Goal: Task Accomplishment & Management: Use online tool/utility

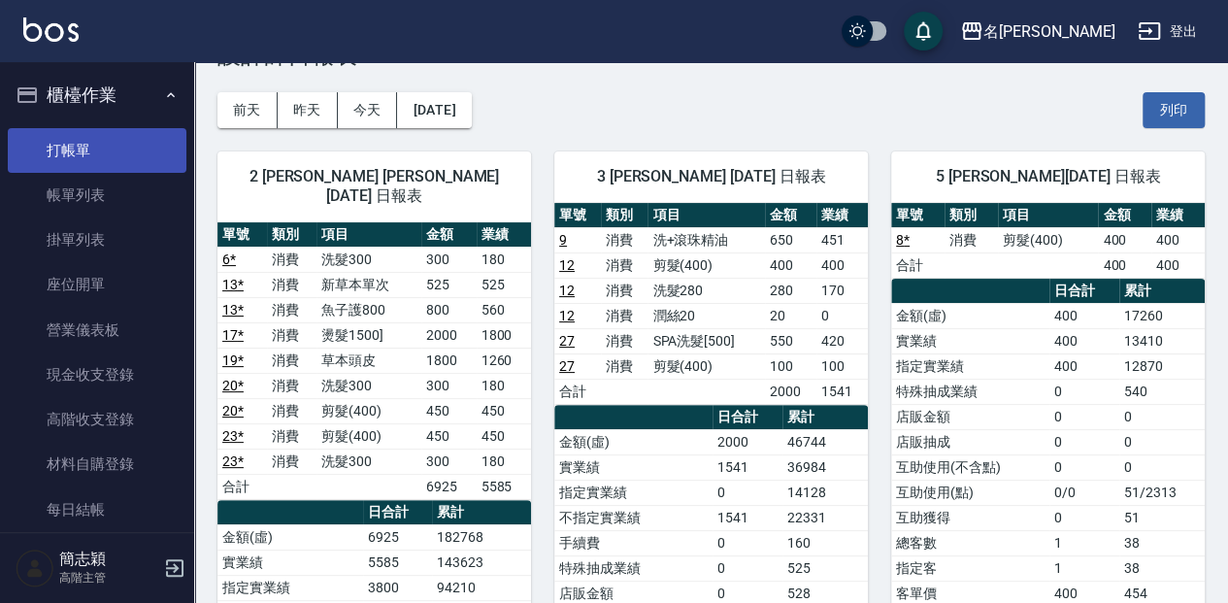
click at [111, 163] on link "打帳單" at bounding box center [97, 150] width 179 height 45
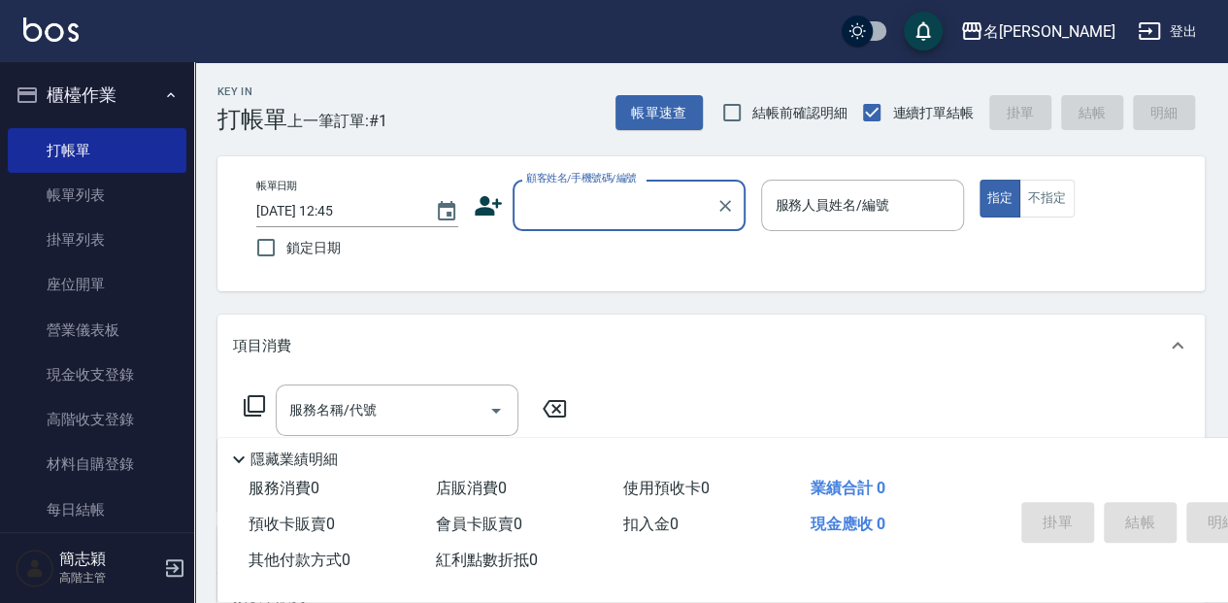
click at [607, 199] on input "顧客姓名/手機號碼/編號" at bounding box center [614, 205] width 186 height 34
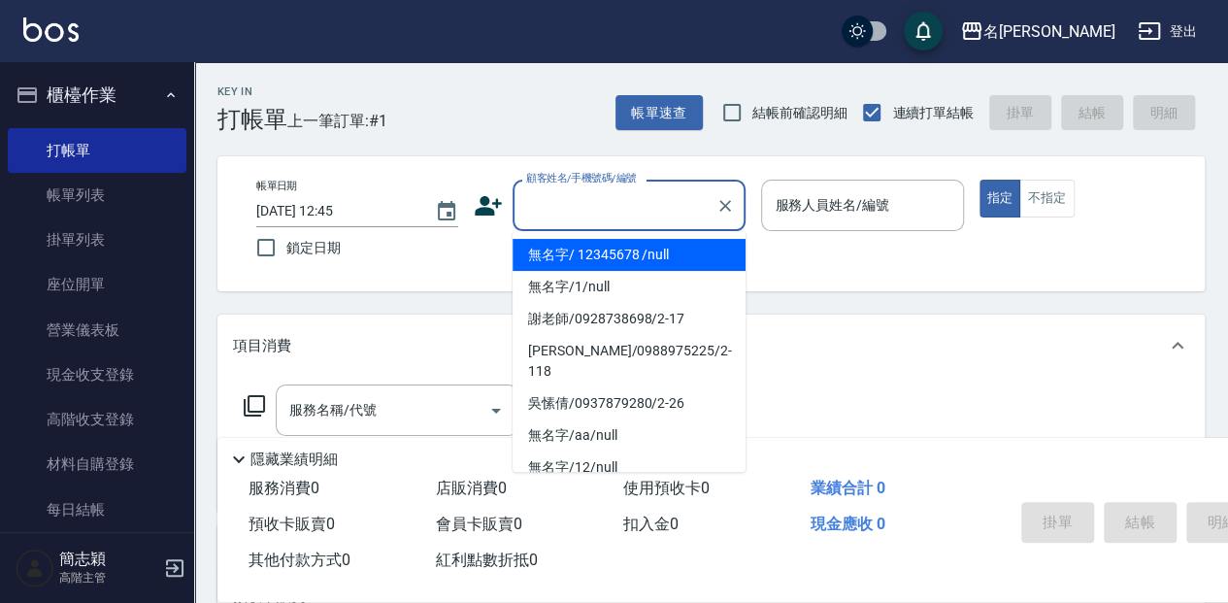
click at [679, 246] on li "無名字/ 12345678 /null" at bounding box center [628, 255] width 233 height 32
type input "無名字/ 12345678 /null"
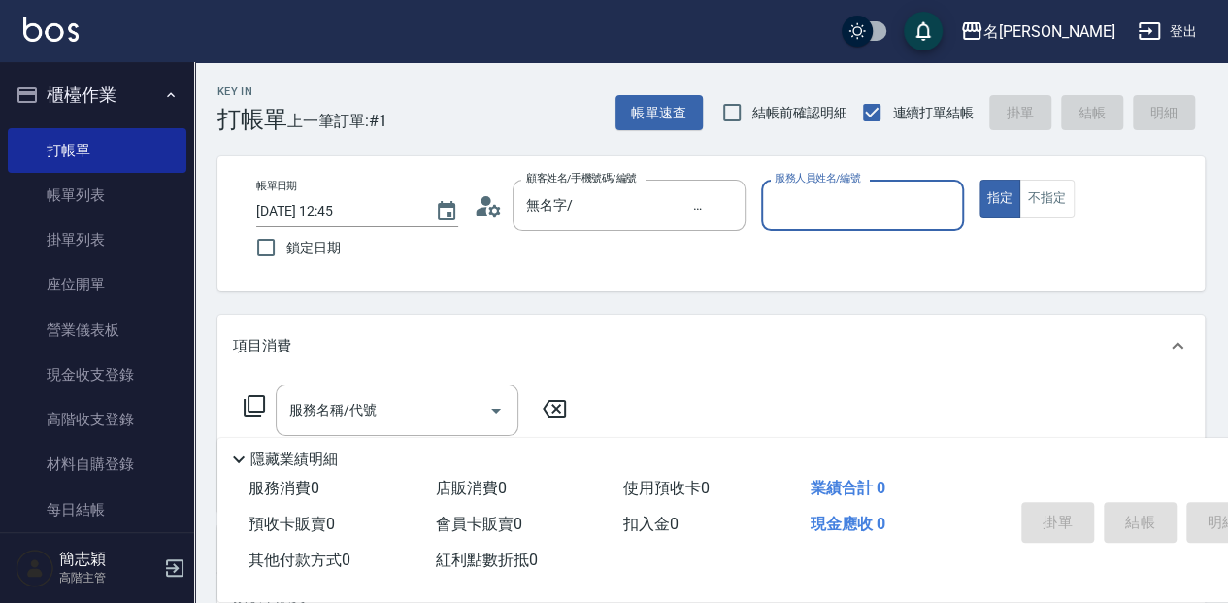
click at [802, 215] on input "服務人員姓名/編號" at bounding box center [862, 205] width 184 height 34
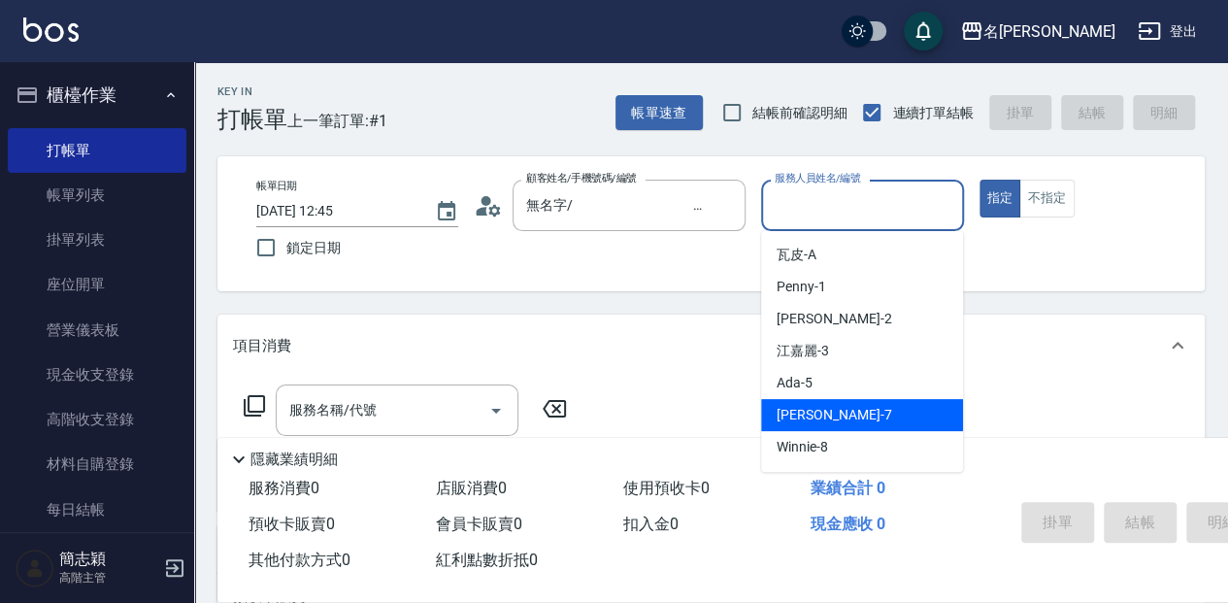
drag, startPoint x: 816, startPoint y: 430, endPoint x: 819, endPoint y: 419, distance: 11.1
click at [817, 423] on div "[PERSON_NAME] -7" at bounding box center [862, 415] width 202 height 32
type input "[PERSON_NAME]-7"
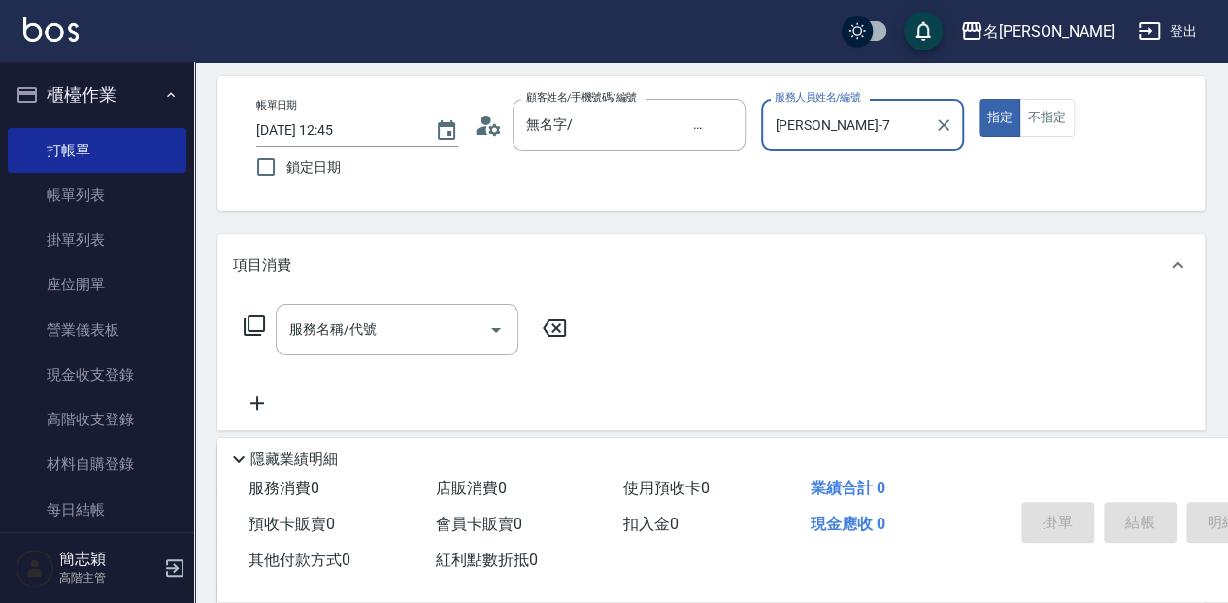
scroll to position [129, 0]
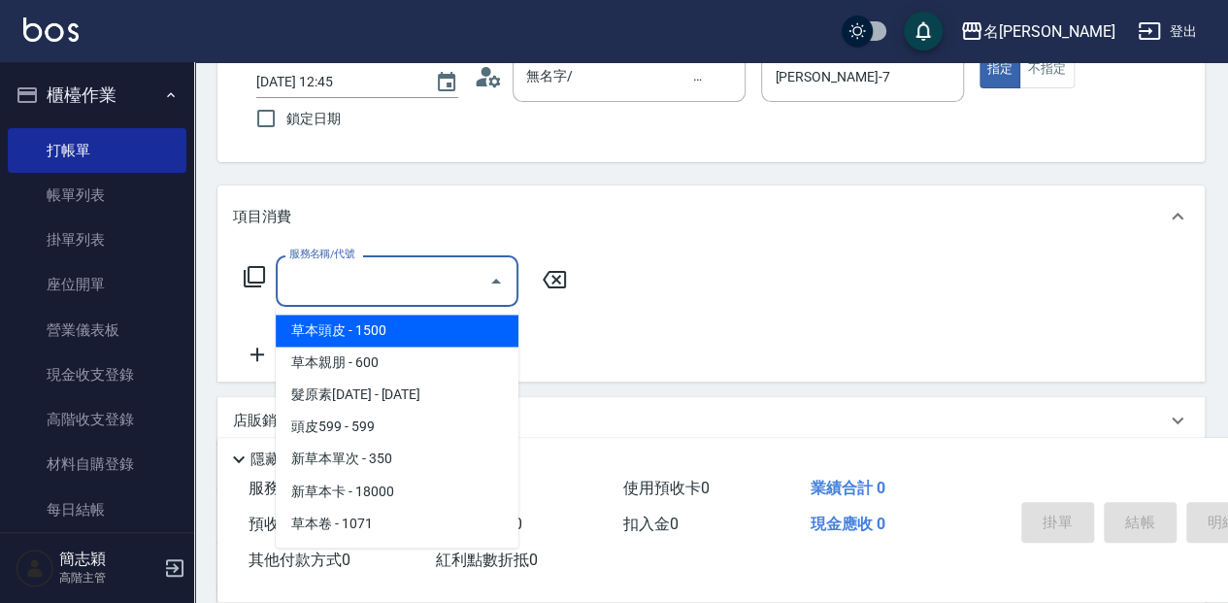
click at [372, 283] on div "服務名稱/代號 服務名稱/代號" at bounding box center [397, 280] width 243 height 51
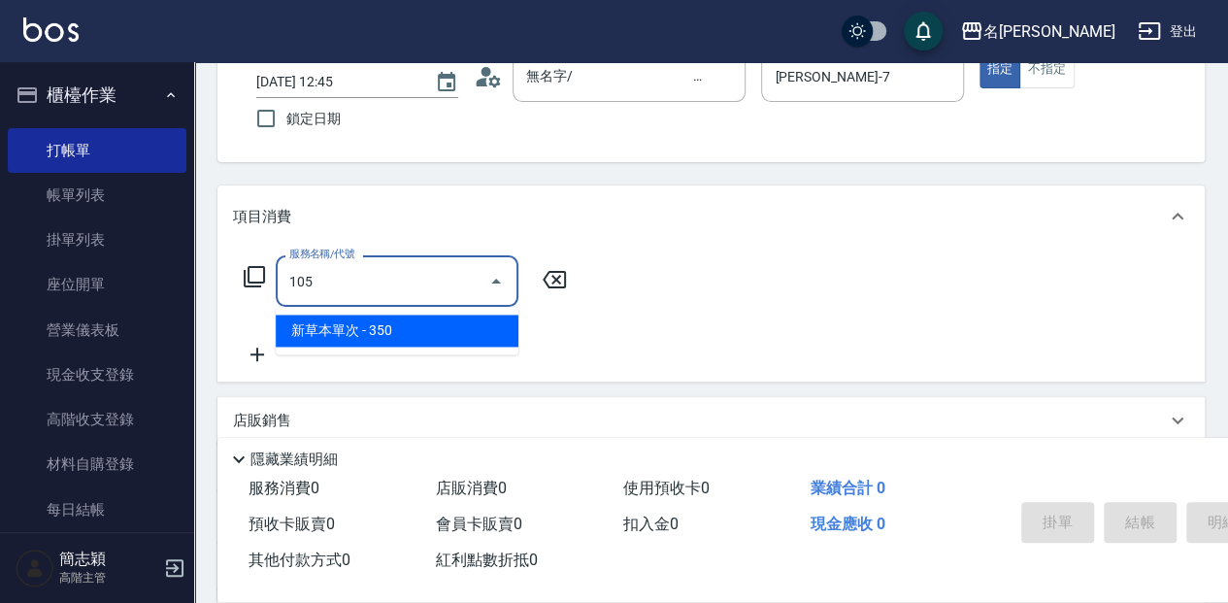
type input "新草本單次(105)"
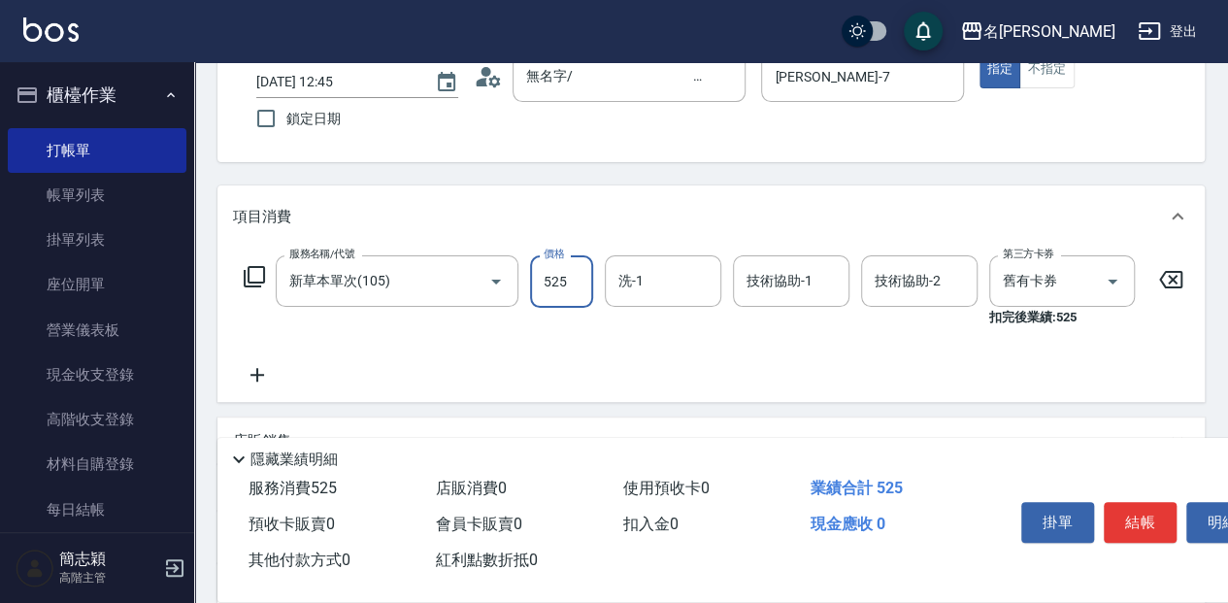
type input "525"
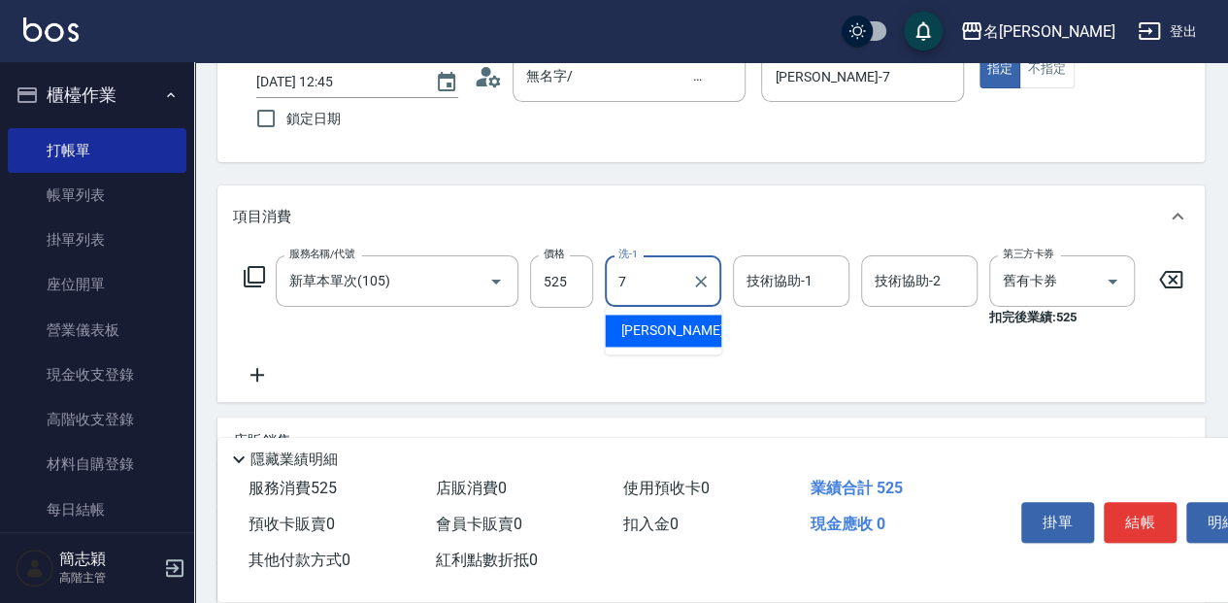
type input "[PERSON_NAME]-7"
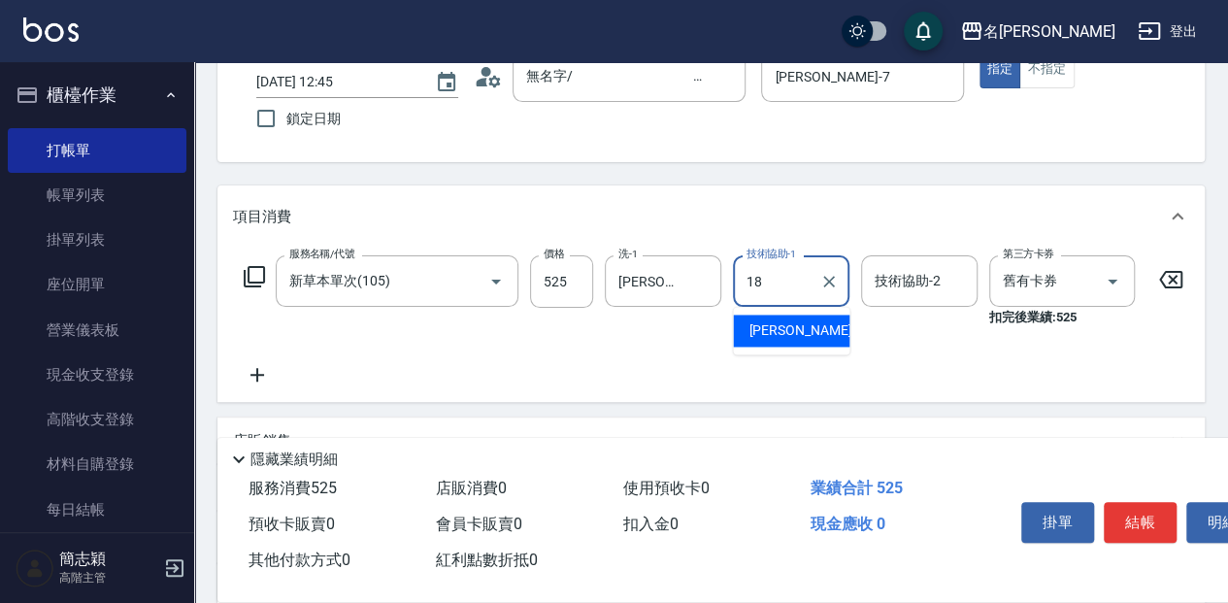
type input "[PERSON_NAME]-18"
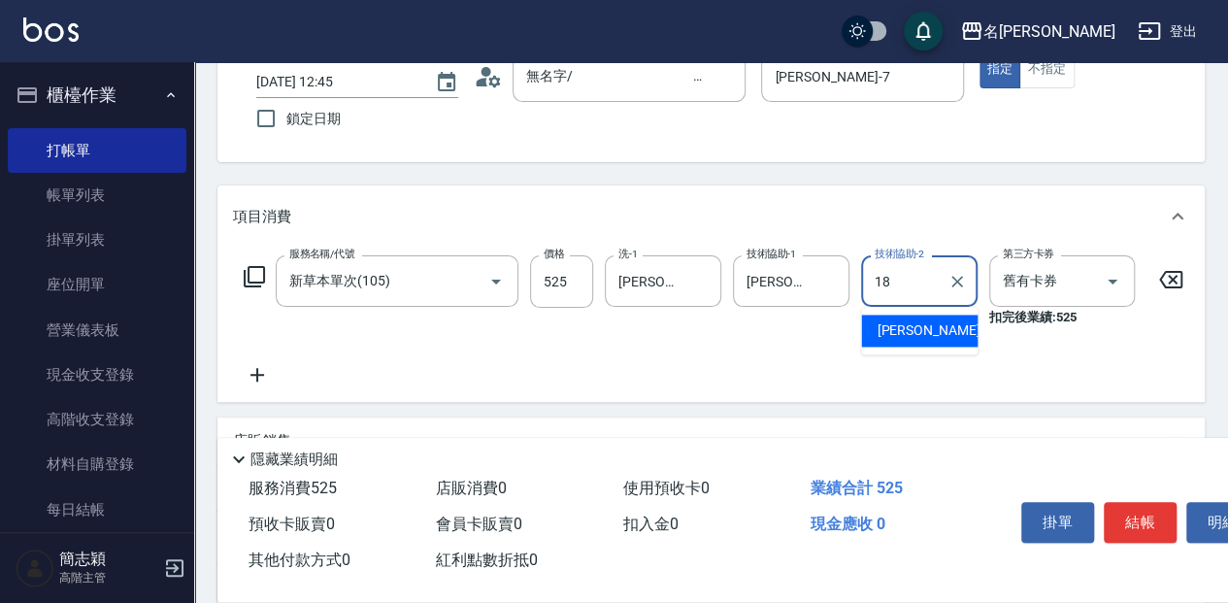
type input "[PERSON_NAME]-18"
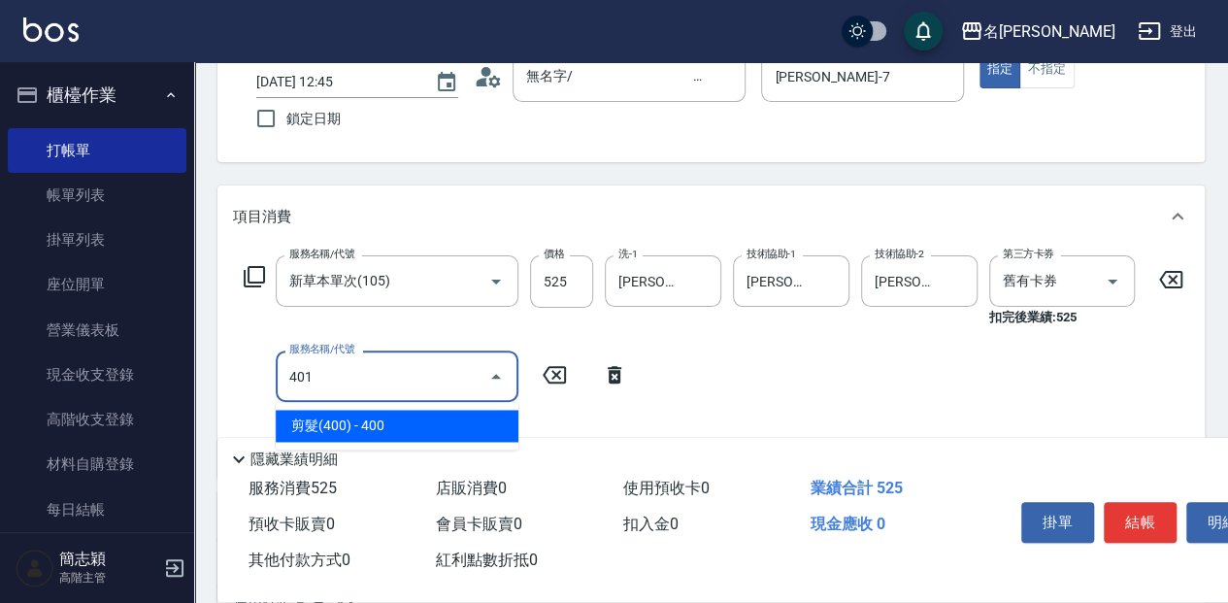
type input "剪髮(400)(401)"
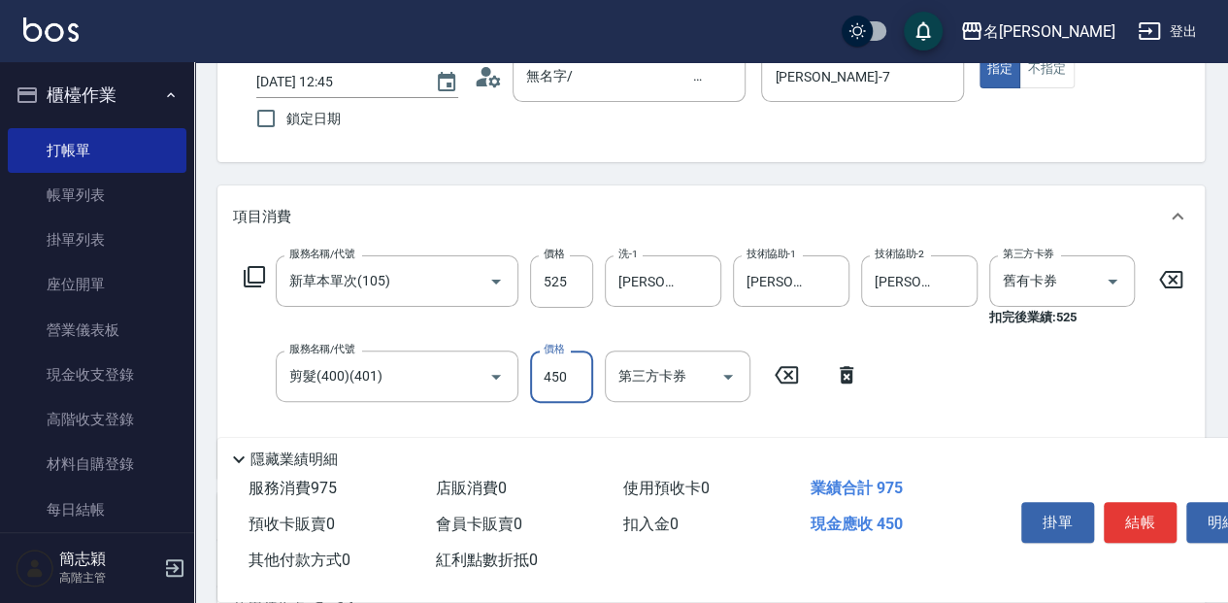
type input "450"
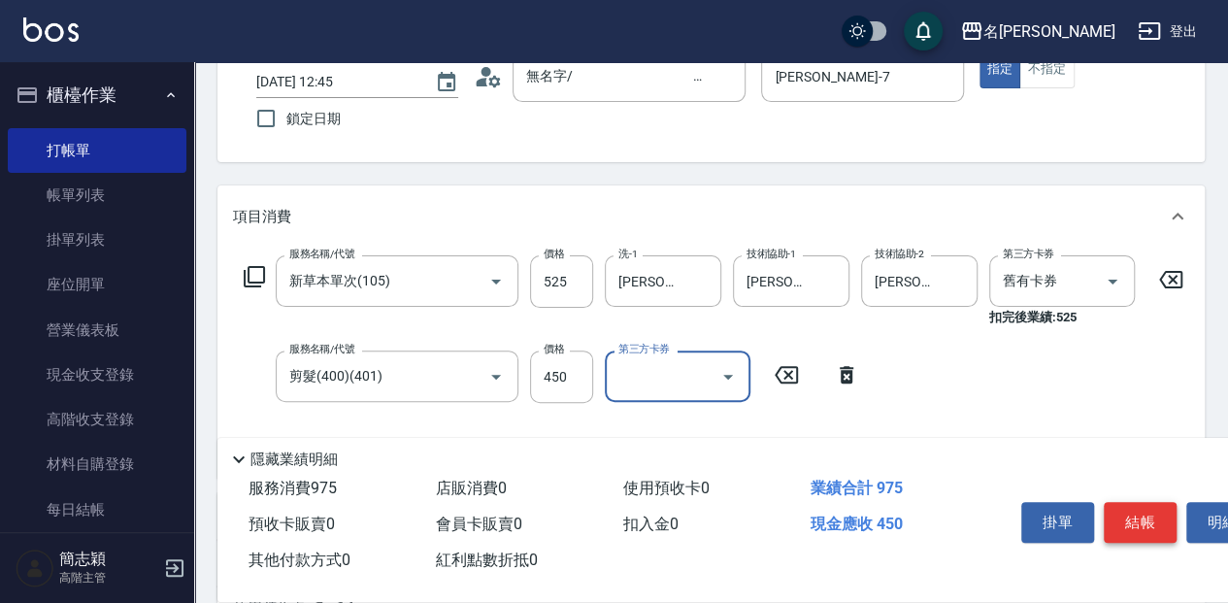
click at [1142, 514] on button "結帳" at bounding box center [1139, 522] width 73 height 41
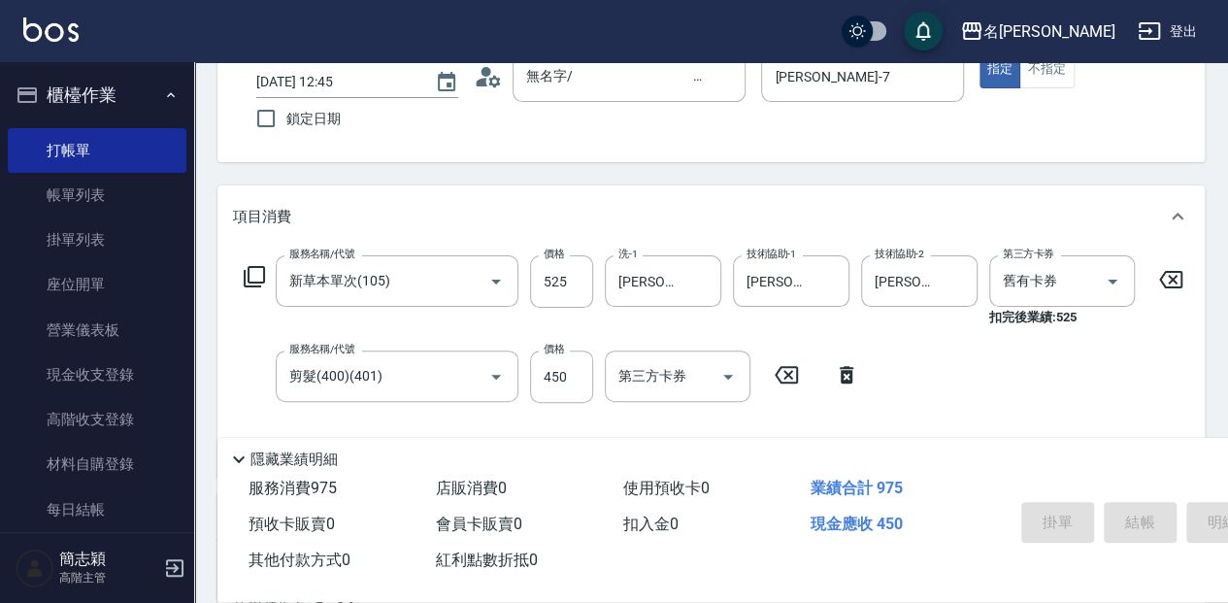
type input "[DATE] 12:46"
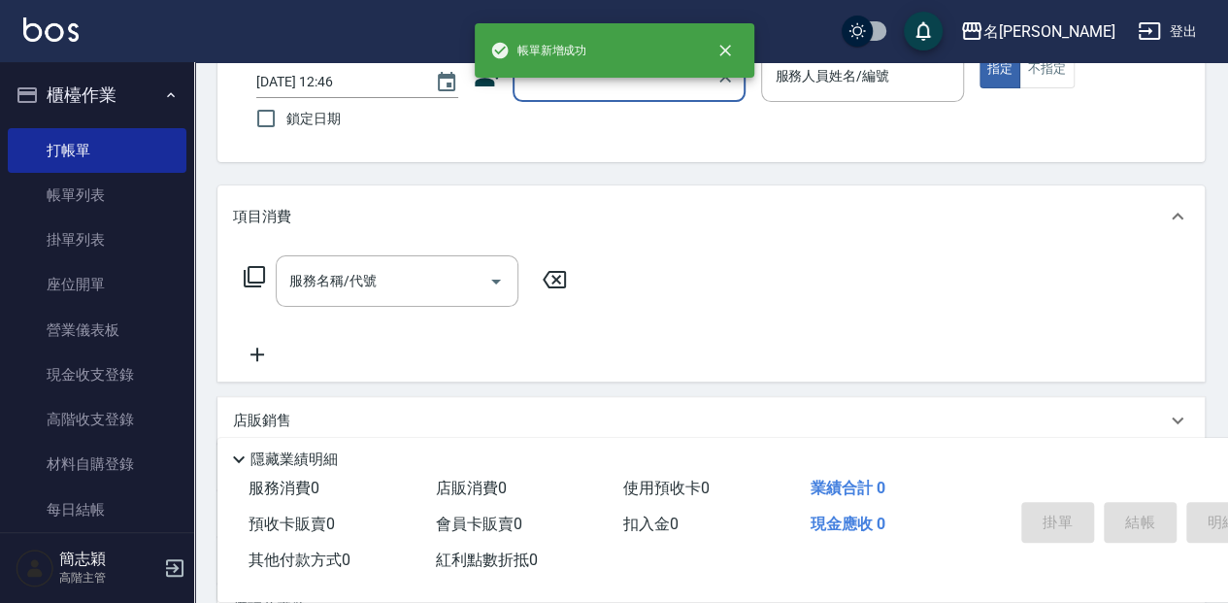
scroll to position [0, 0]
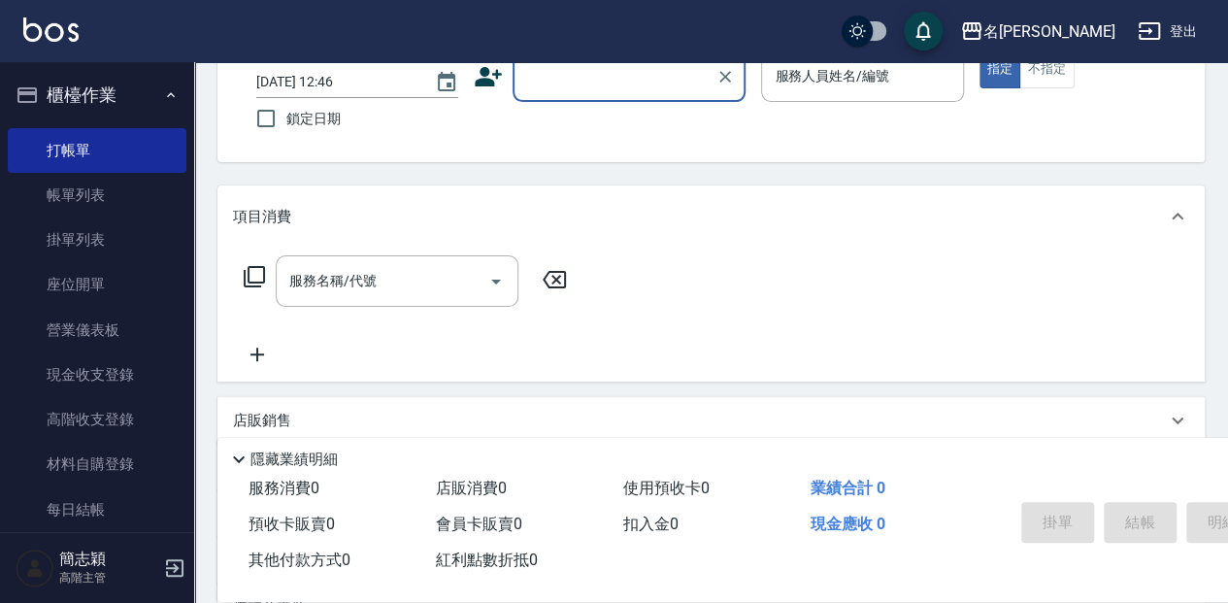
click at [540, 80] on input "顧客姓名/手機號碼/編號" at bounding box center [614, 76] width 186 height 34
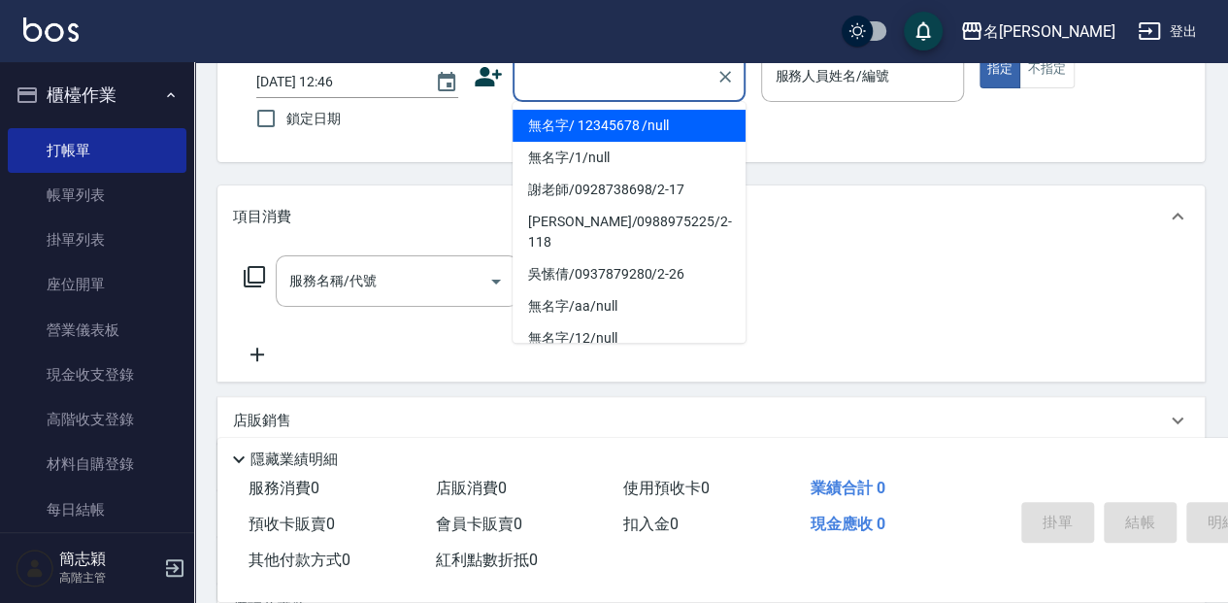
drag, startPoint x: 582, startPoint y: 120, endPoint x: 824, endPoint y: 61, distance: 248.8
click at [584, 120] on li "無名字/ 12345678 /null" at bounding box center [628, 126] width 233 height 32
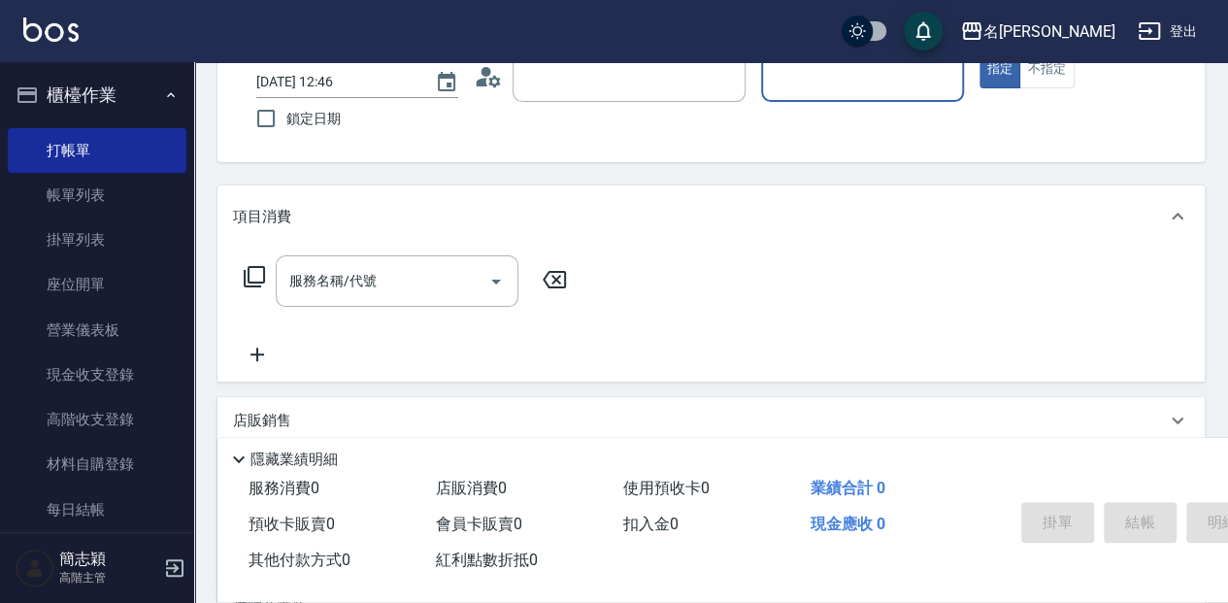
type input "無名字/ 12345678 /null"
click at [827, 73] on input "服務人員姓名/編號" at bounding box center [862, 76] width 184 height 34
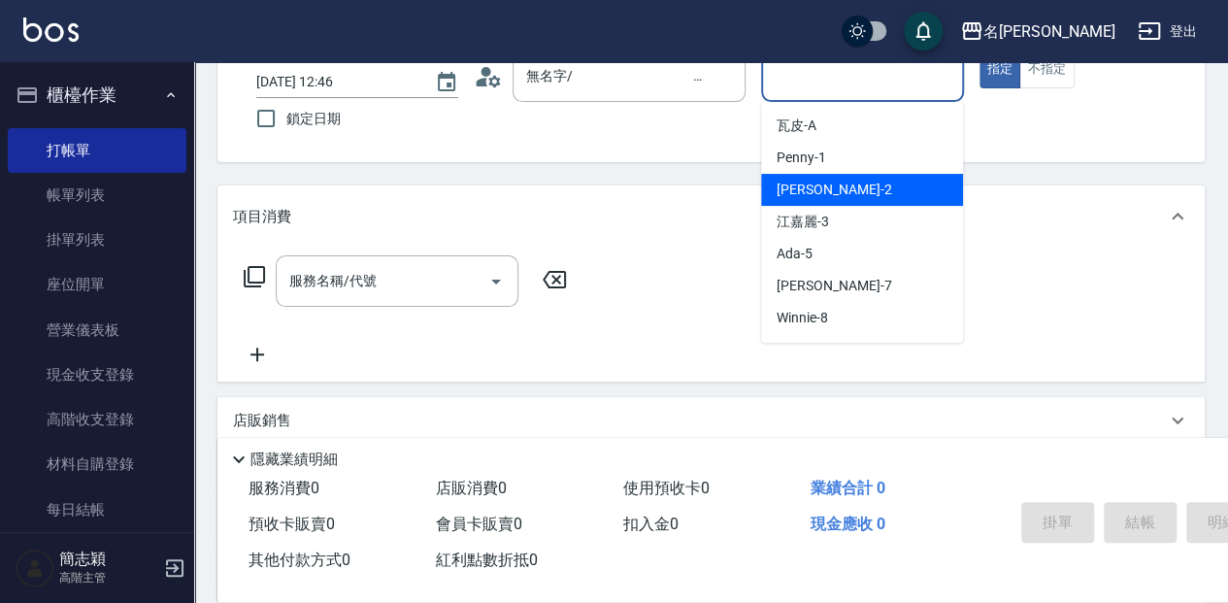
click at [848, 185] on div "[PERSON_NAME] -2" at bounding box center [862, 190] width 202 height 32
type input "[PERSON_NAME]-2"
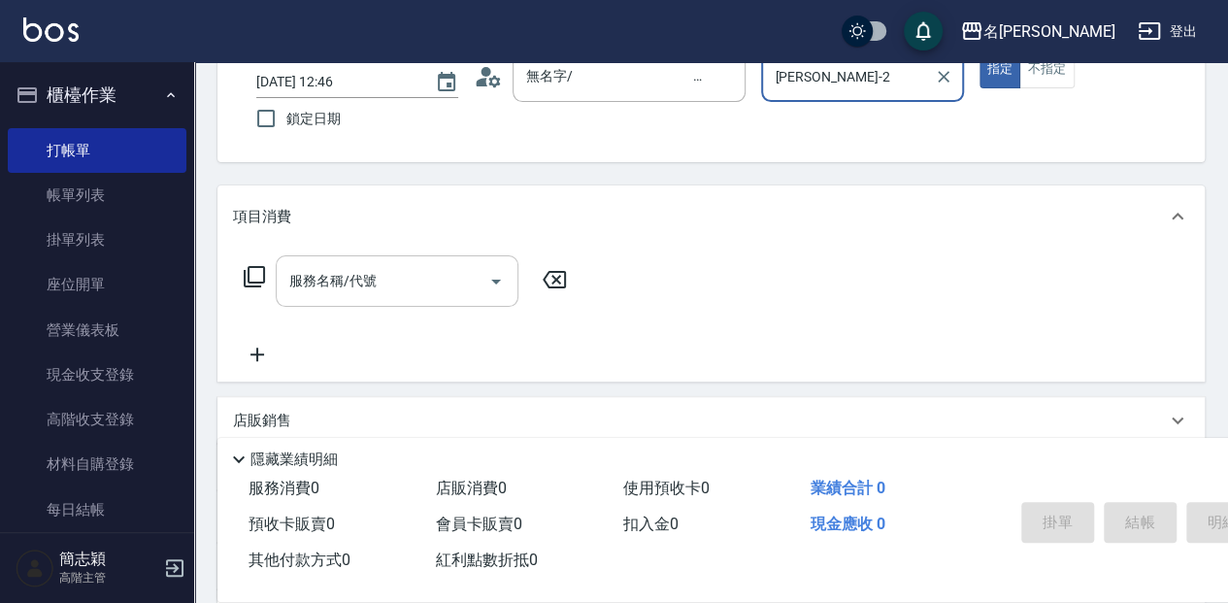
click at [417, 284] on input "服務名稱/代號" at bounding box center [382, 281] width 196 height 34
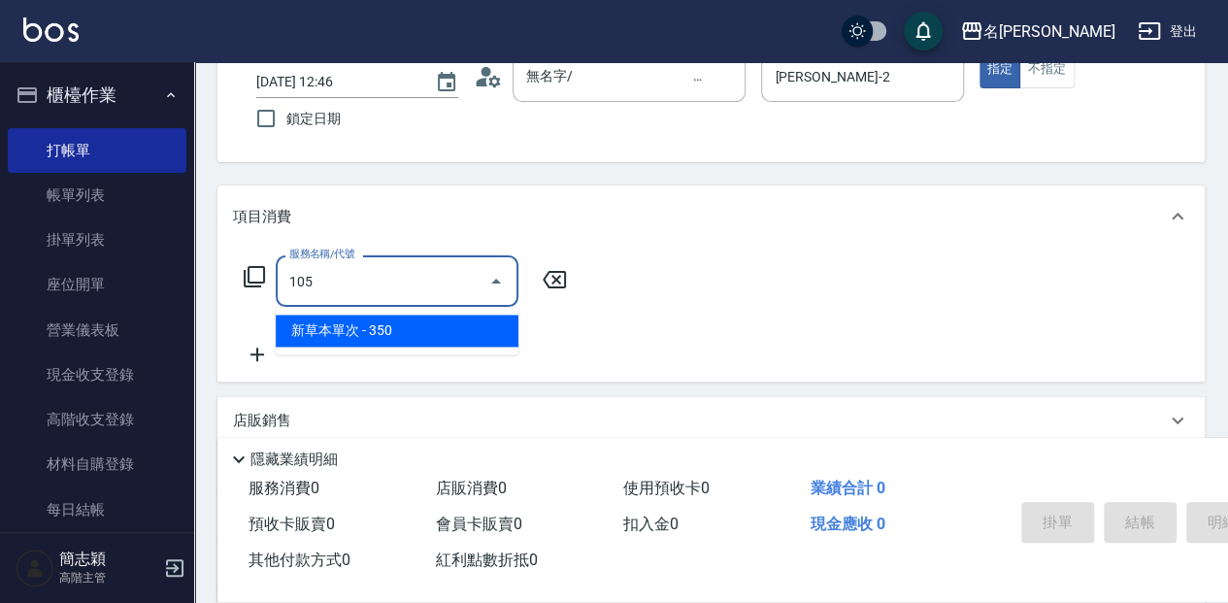
type input "新草本單次(105)"
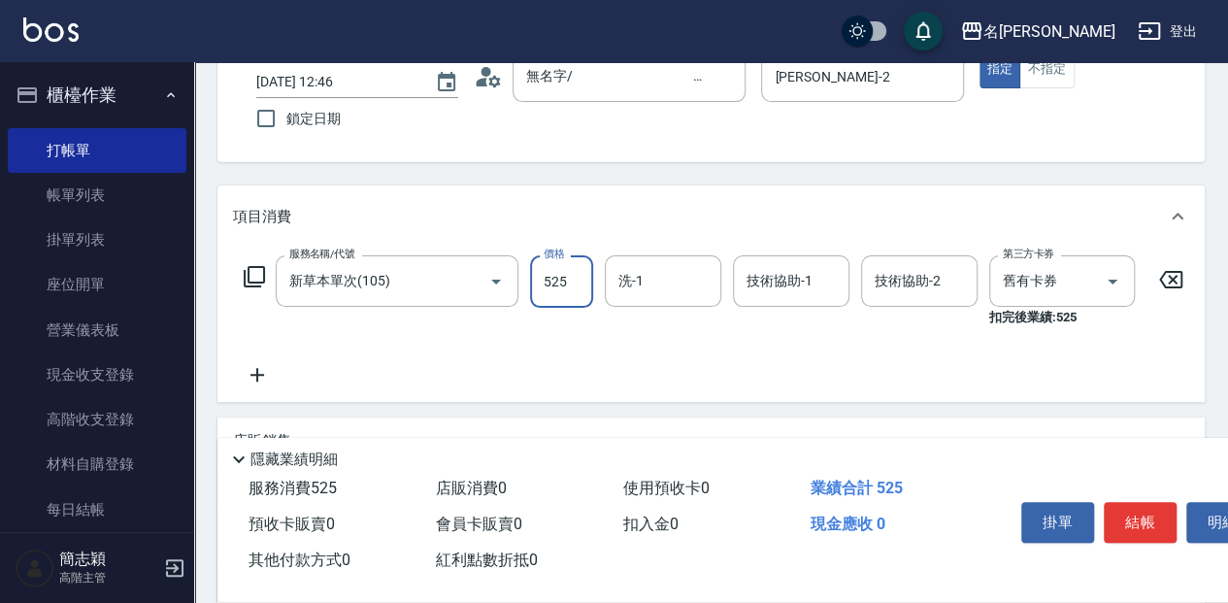
type input "525"
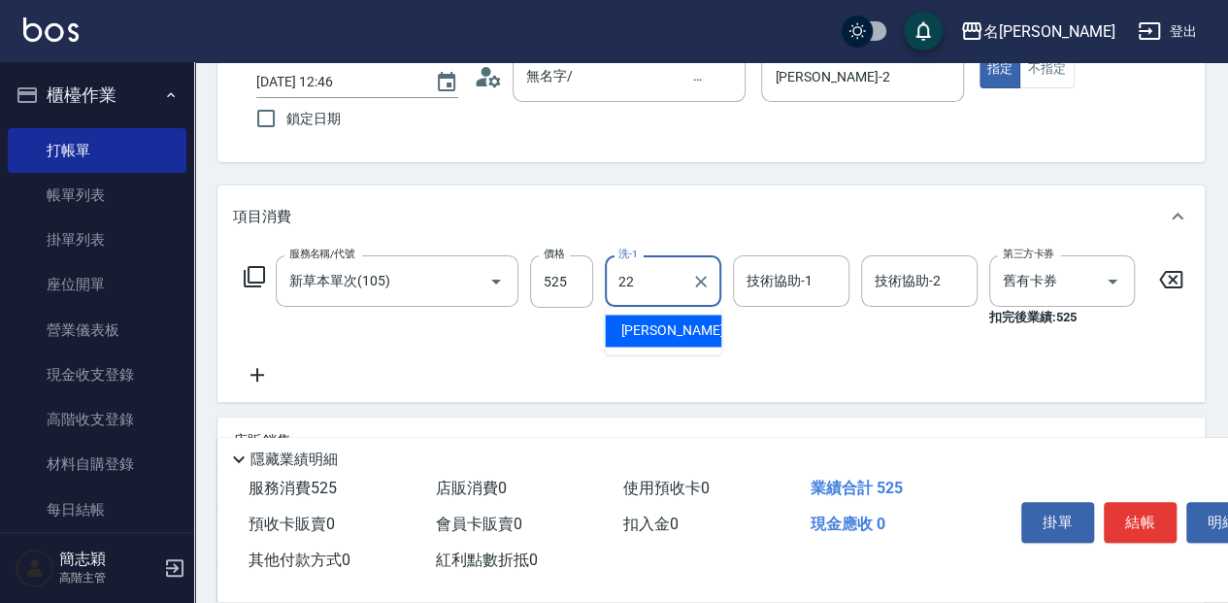
type input "品潔-22"
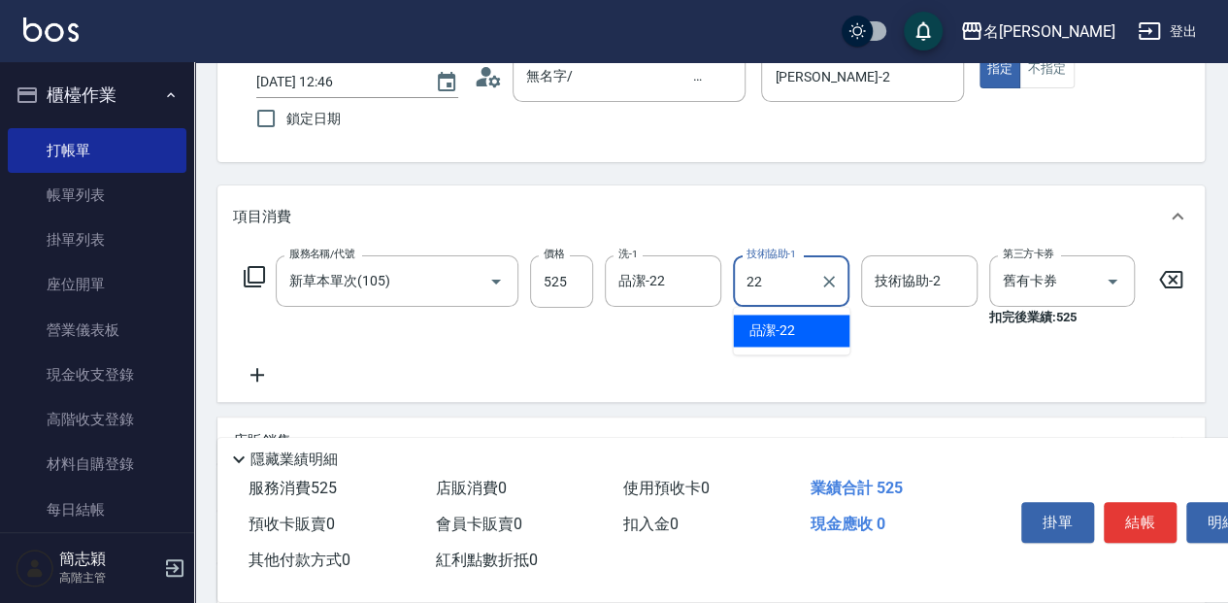
type input "品潔-22"
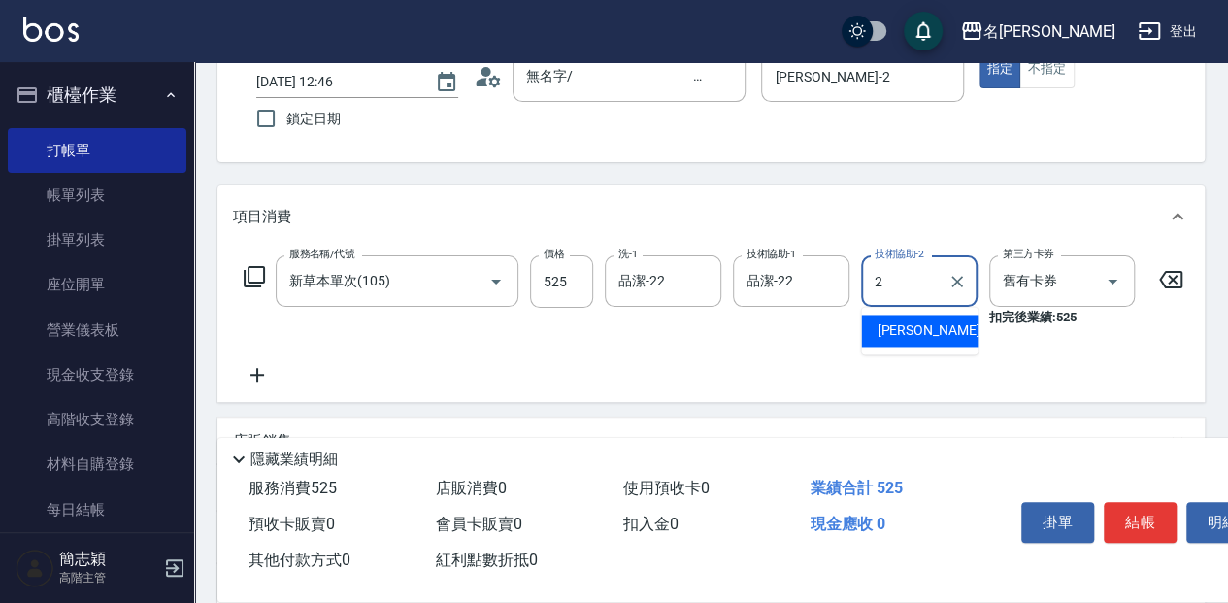
type input "[PERSON_NAME]-2"
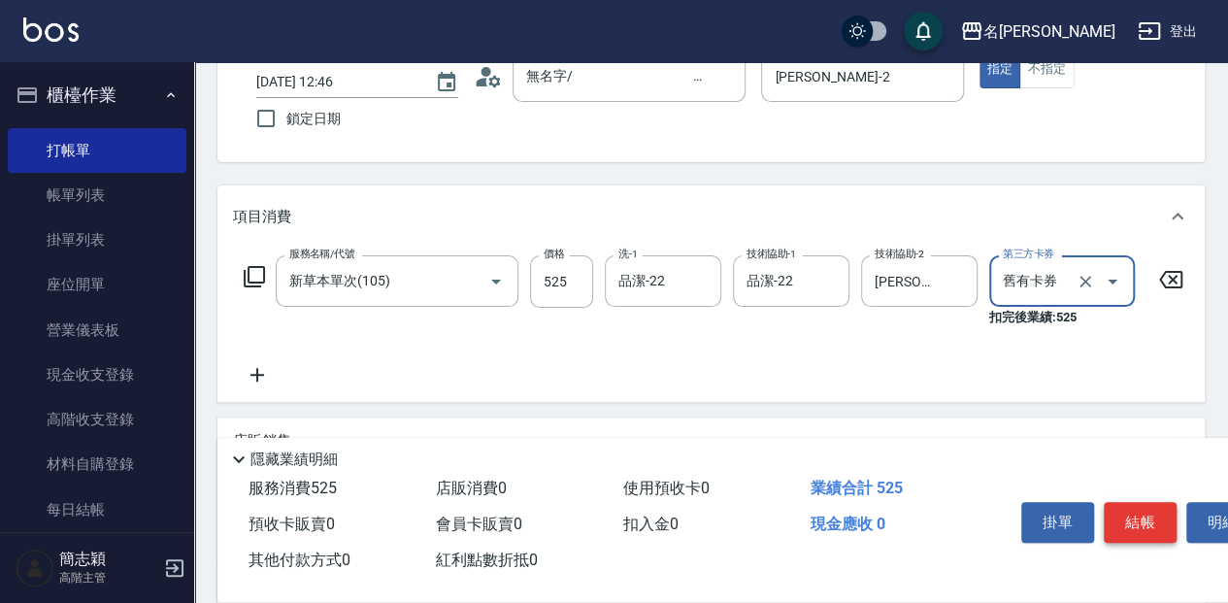
click at [1130, 526] on button "結帳" at bounding box center [1139, 522] width 73 height 41
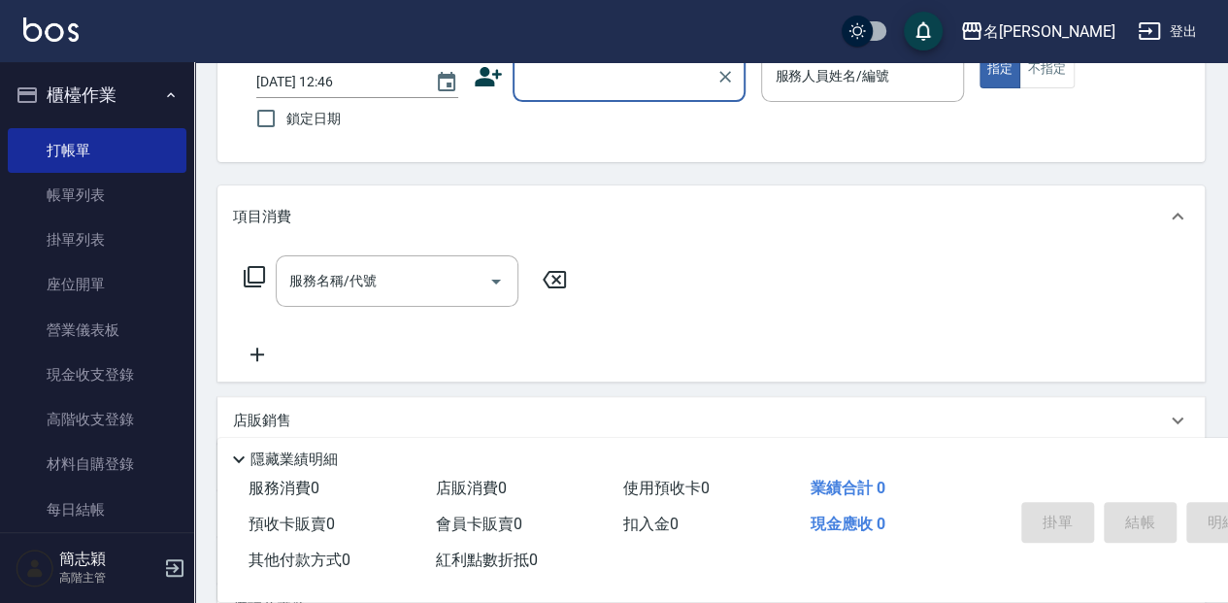
drag, startPoint x: 565, startPoint y: 78, endPoint x: 580, endPoint y: 91, distance: 20.6
click at [567, 77] on input "顧客姓名/手機號碼/編號" at bounding box center [614, 76] width 186 height 34
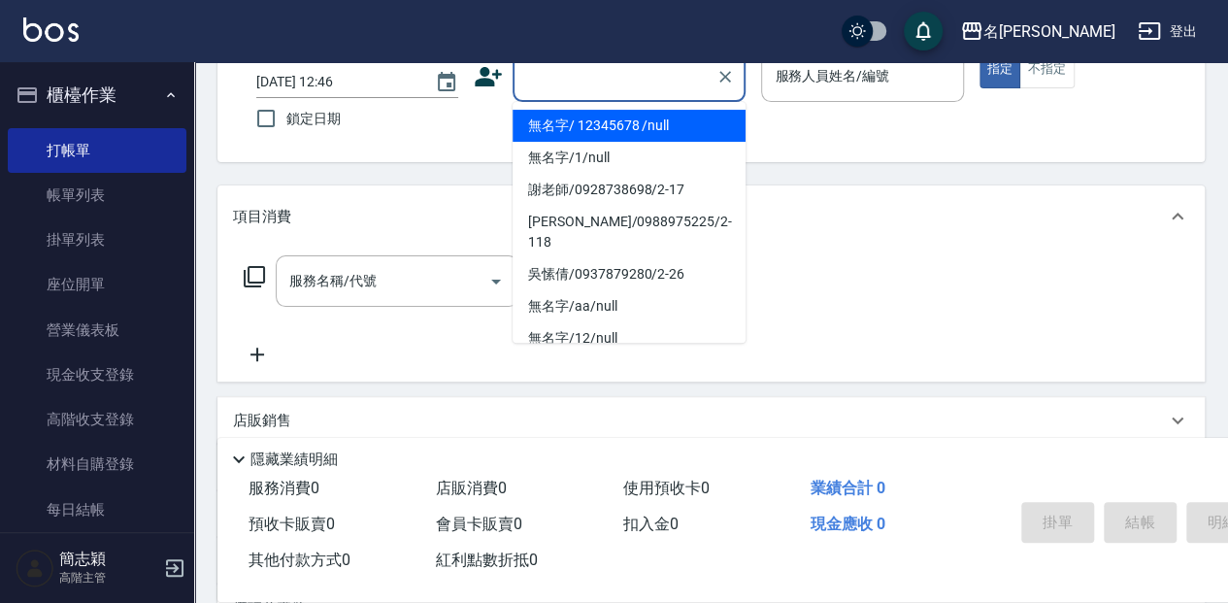
click at [582, 118] on li "無名字/ 12345678 /null" at bounding box center [628, 126] width 233 height 32
type input "無名字/ 12345678 /null"
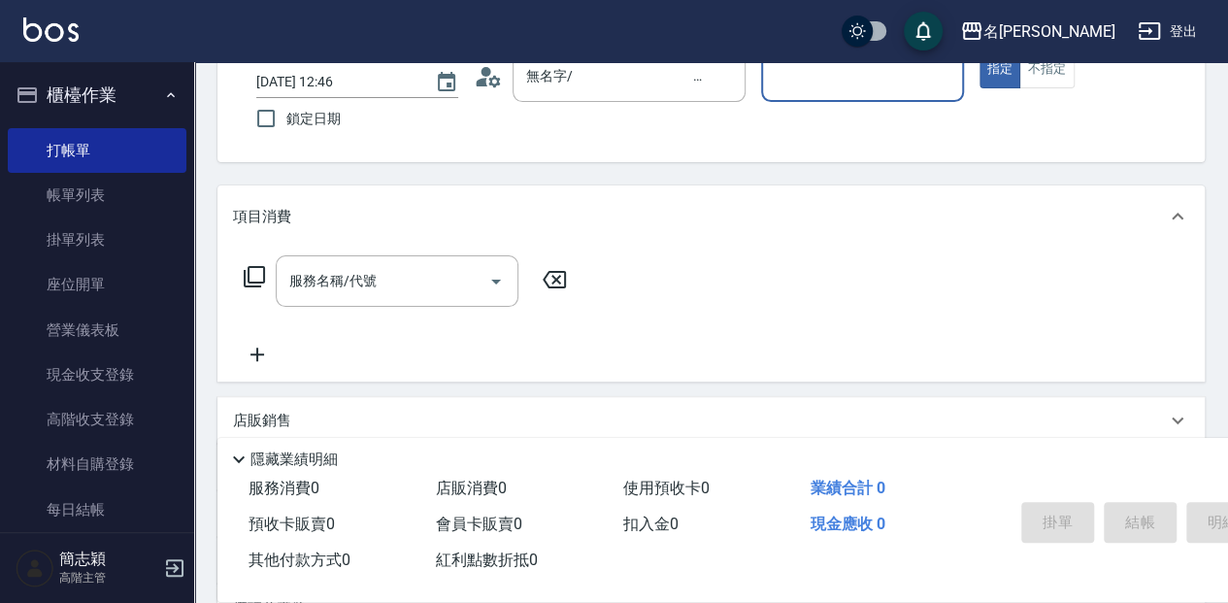
click at [829, 80] on input "服務人員姓名/編號" at bounding box center [862, 76] width 184 height 34
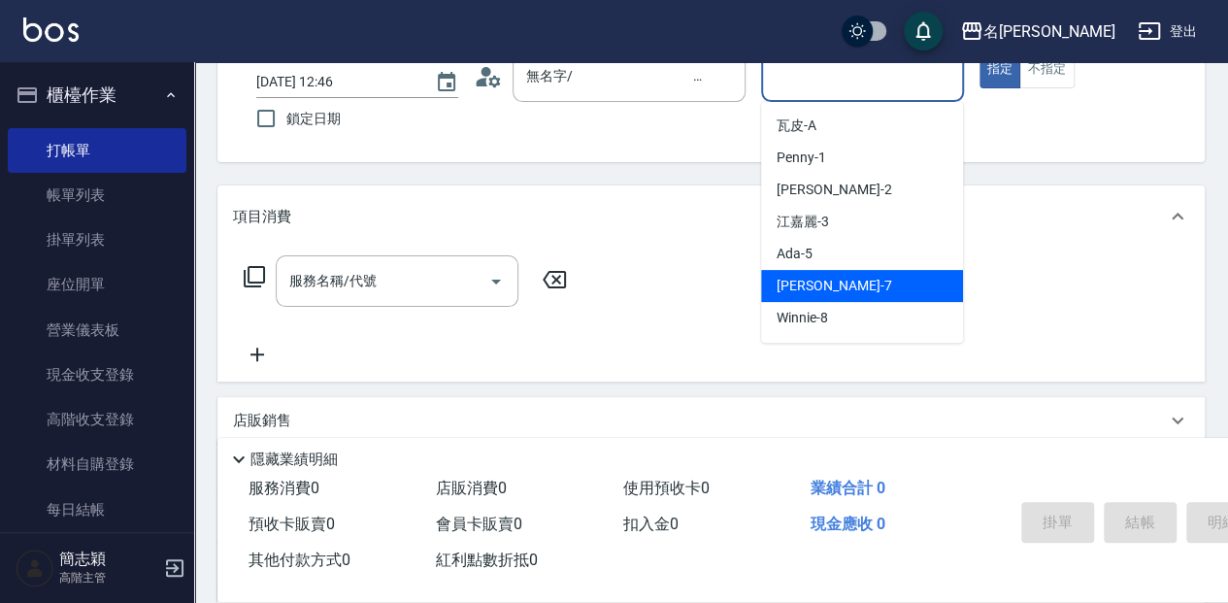
click at [846, 281] on div "[PERSON_NAME] -7" at bounding box center [862, 286] width 202 height 32
type input "[PERSON_NAME]-7"
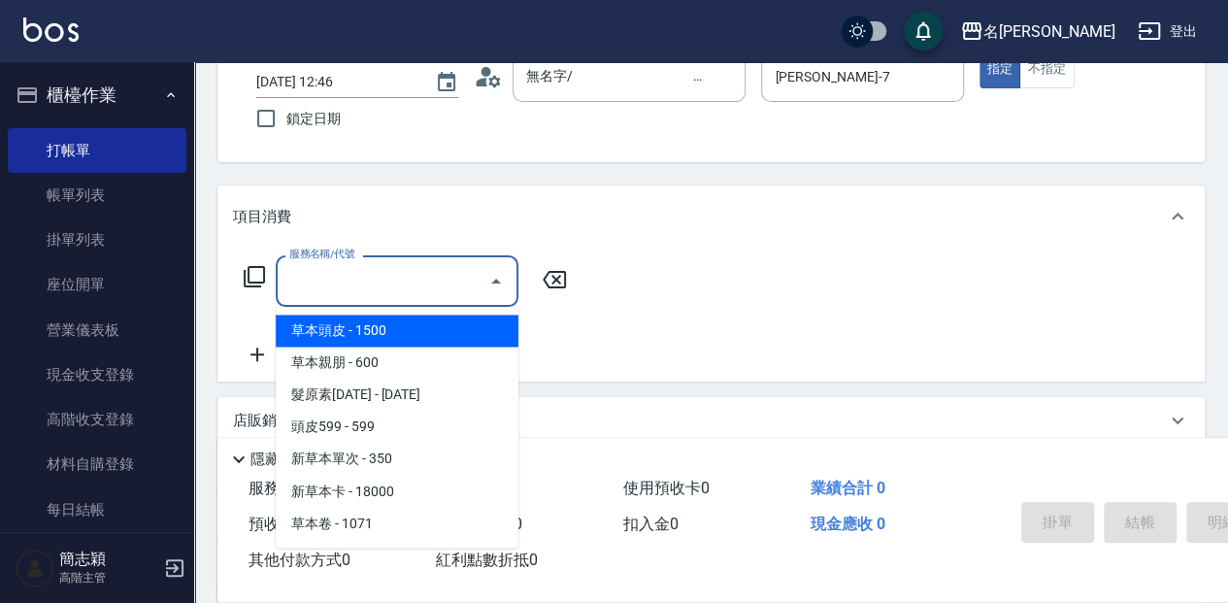
click at [344, 274] on div "服務名稱/代號 服務名稱/代號" at bounding box center [397, 280] width 243 height 51
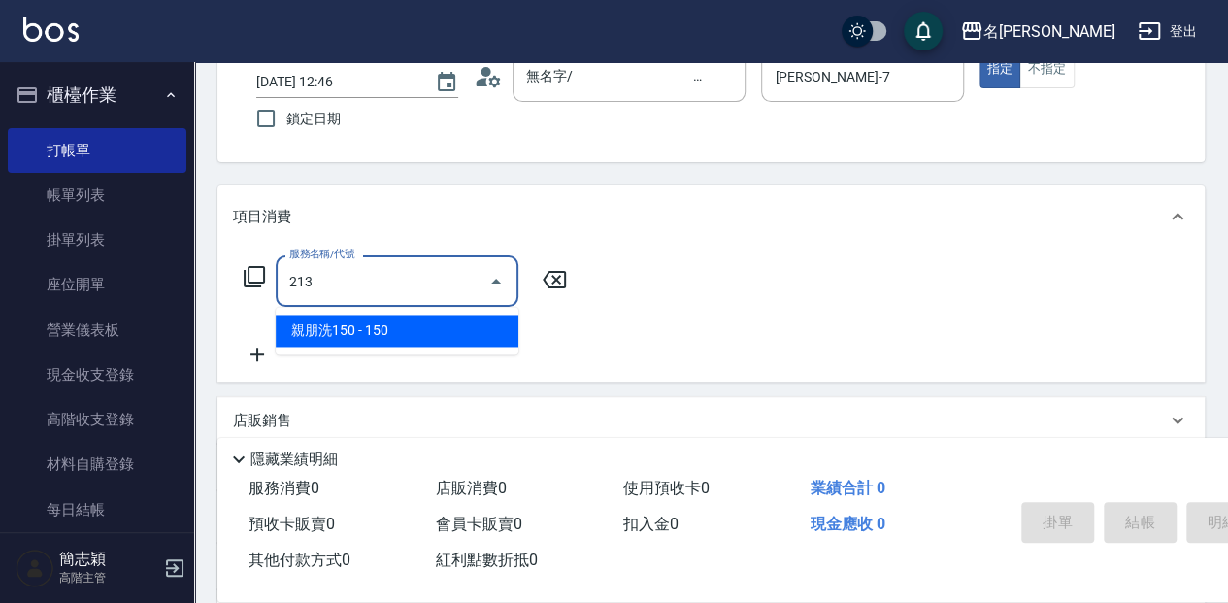
type input "親朋洗150(213)"
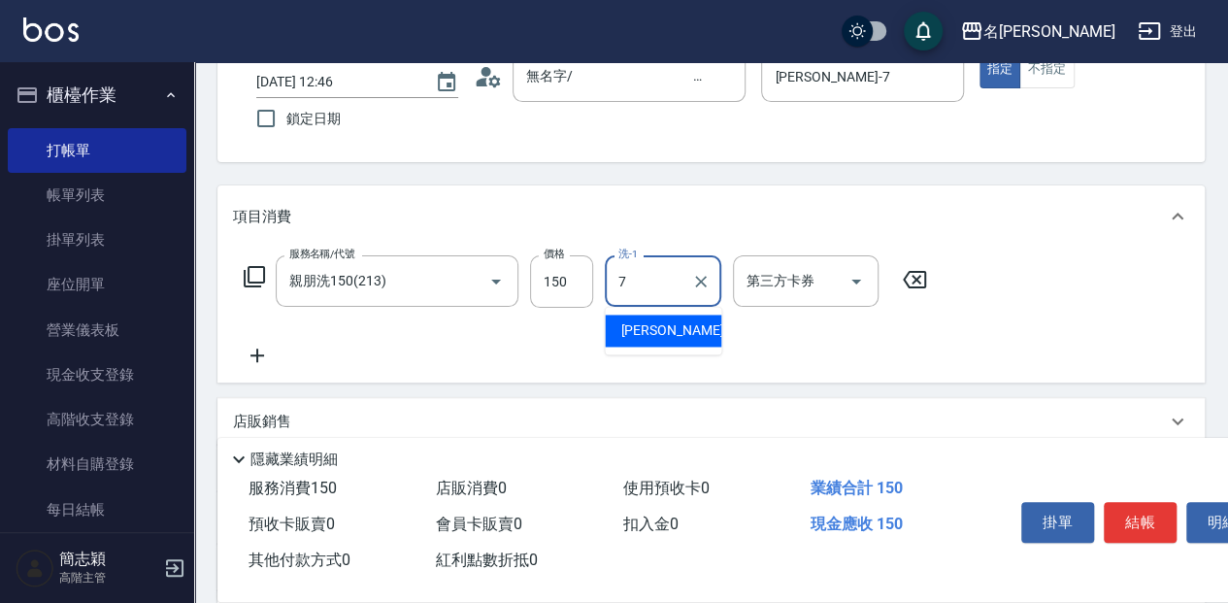
type input "[PERSON_NAME]-7"
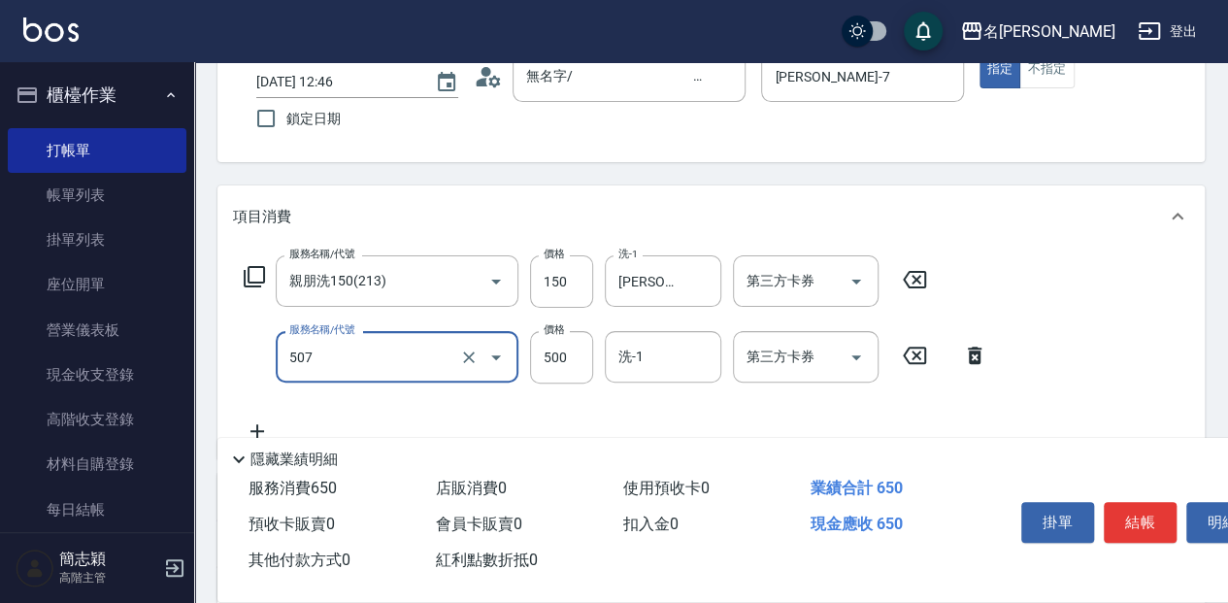
type input "補染(507)"
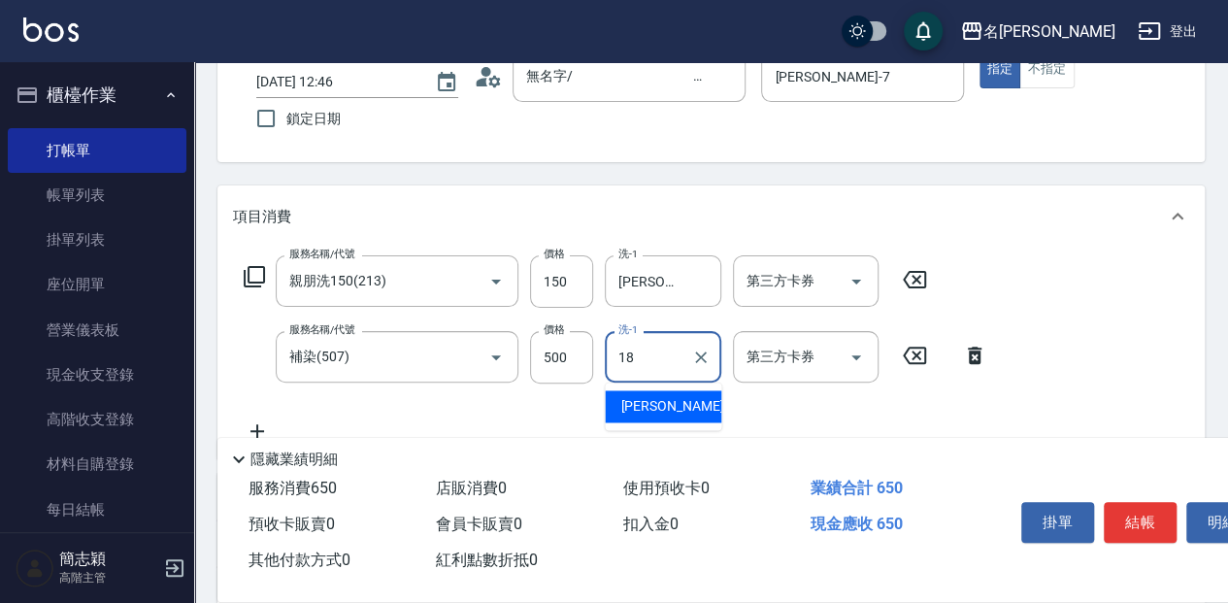
type input "[PERSON_NAME]-18"
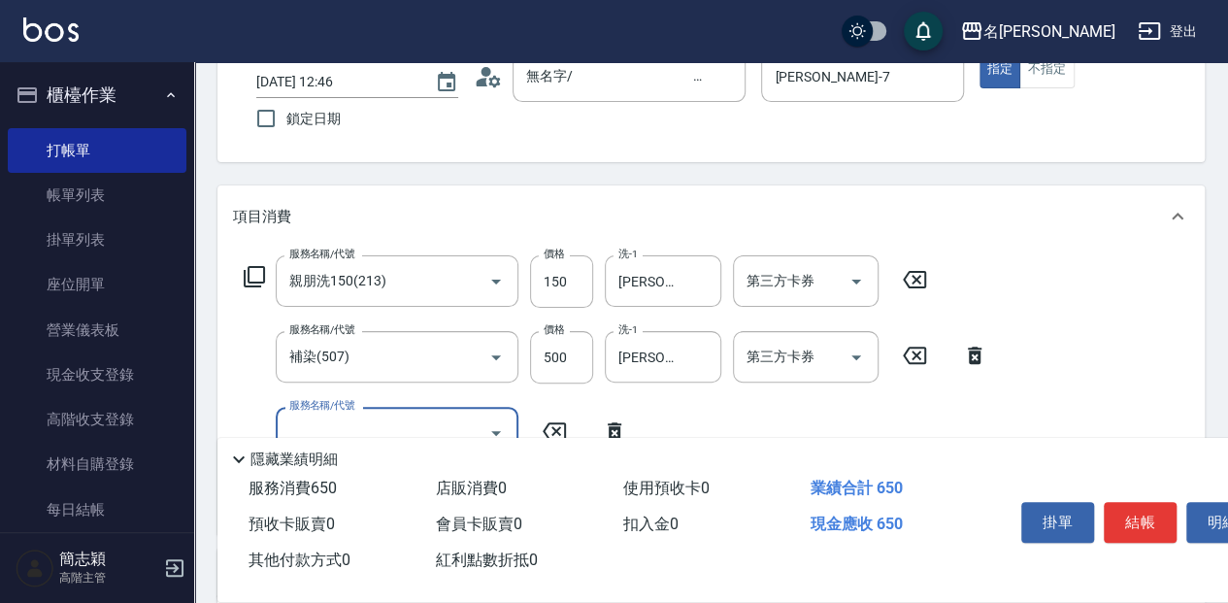
scroll to position [194, 0]
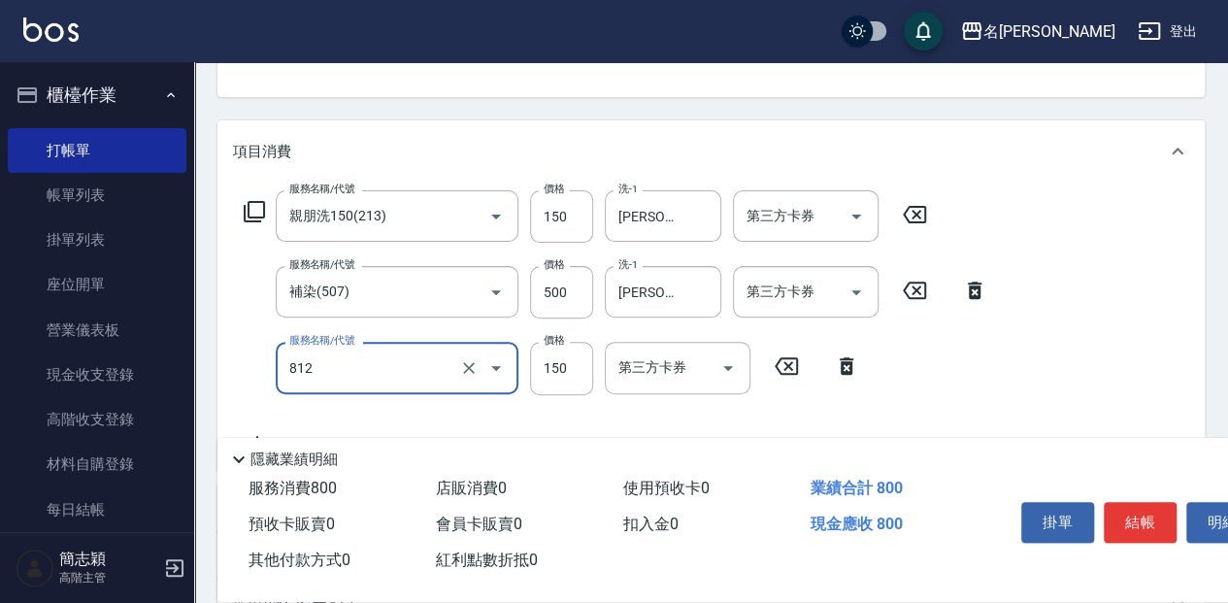
type input "單梳(812)"
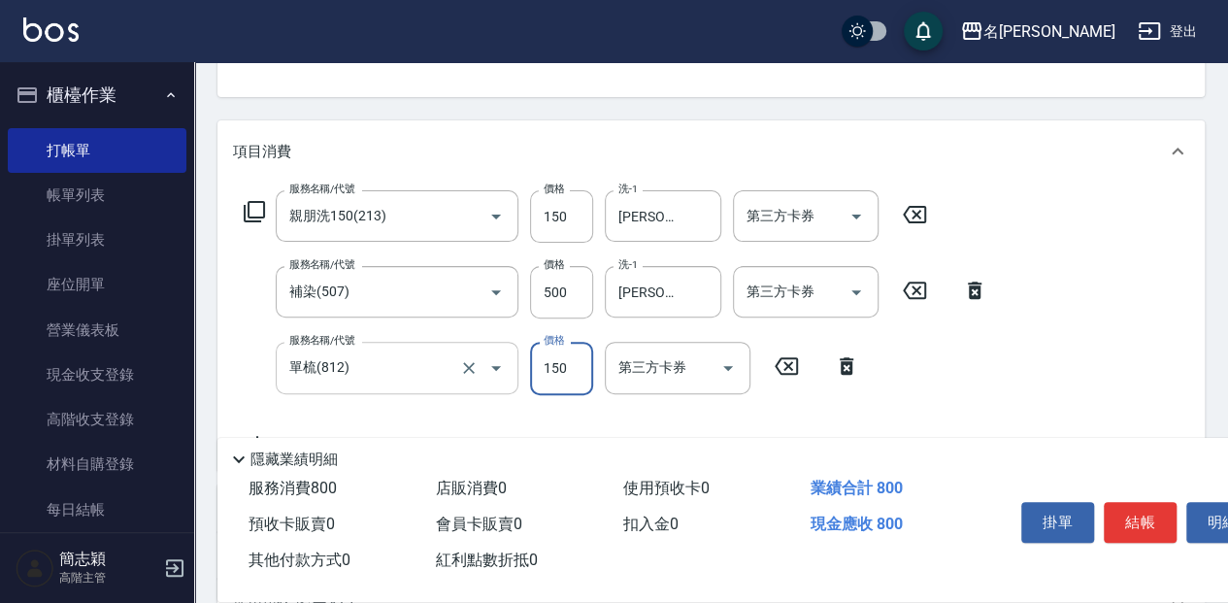
click at [353, 363] on input "單梳(812)" at bounding box center [369, 367] width 171 height 34
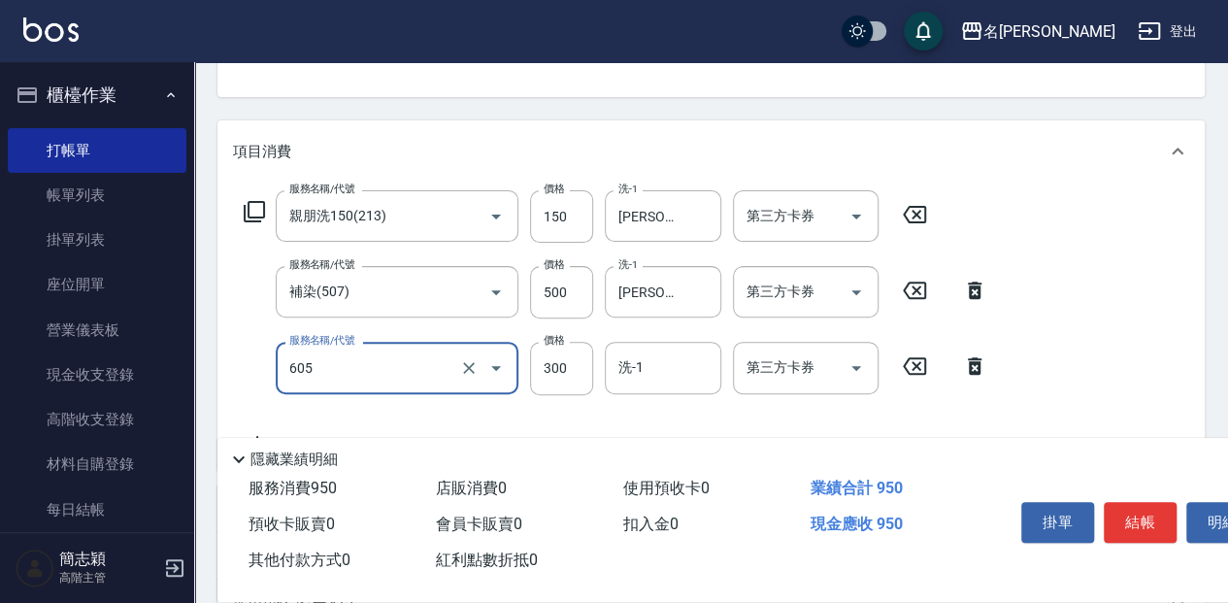
type input "燙前護(300)(605)"
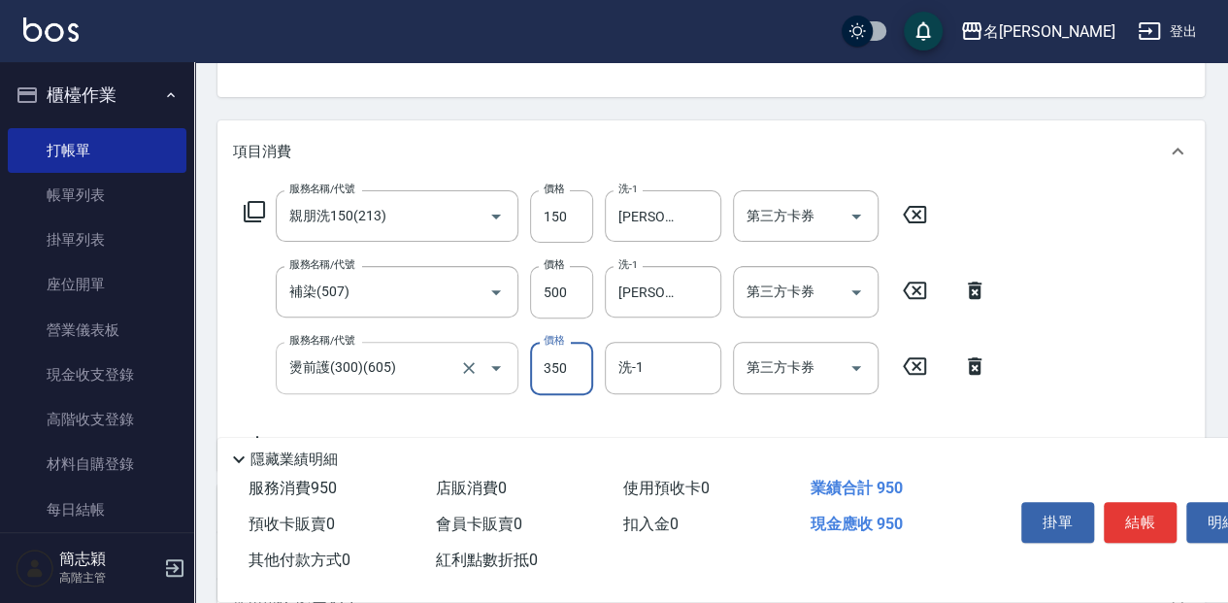
type input "350"
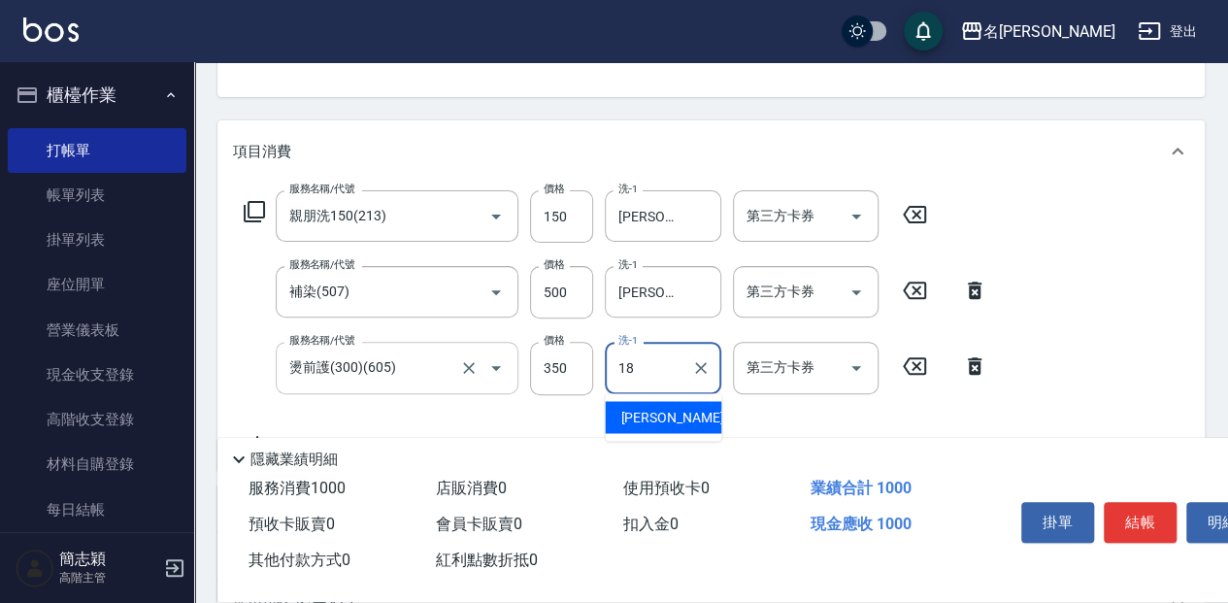
type input "[PERSON_NAME]-18"
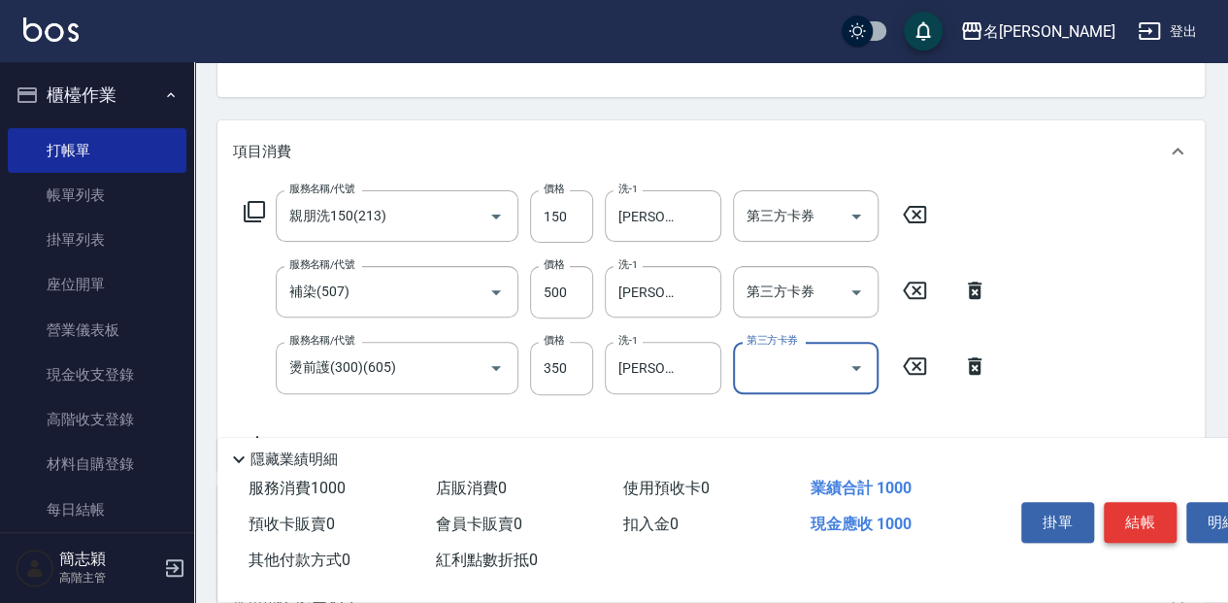
click at [1120, 522] on button "結帳" at bounding box center [1139, 522] width 73 height 41
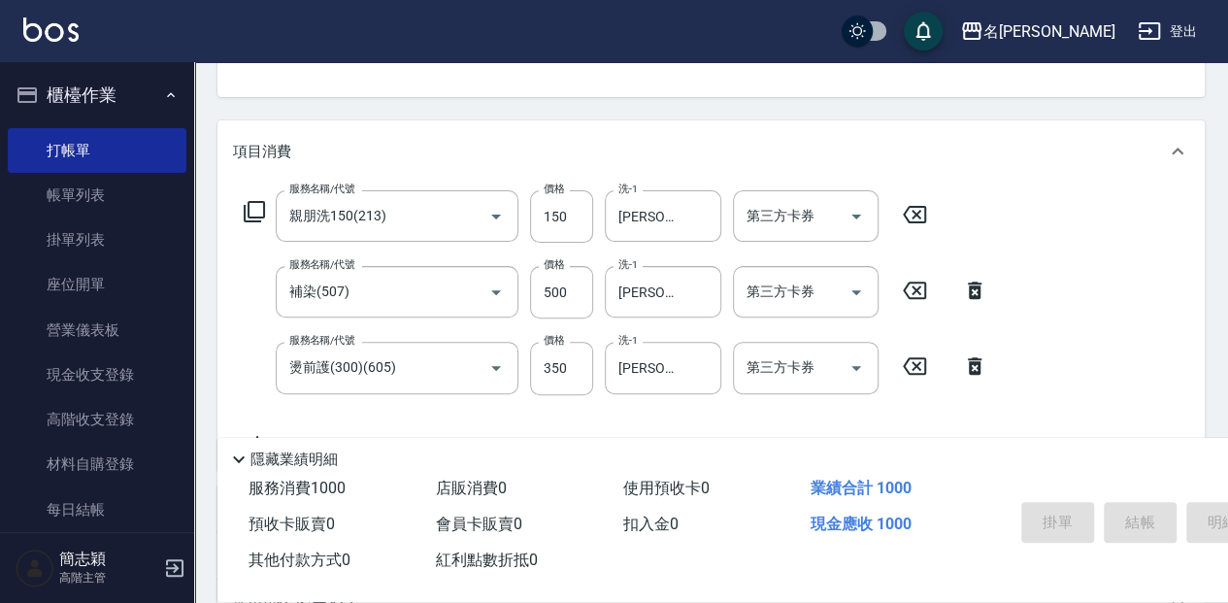
type input "[DATE] 12:47"
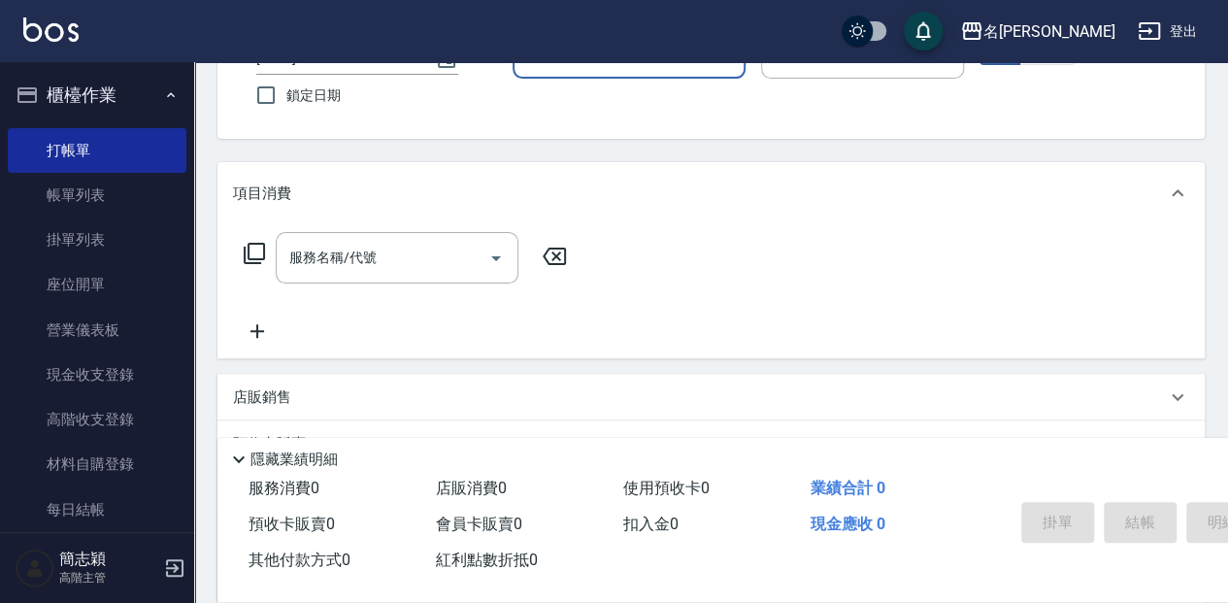
scroll to position [123, 0]
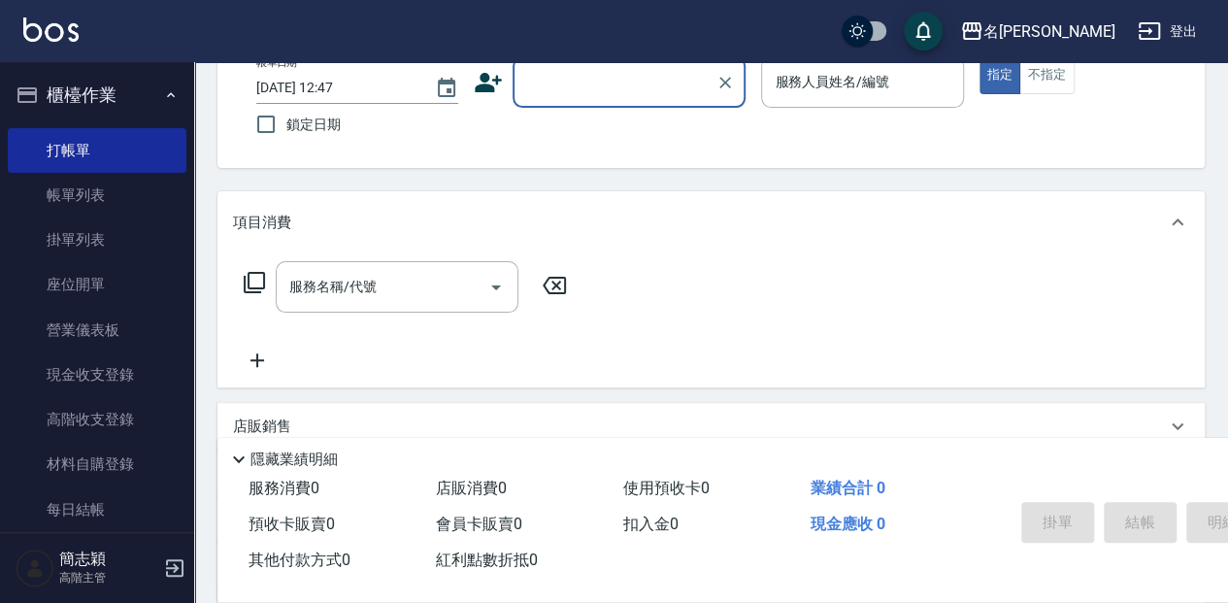
click at [607, 75] on input "顧客姓名/手機號碼/編號" at bounding box center [614, 82] width 186 height 34
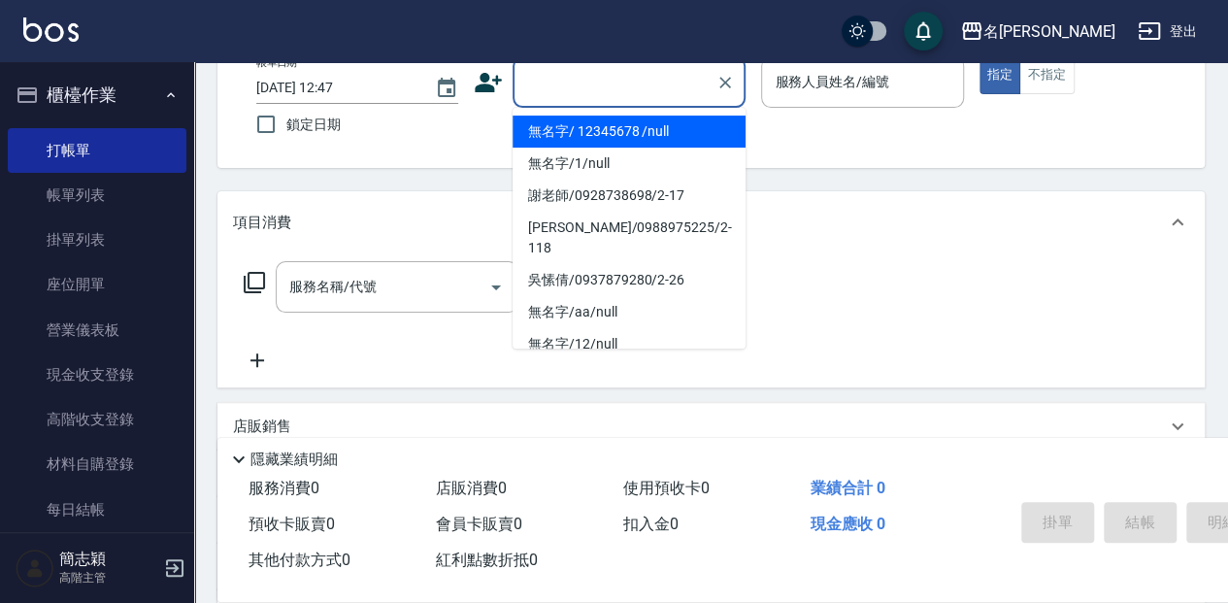
drag, startPoint x: 615, startPoint y: 132, endPoint x: 859, endPoint y: 76, distance: 250.0
click at [621, 130] on li "無名字/ 12345678 /null" at bounding box center [628, 131] width 233 height 32
type input "無名字/ 12345678 /null"
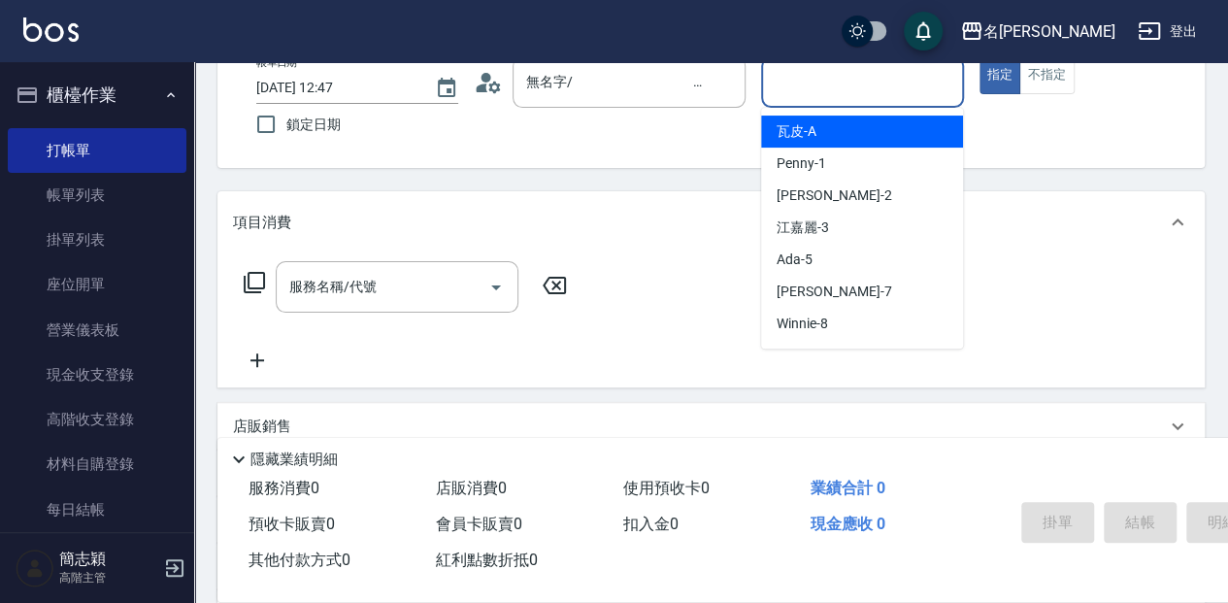
click at [855, 77] on input "服務人員姓名/編號" at bounding box center [862, 82] width 184 height 34
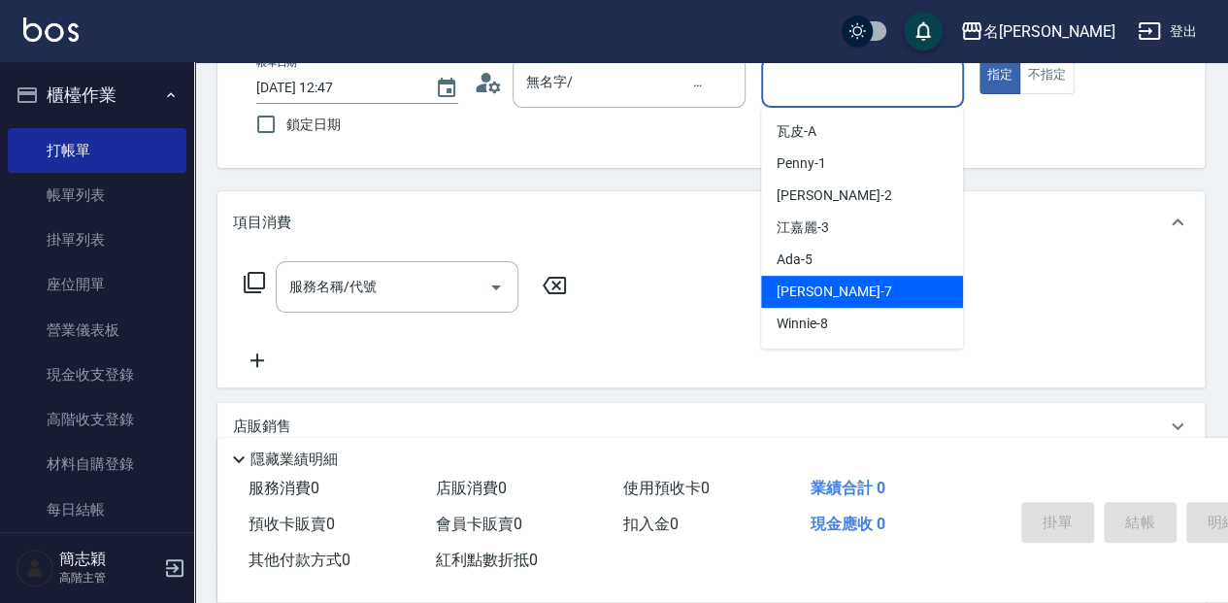
click at [857, 298] on div "[PERSON_NAME] -7" at bounding box center [862, 292] width 202 height 32
click at [852, 87] on input "[PERSON_NAME]-7" at bounding box center [847, 82] width 155 height 34
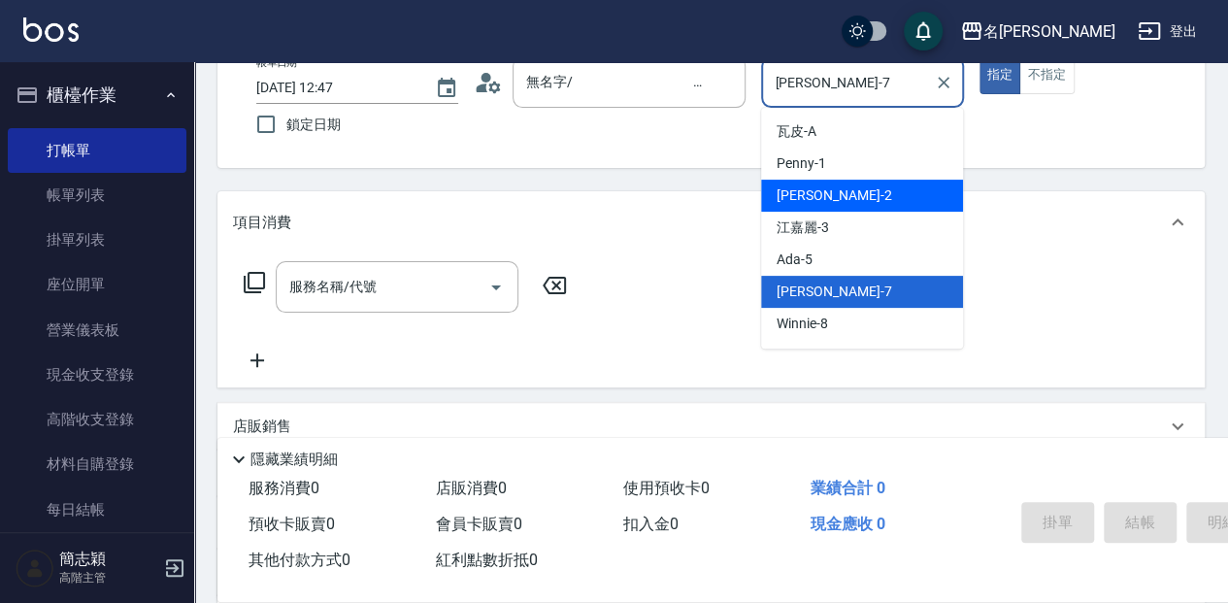
click at [844, 197] on div "[PERSON_NAME] -2" at bounding box center [862, 196] width 202 height 32
type input "[PERSON_NAME]-2"
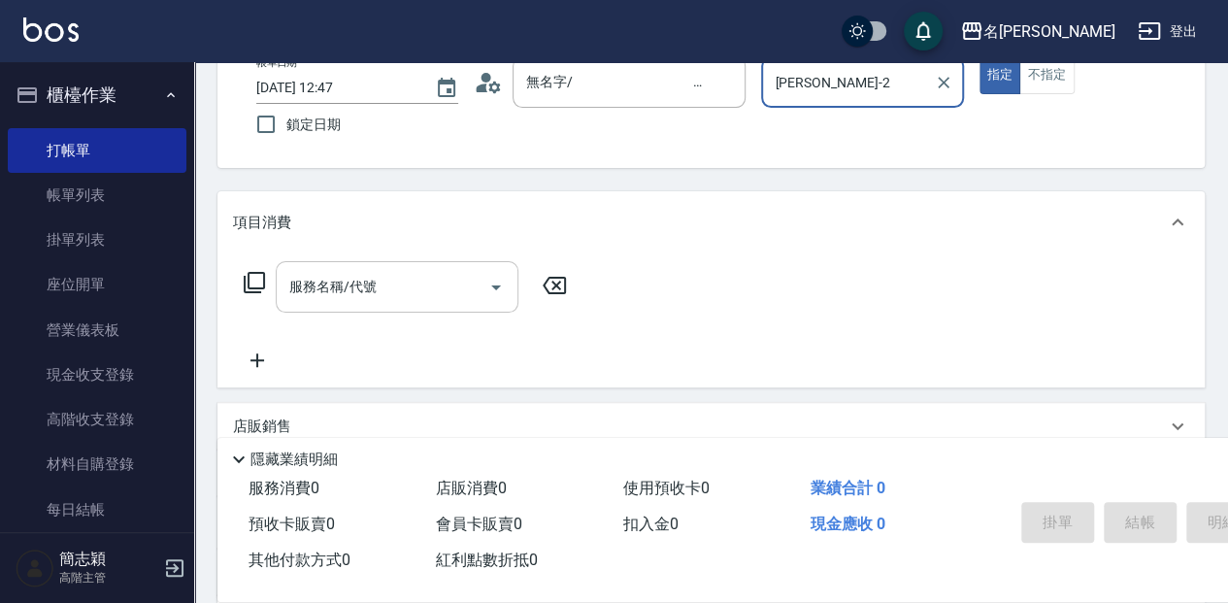
click at [402, 295] on input "服務名稱/代號" at bounding box center [382, 287] width 196 height 34
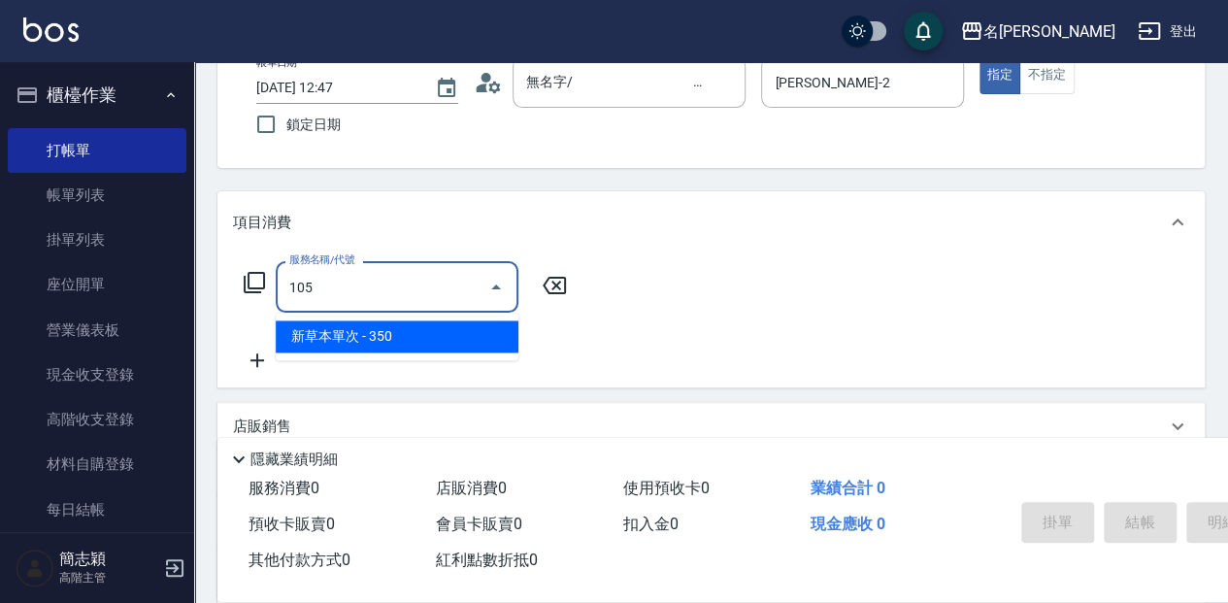
type input "新草本單次(105)"
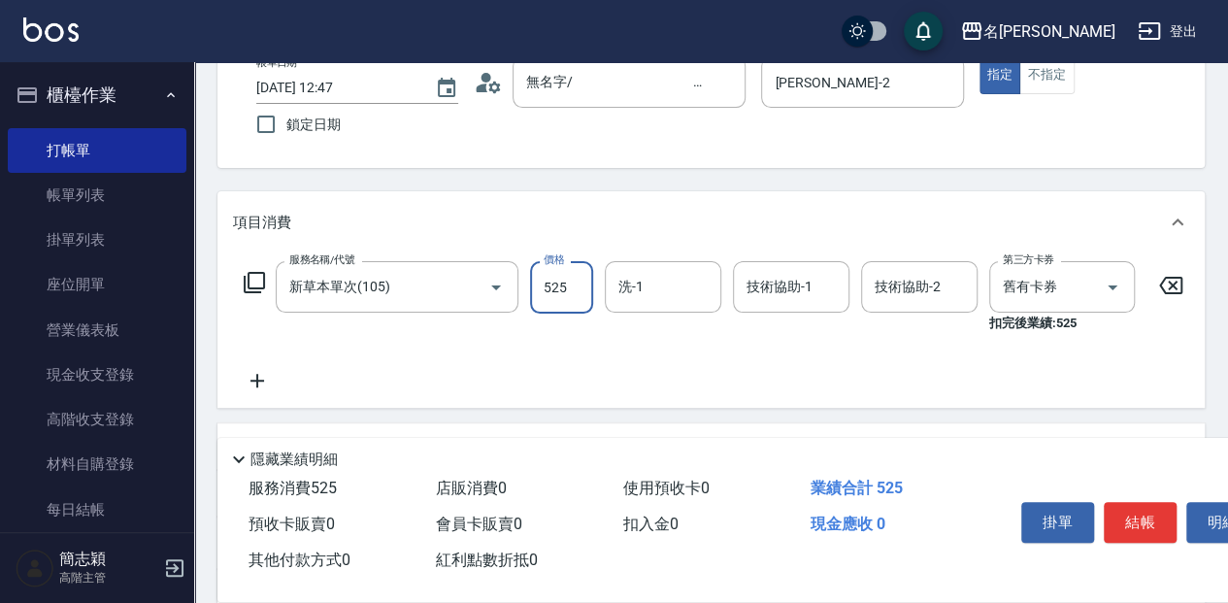
type input "525"
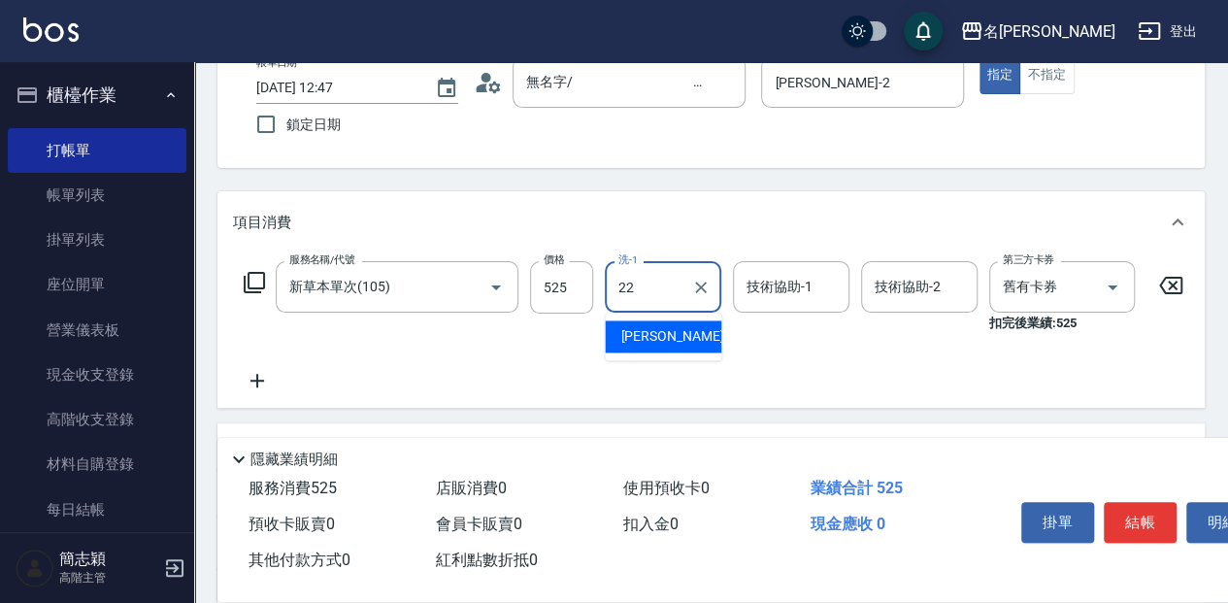
type input "品潔-22"
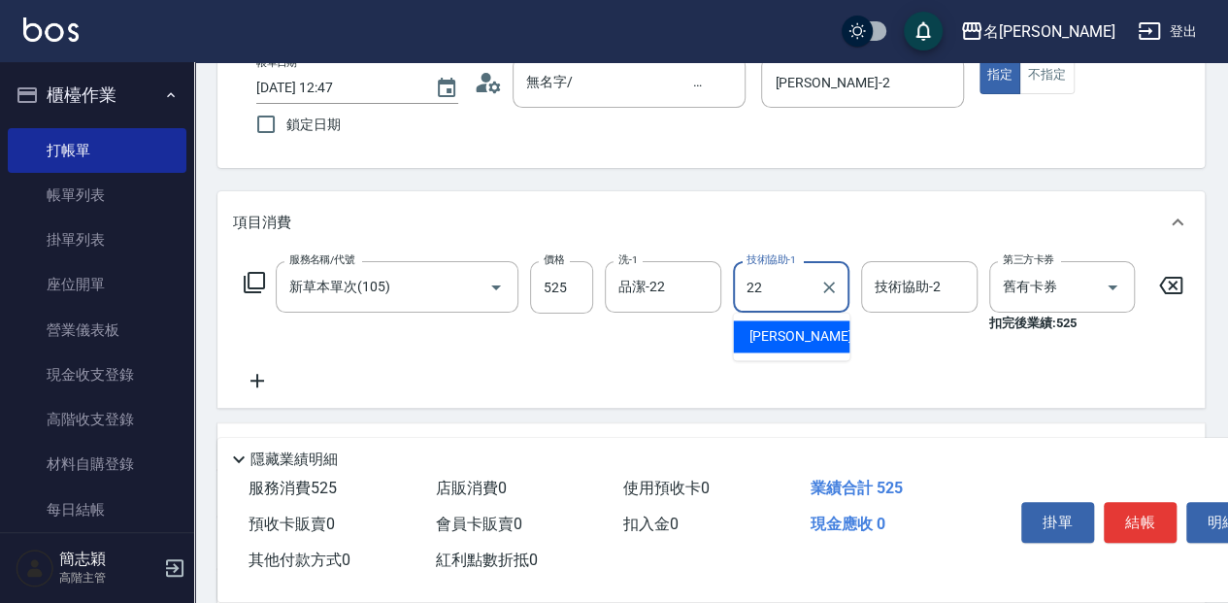
type input "品潔-22"
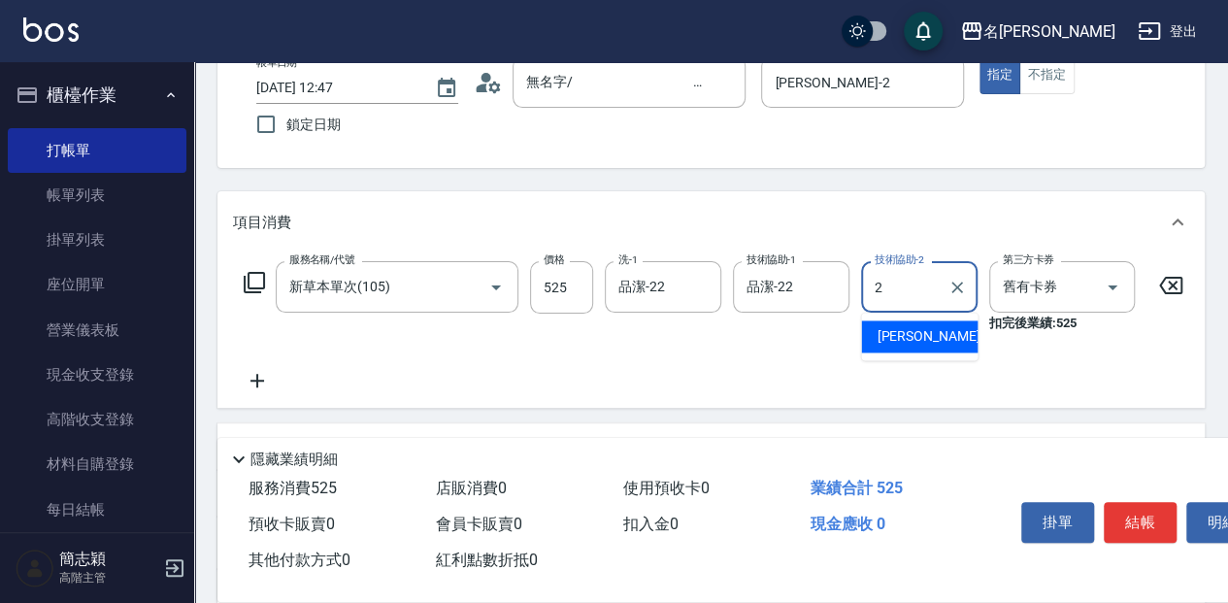
type input "[PERSON_NAME]-2"
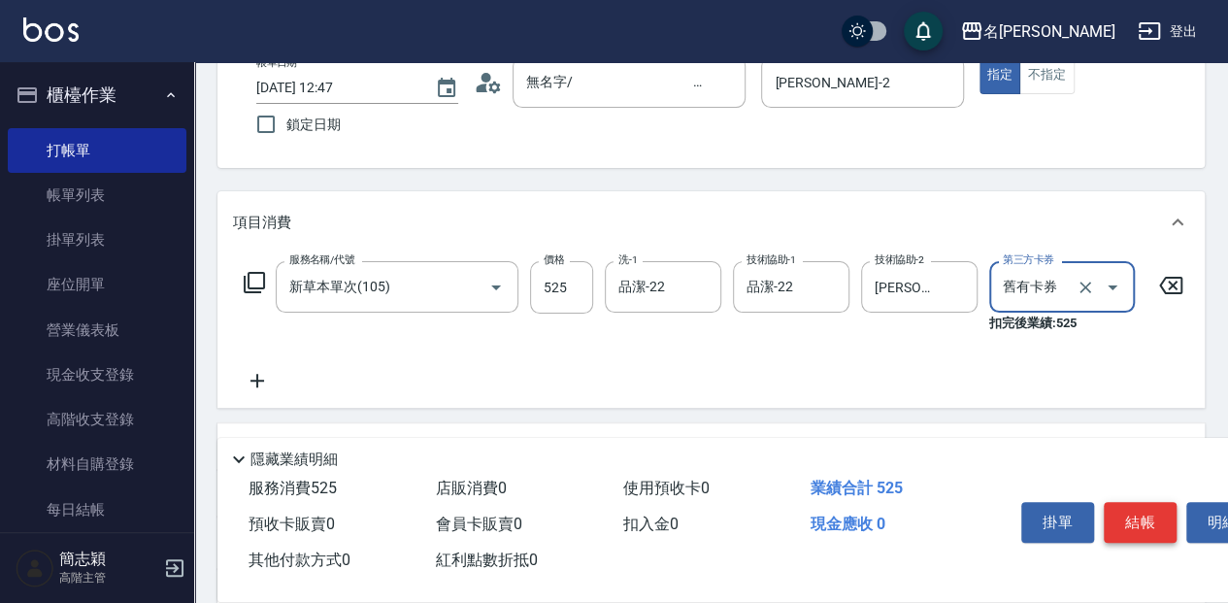
click at [1116, 510] on button "結帳" at bounding box center [1139, 522] width 73 height 41
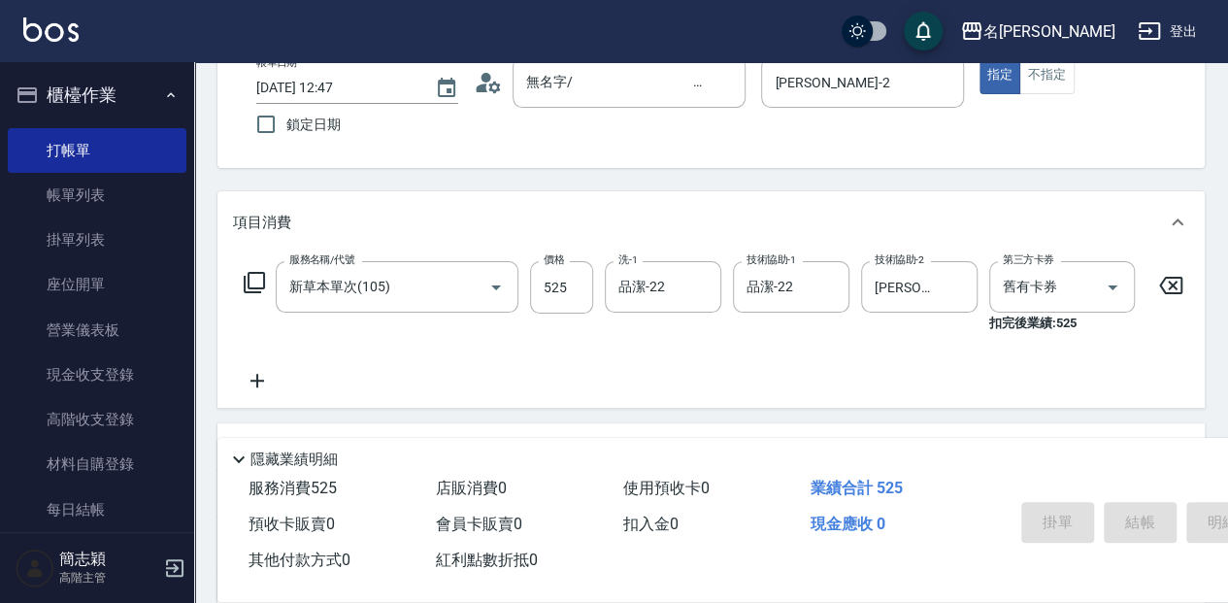
type input "[DATE] 12:48"
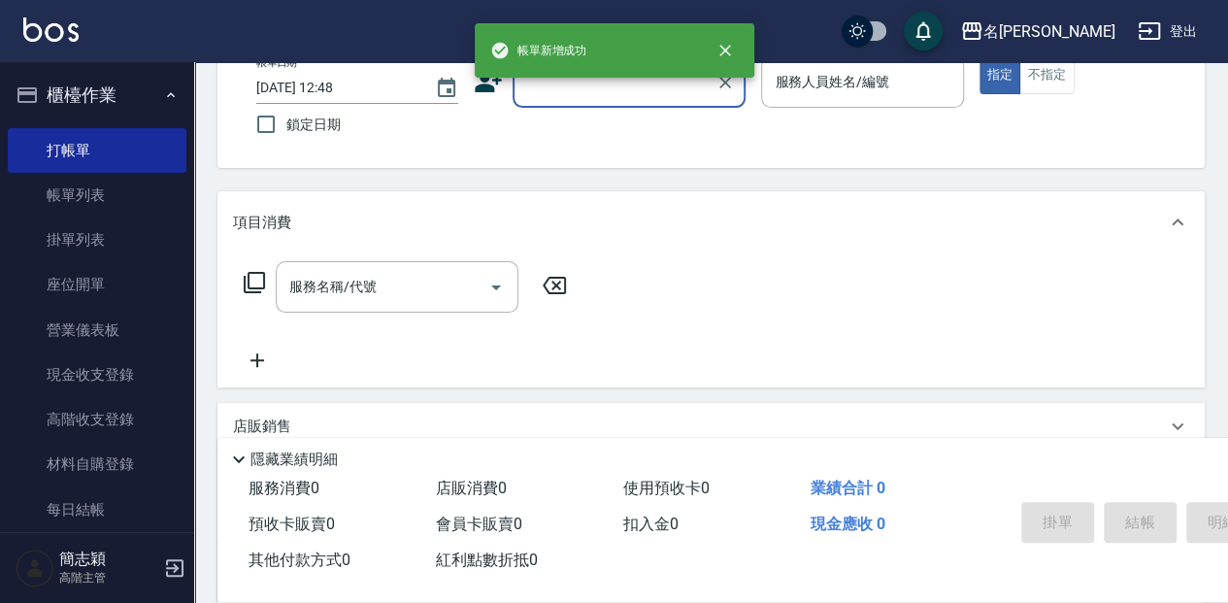
scroll to position [0, 0]
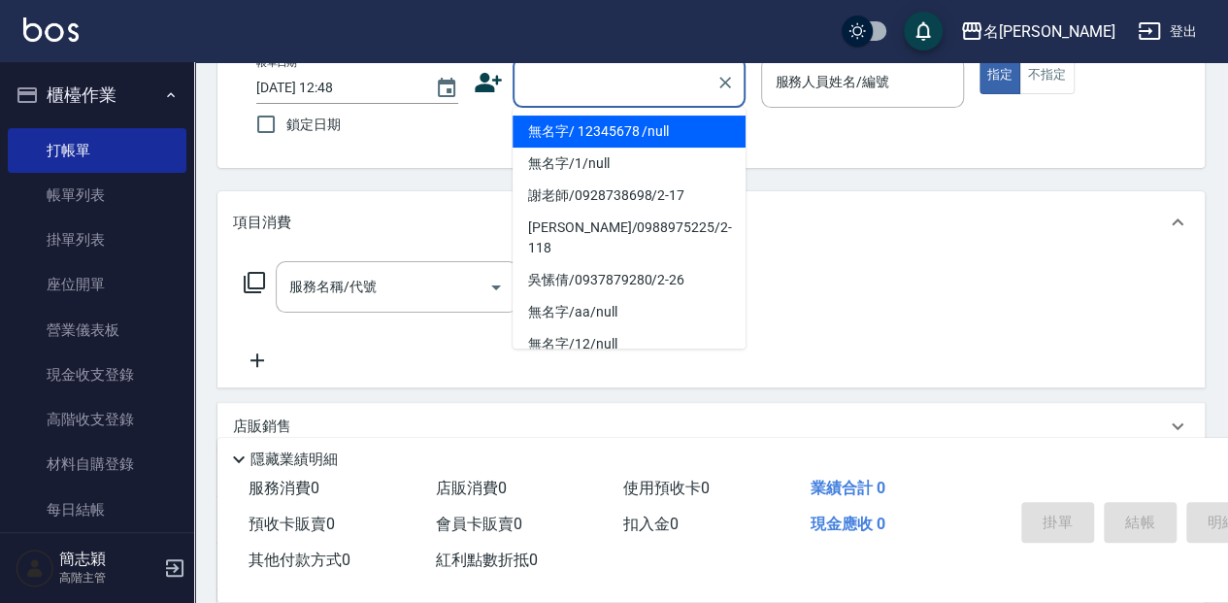
click at [598, 83] on input "顧客姓名/手機號碼/編號" at bounding box center [614, 82] width 186 height 34
click at [602, 121] on li "無名字/ 12345678 /null" at bounding box center [628, 131] width 233 height 32
type input "無名字/ 12345678 /null"
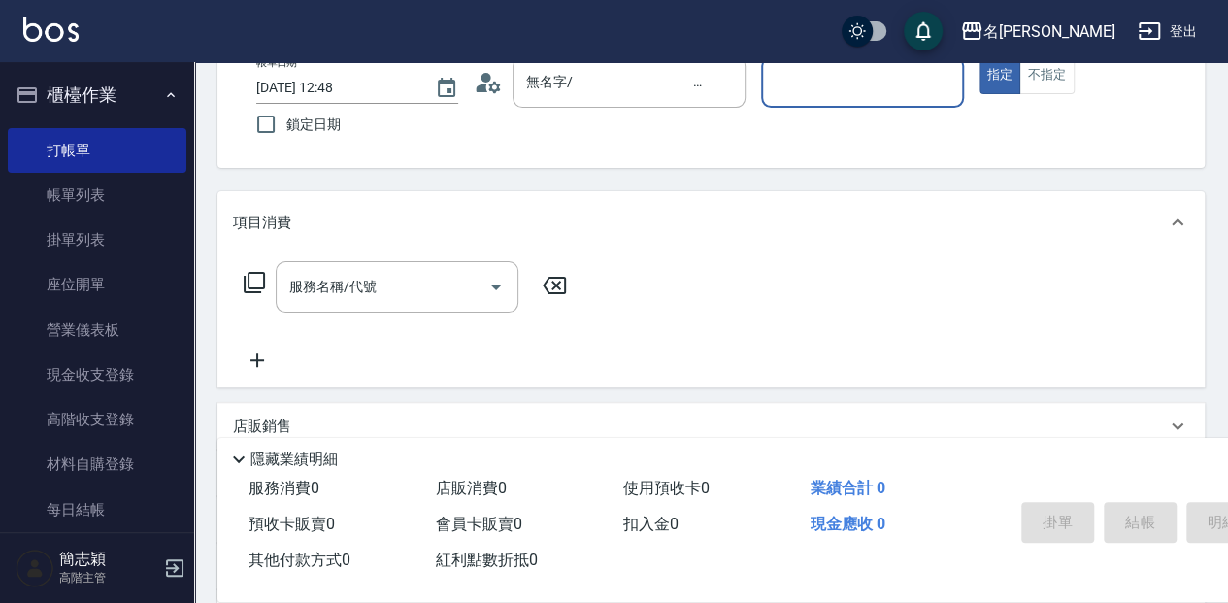
click at [823, 93] on input "服務人員姓名/編號" at bounding box center [862, 82] width 184 height 34
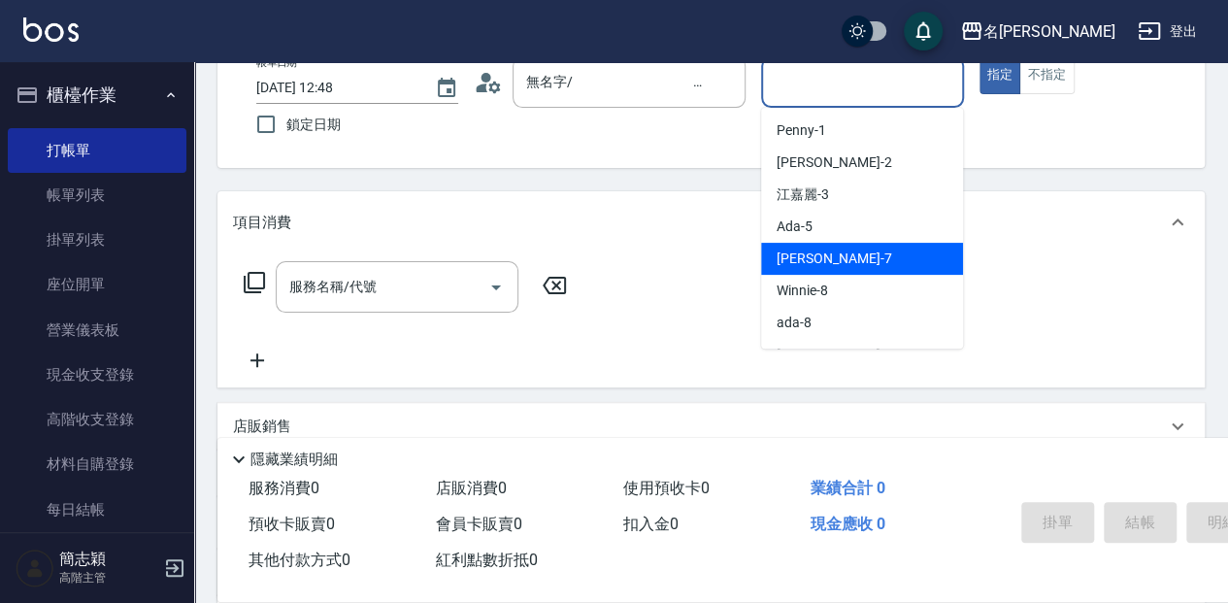
scroll to position [64, 0]
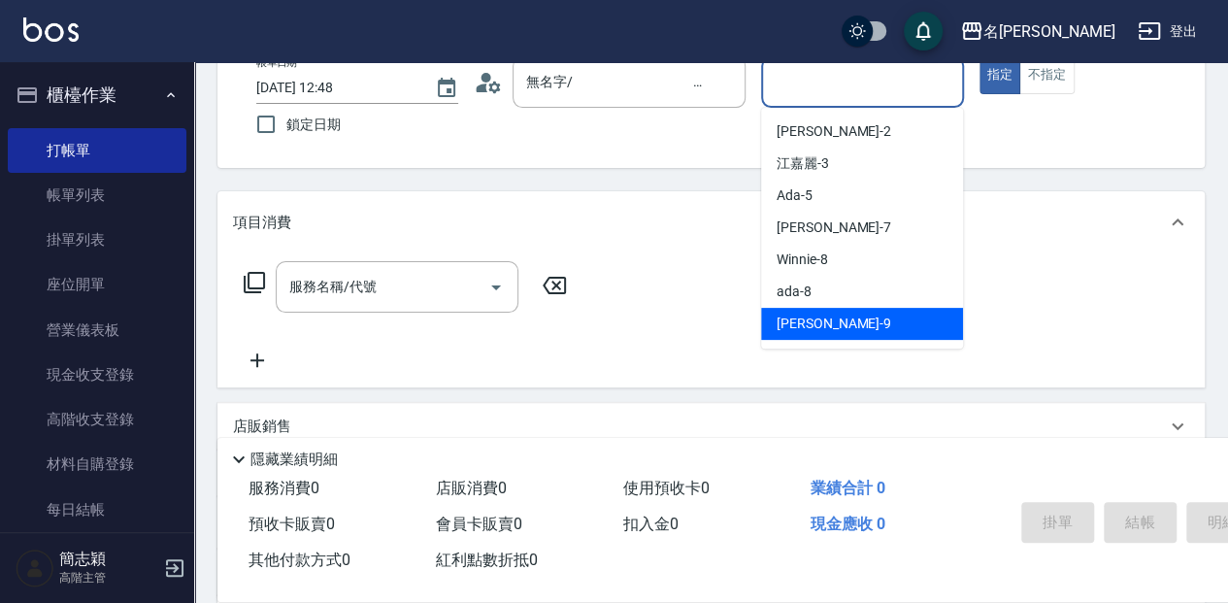
click at [857, 323] on div "[PERSON_NAME] -9" at bounding box center [862, 324] width 202 height 32
type input "[PERSON_NAME]-9"
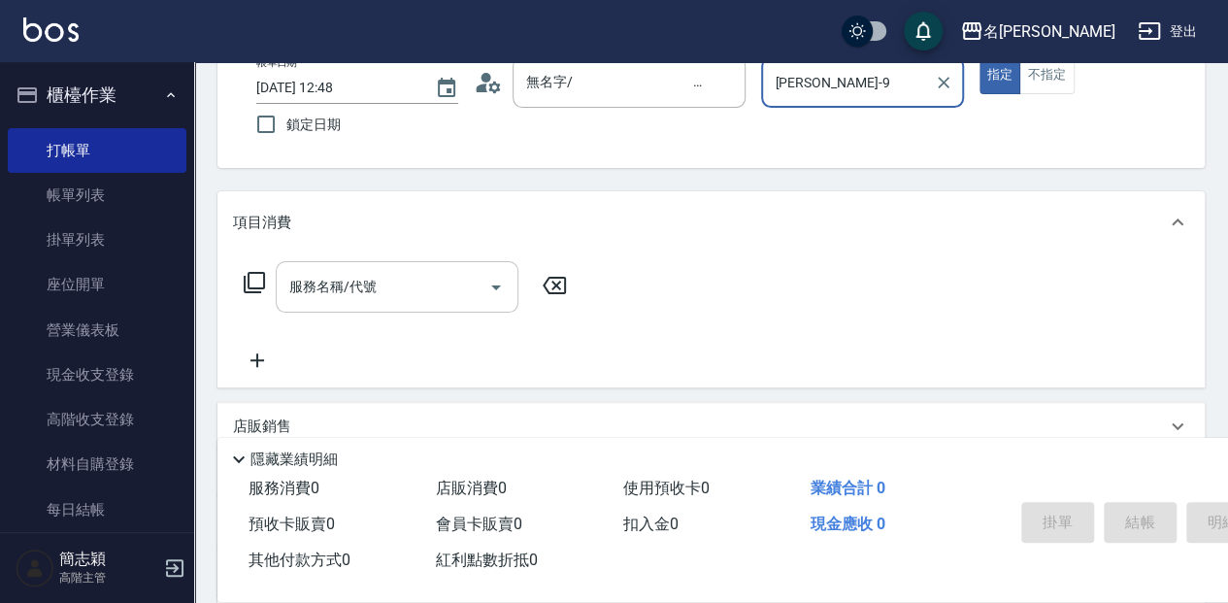
click at [388, 291] on input "服務名稱/代號" at bounding box center [382, 287] width 196 height 34
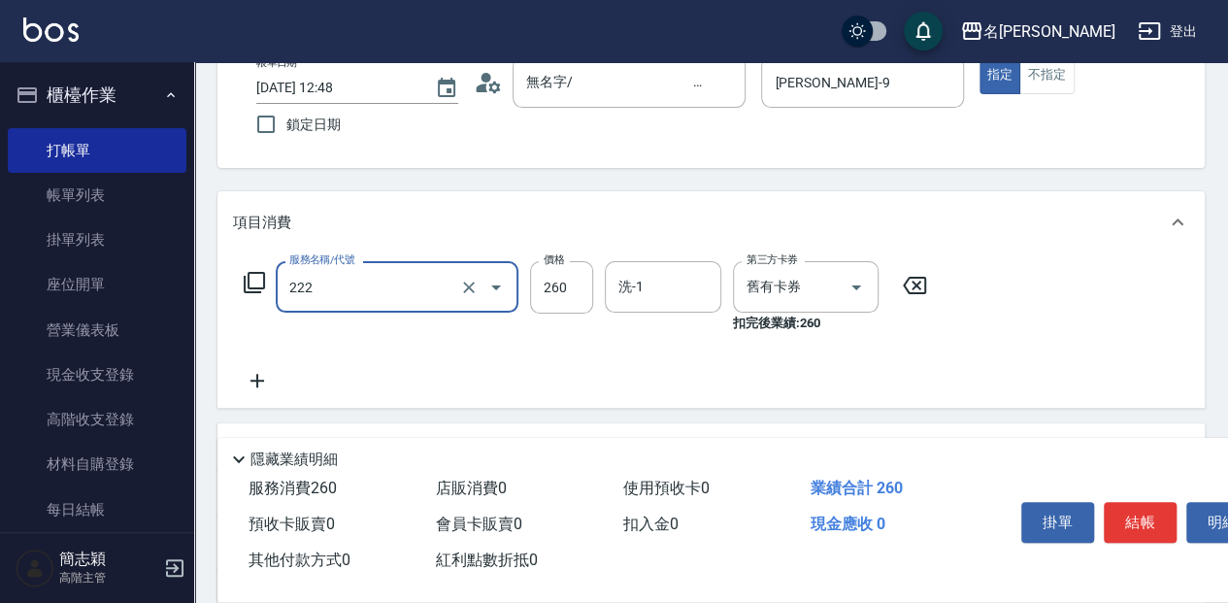
type input "洗髮卷260(222)"
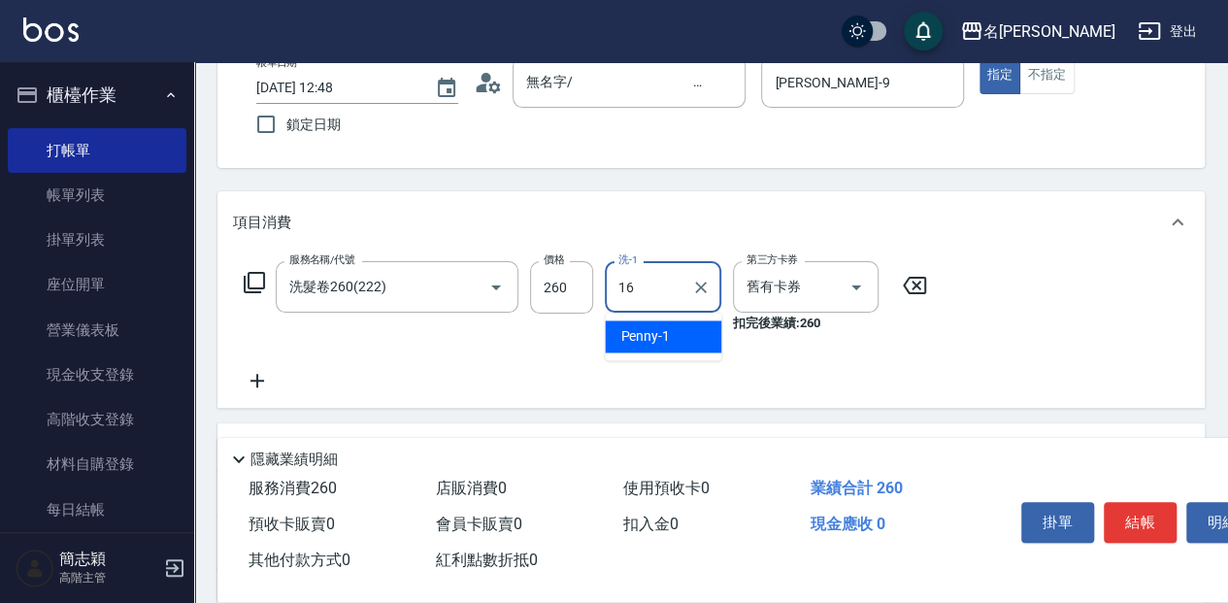
type input "[PERSON_NAME]-16"
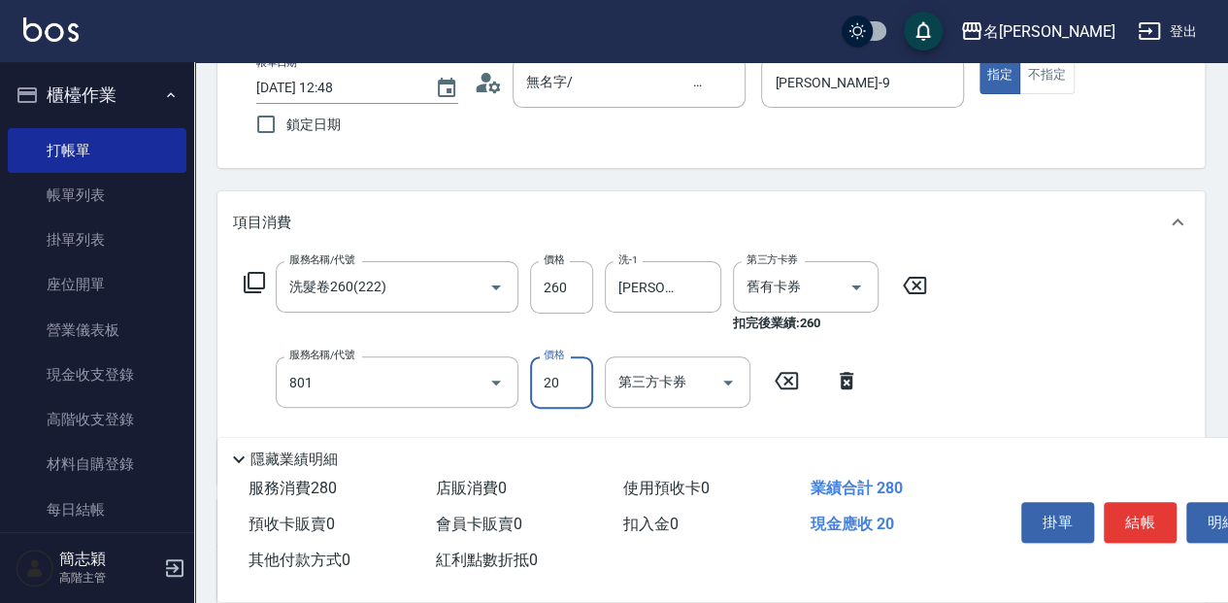
type input "潤絲20(801)"
type input "10"
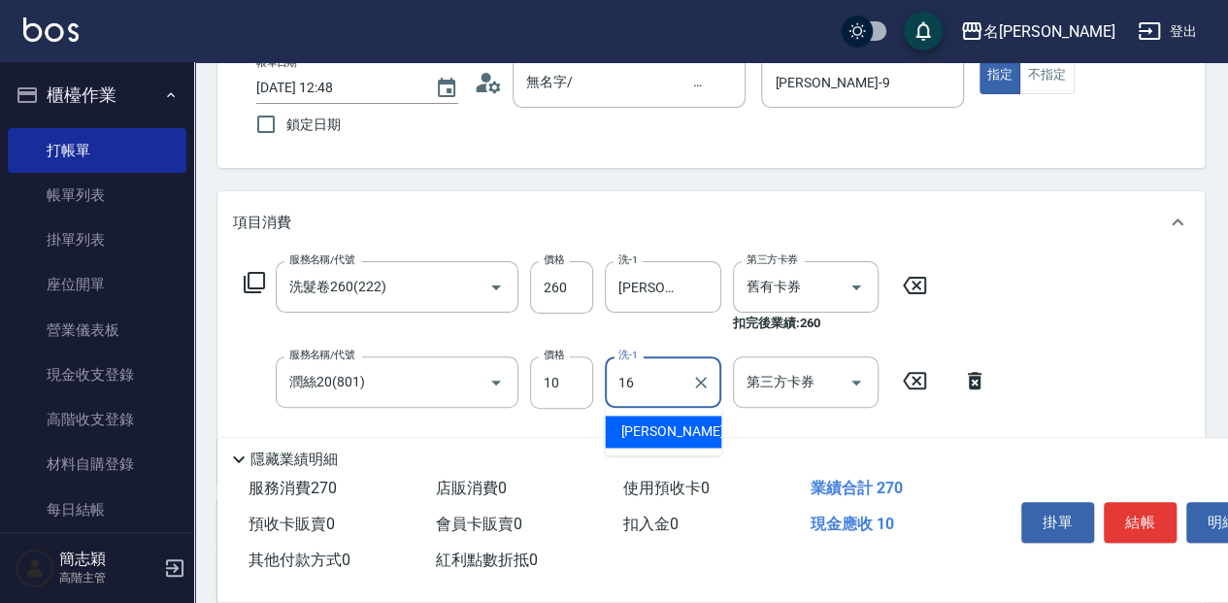
type input "[PERSON_NAME]-16"
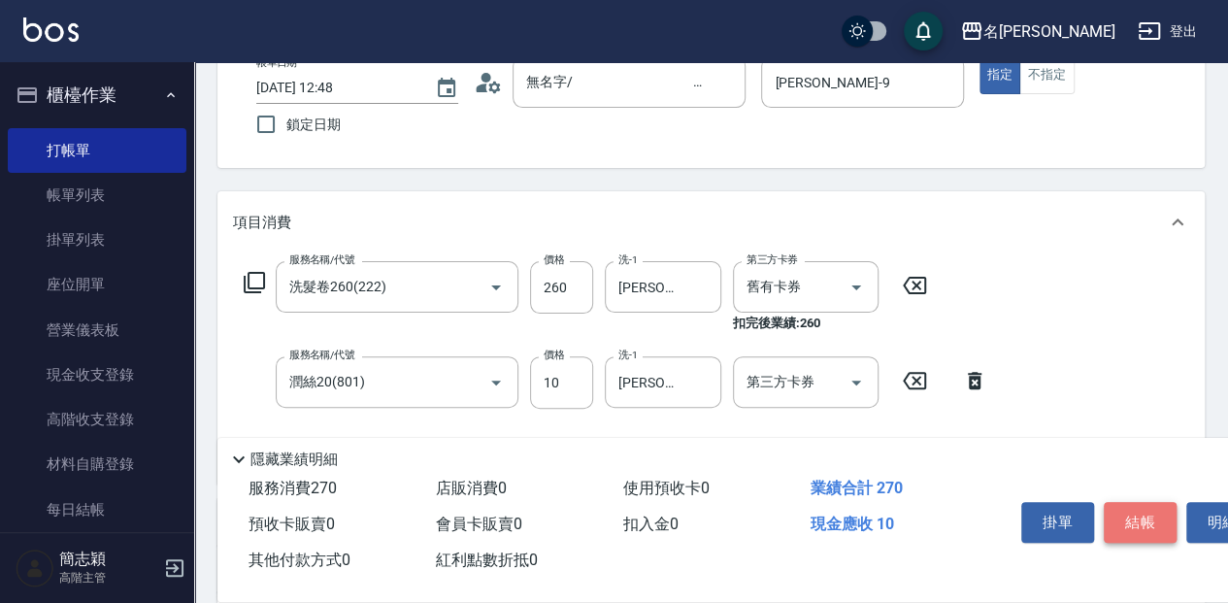
click at [1146, 502] on button "結帳" at bounding box center [1139, 522] width 73 height 41
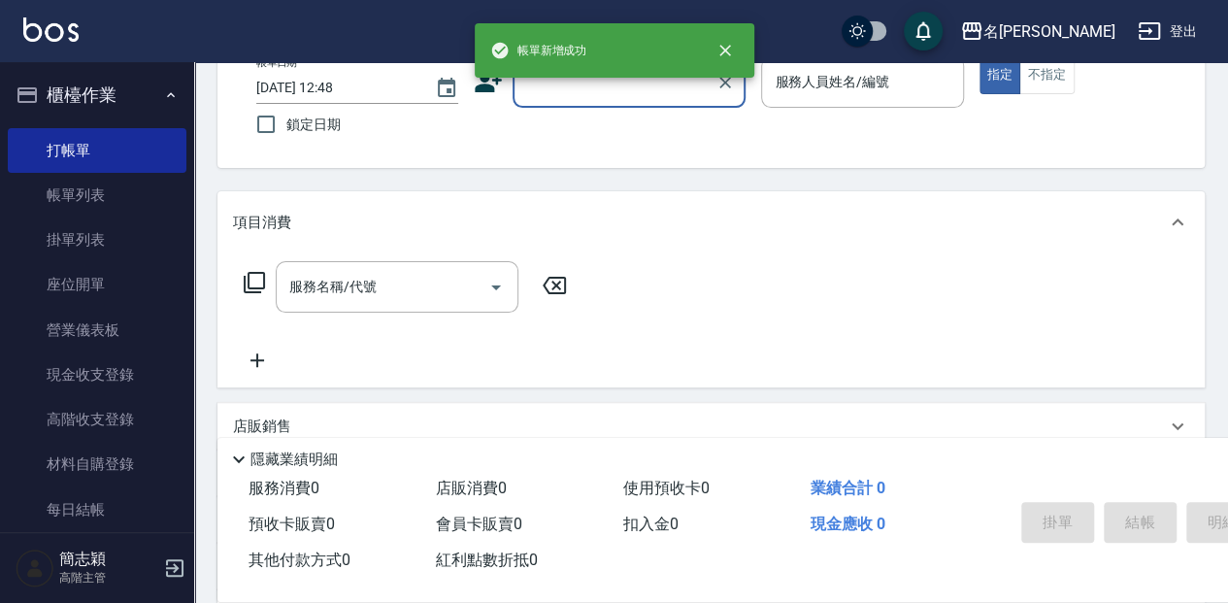
scroll to position [0, 0]
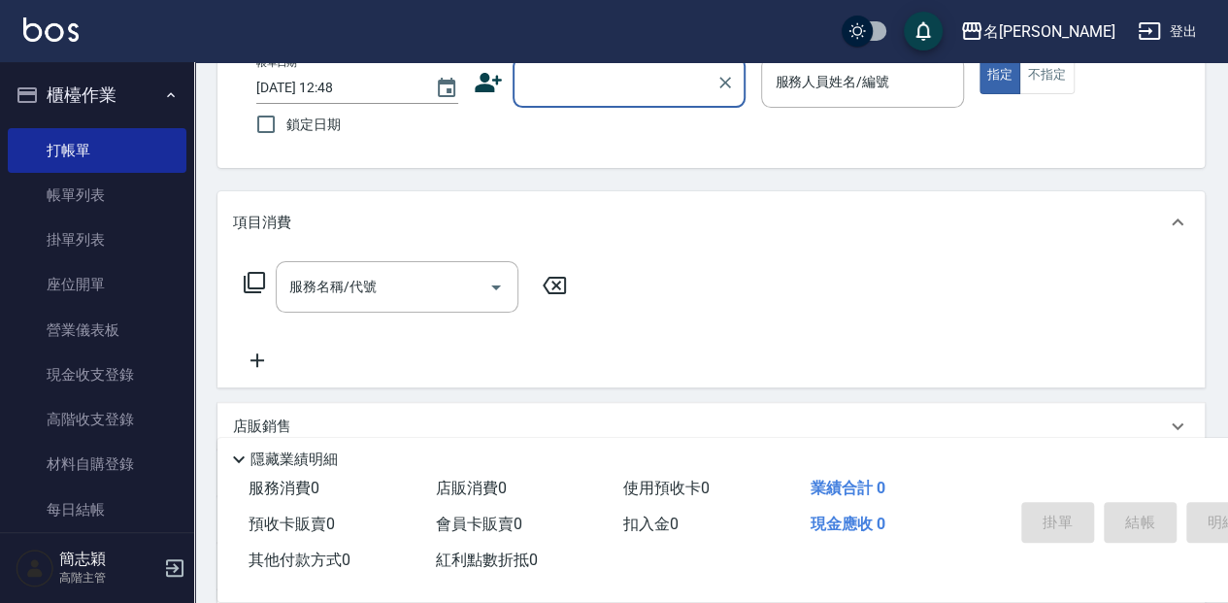
click at [569, 85] on input "顧客姓名/手機號碼/編號" at bounding box center [614, 82] width 186 height 34
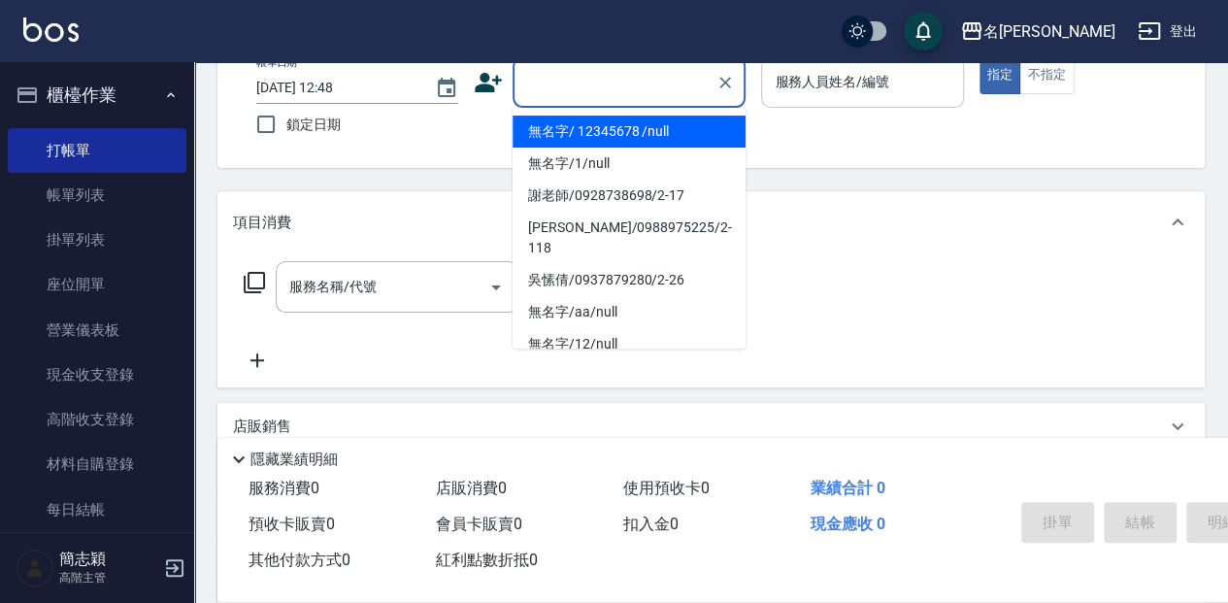
click at [570, 119] on li "無名字/ 12345678 /null" at bounding box center [628, 131] width 233 height 32
type input "無名字/ 12345678 /null"
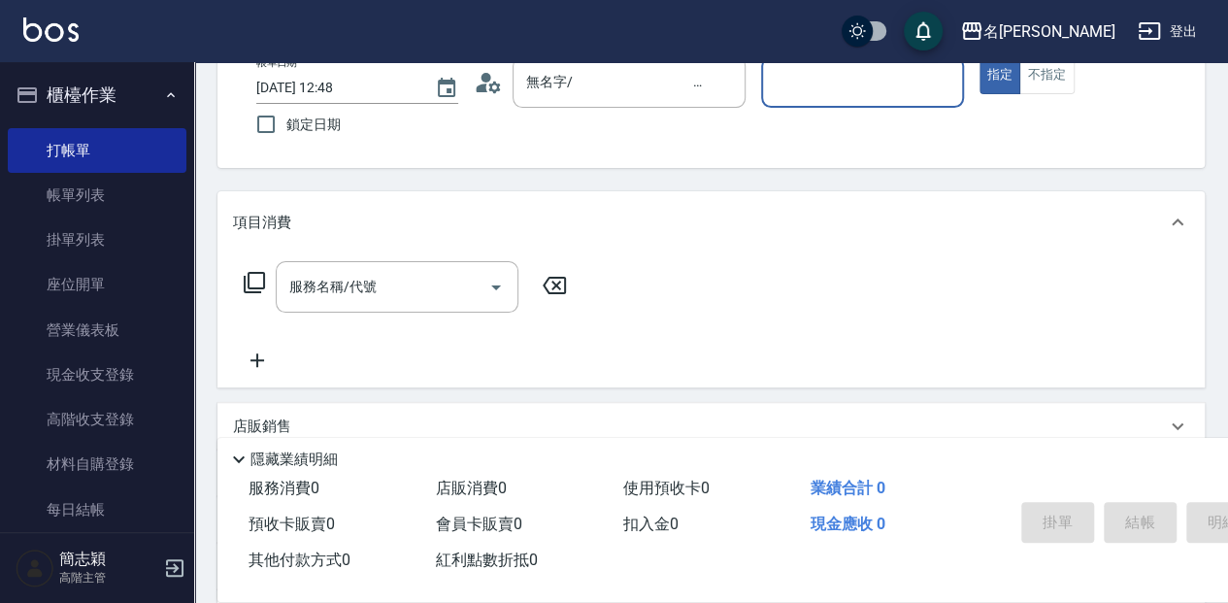
click at [953, 101] on div "服務人員姓名/編號" at bounding box center [862, 81] width 202 height 51
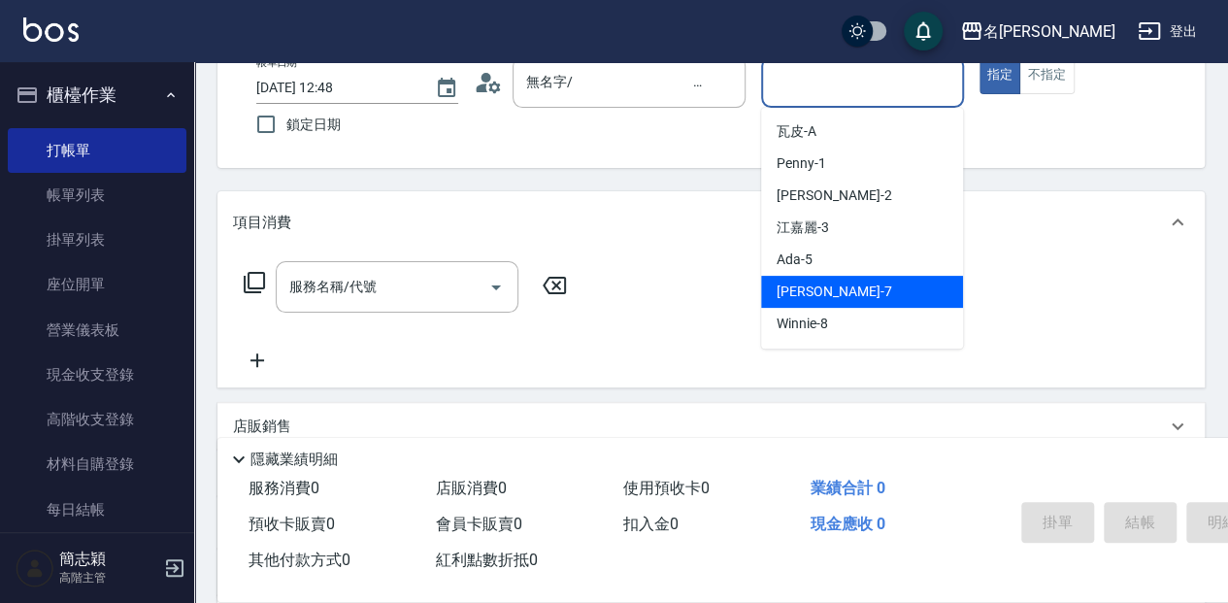
click at [849, 287] on div "[PERSON_NAME] -7" at bounding box center [862, 292] width 202 height 32
type input "[PERSON_NAME]-7"
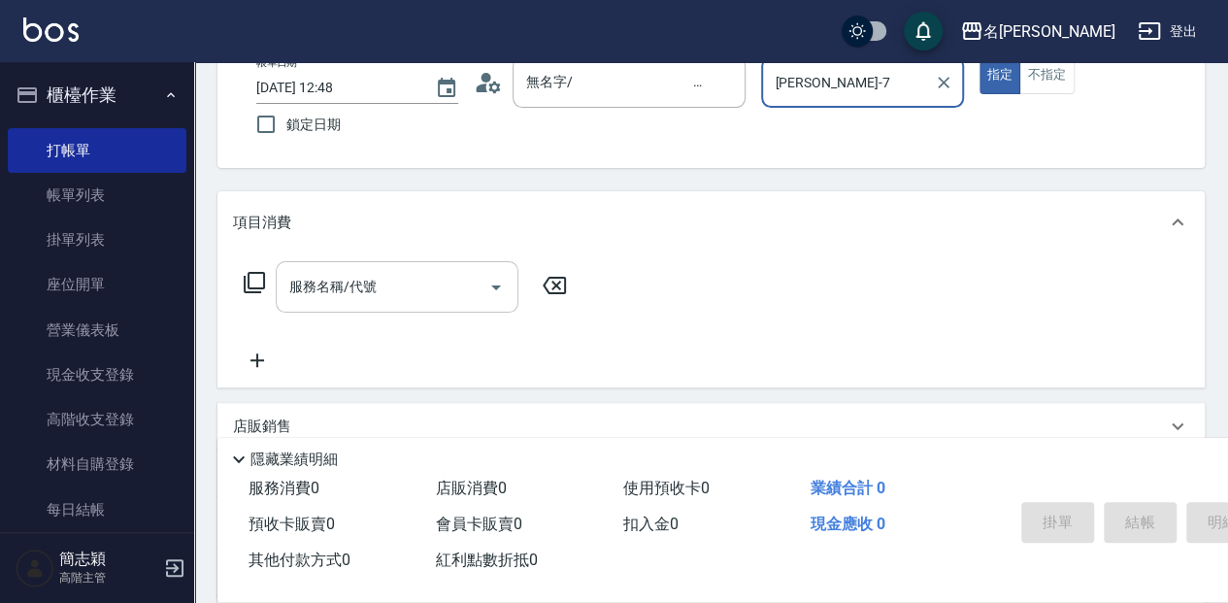
click at [351, 287] on div "服務名稱/代號 服務名稱/代號" at bounding box center [397, 286] width 243 height 51
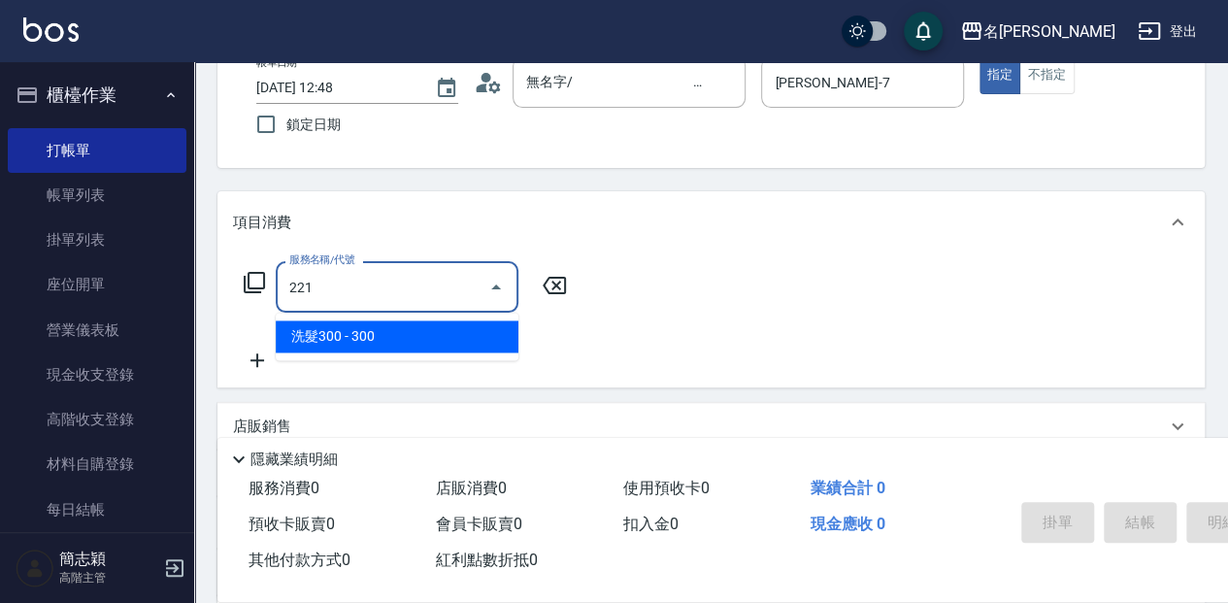
type input "洗髮300(221)"
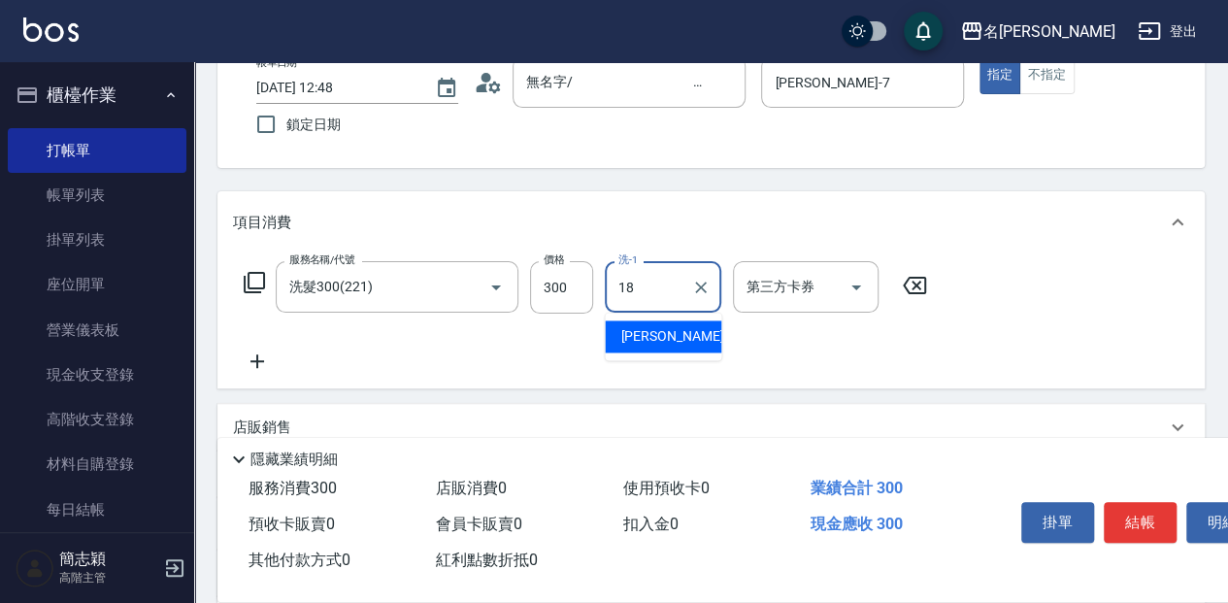
type input "[PERSON_NAME]-18"
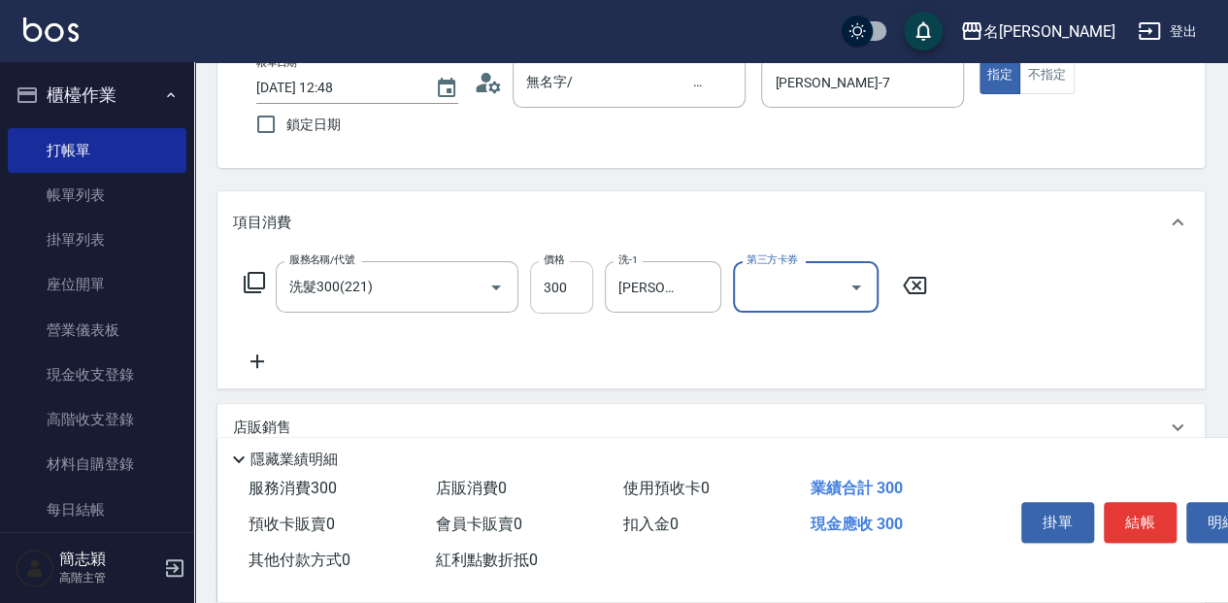
click at [578, 291] on input "300" at bounding box center [561, 287] width 63 height 52
type input "400"
click at [1143, 512] on button "結帳" at bounding box center [1139, 522] width 73 height 41
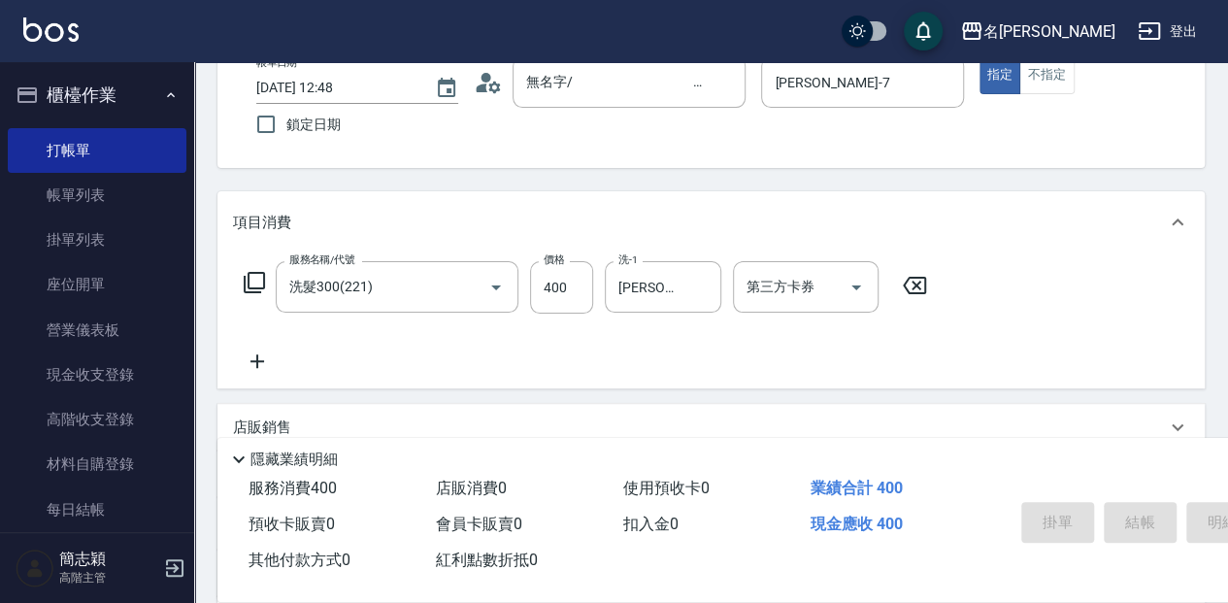
type input "[DATE] 12:49"
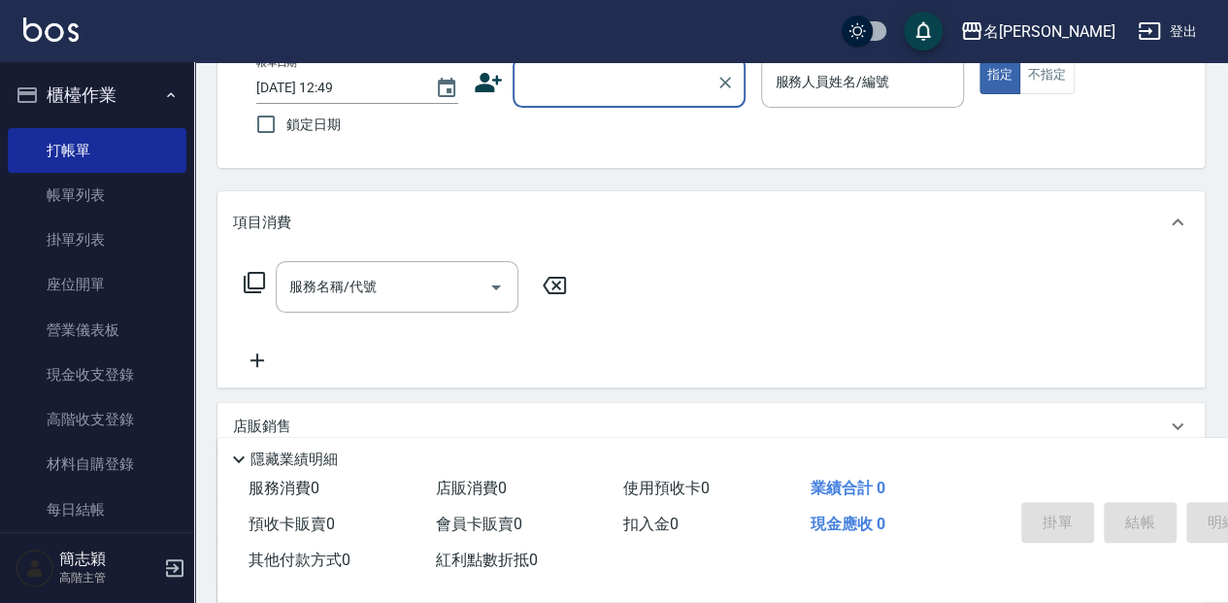
click at [561, 95] on input "顧客姓名/手機號碼/編號" at bounding box center [614, 82] width 186 height 34
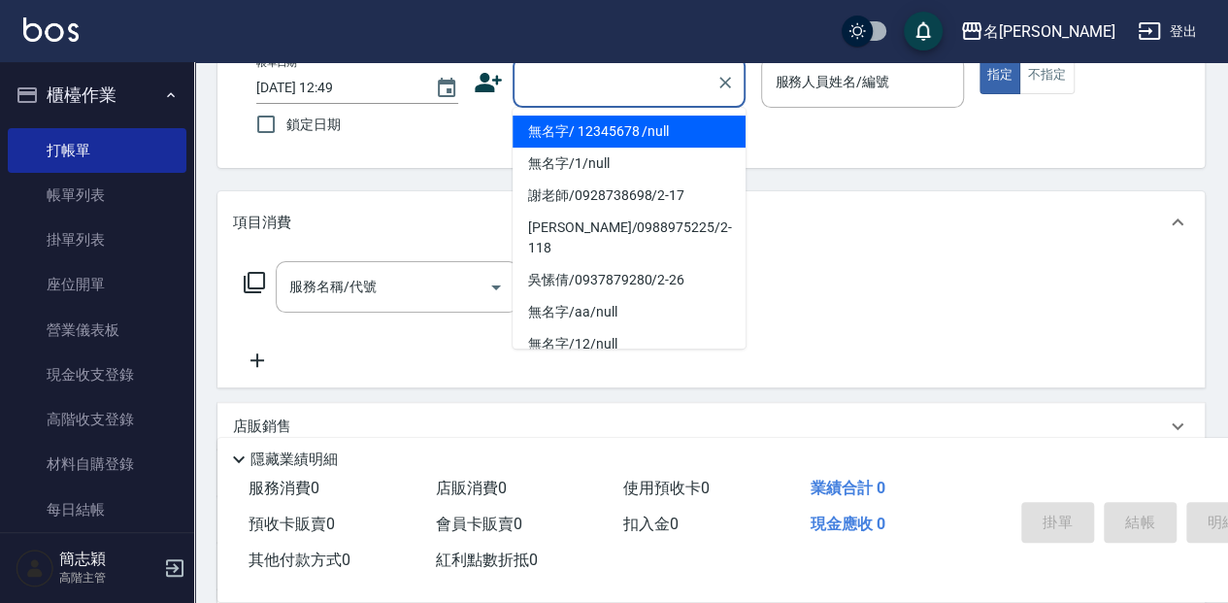
click at [554, 130] on li "無名字/ 12345678 /null" at bounding box center [628, 131] width 233 height 32
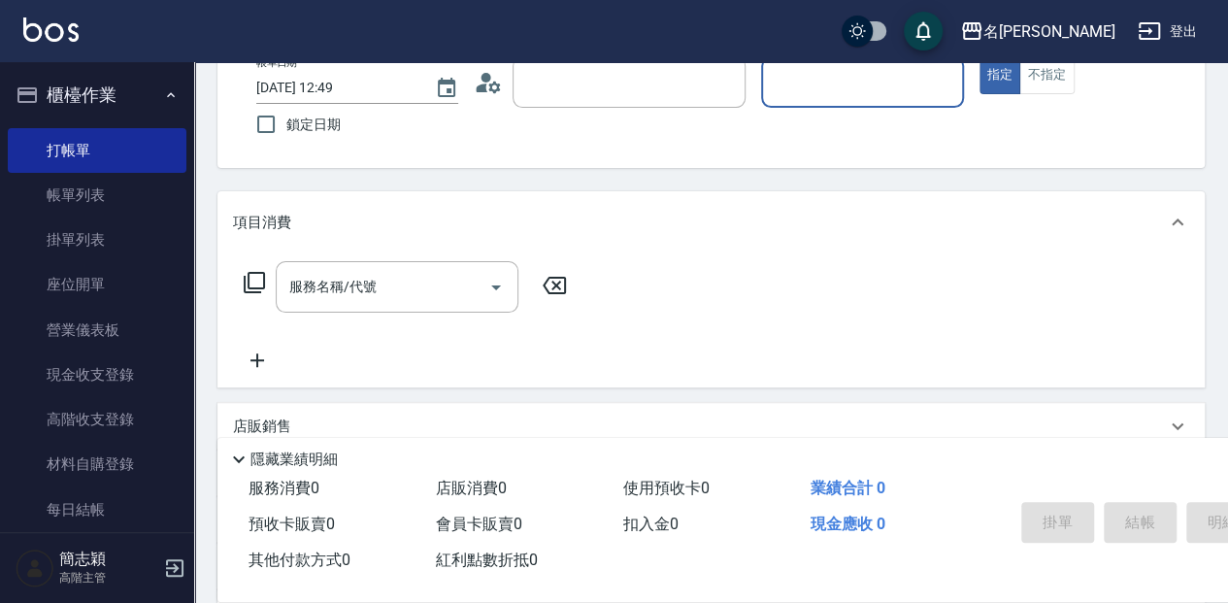
type input "無名字/ 12345678 /null"
click at [868, 103] on div "服務人員姓名/編號" at bounding box center [862, 81] width 202 height 51
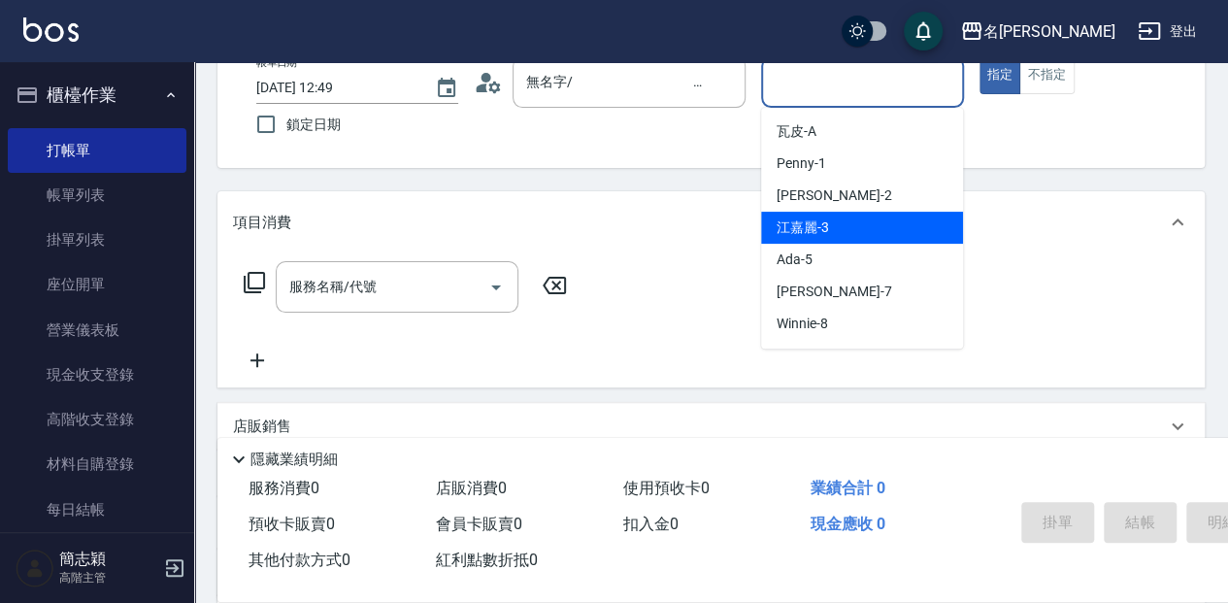
click at [870, 235] on div "[PERSON_NAME]-3" at bounding box center [862, 228] width 202 height 32
type input "江嘉麗-3"
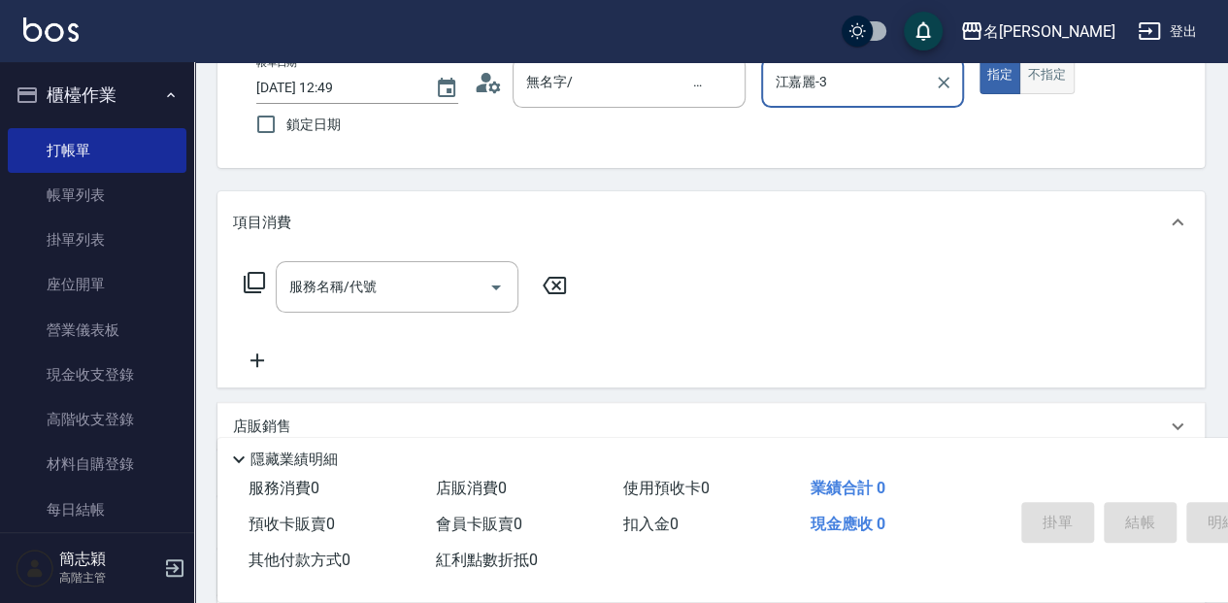
click at [1051, 70] on button "不指定" at bounding box center [1046, 75] width 54 height 38
click at [398, 304] on div "服務名稱/代號" at bounding box center [397, 286] width 243 height 51
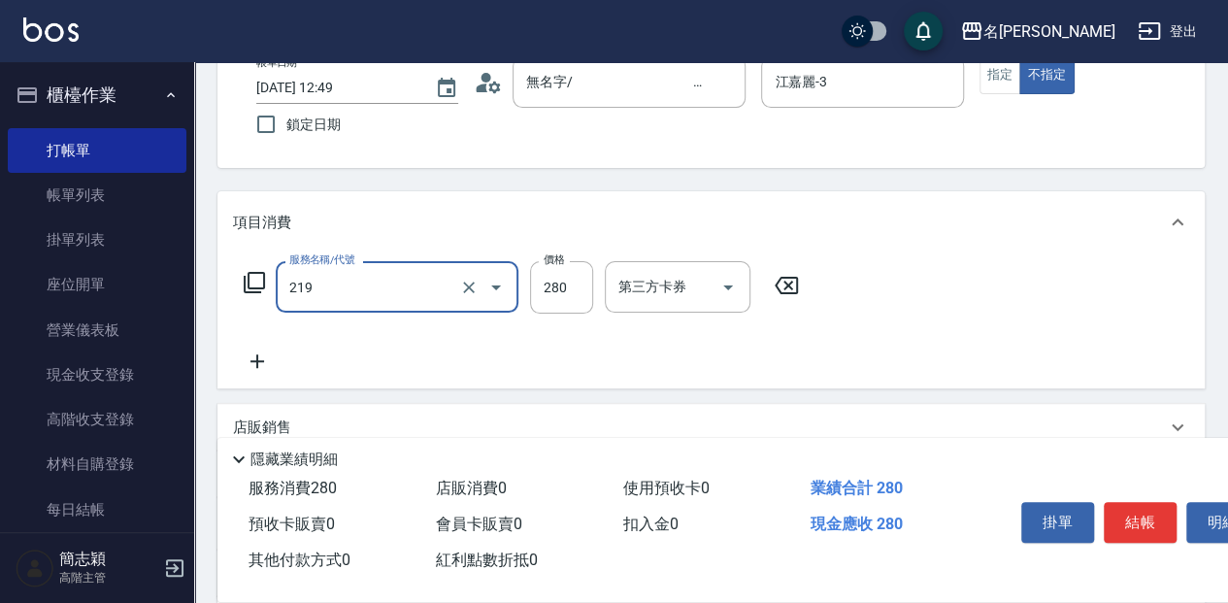
type input "洗髮280(219)"
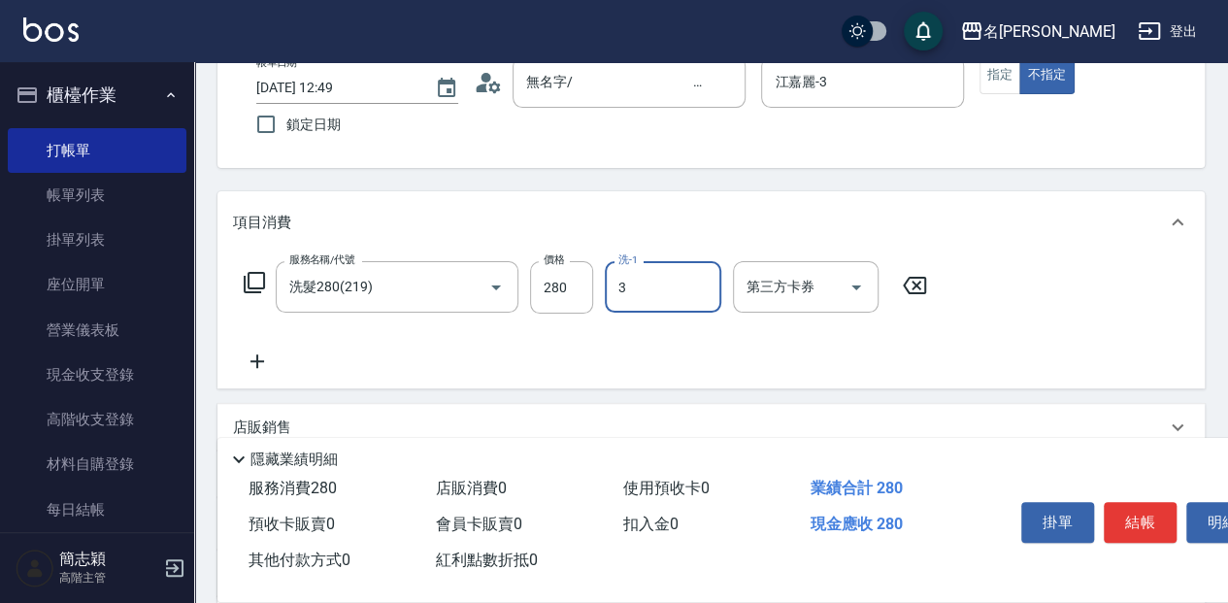
type input "江嘉麗-3"
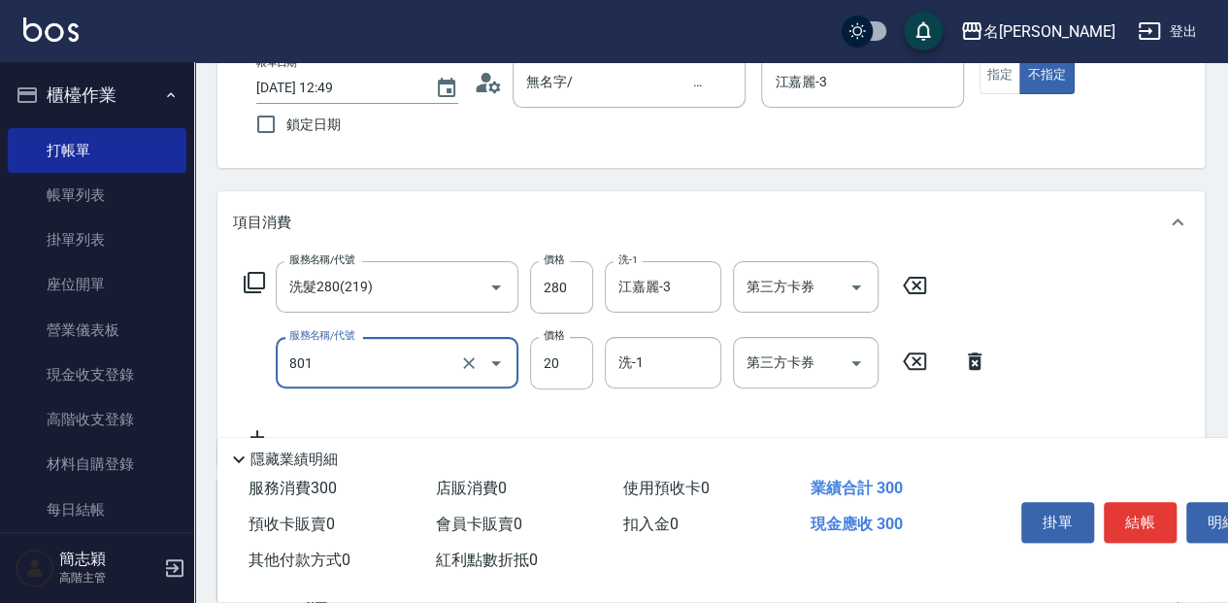
type input "潤絲20(801)"
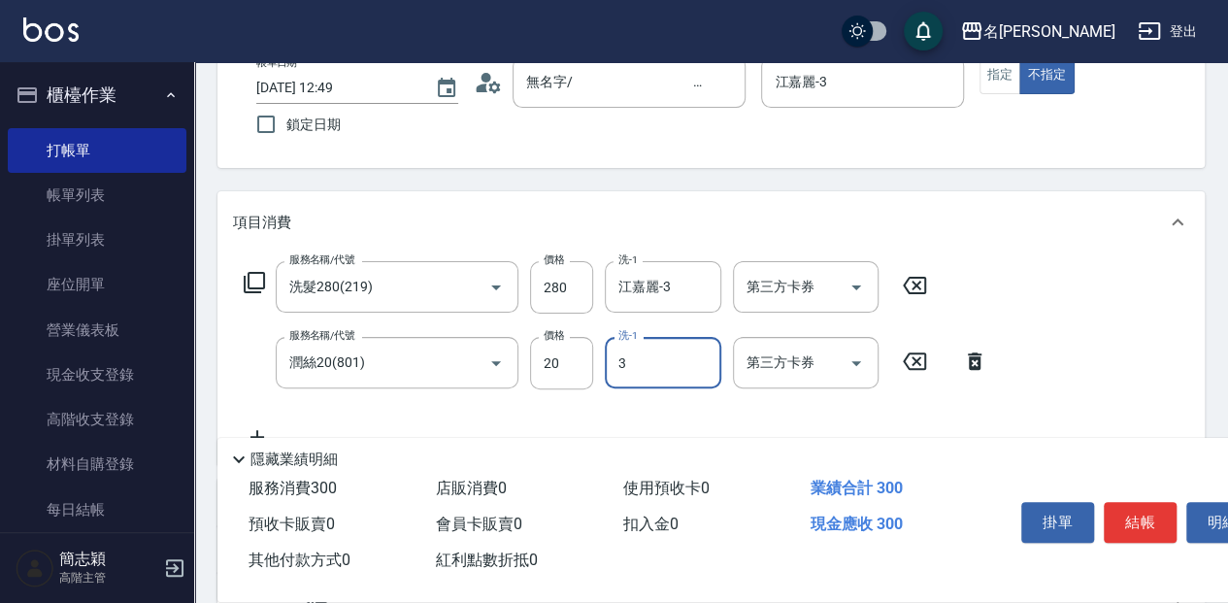
type input "江嘉麗-3"
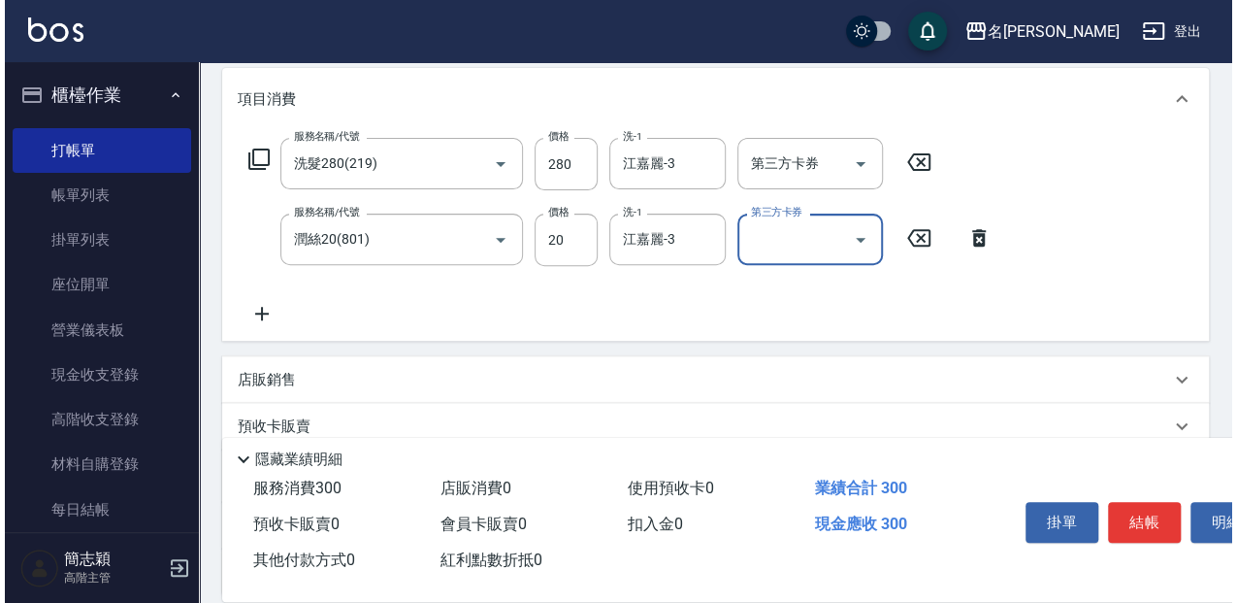
scroll to position [252, 0]
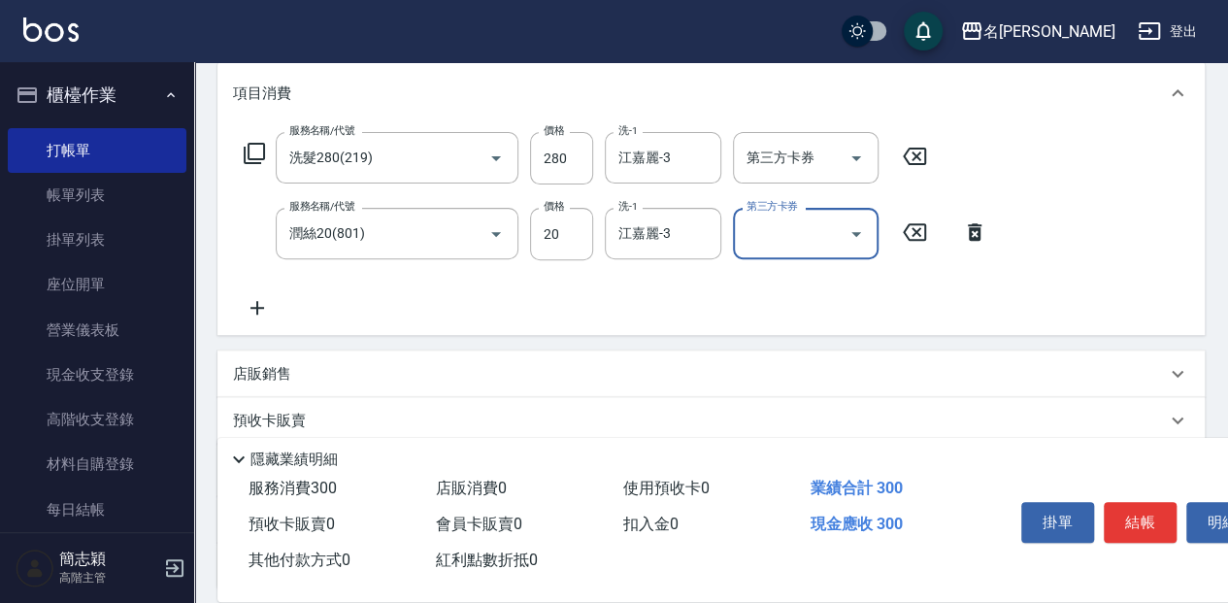
click at [264, 152] on icon at bounding box center [254, 153] width 21 height 21
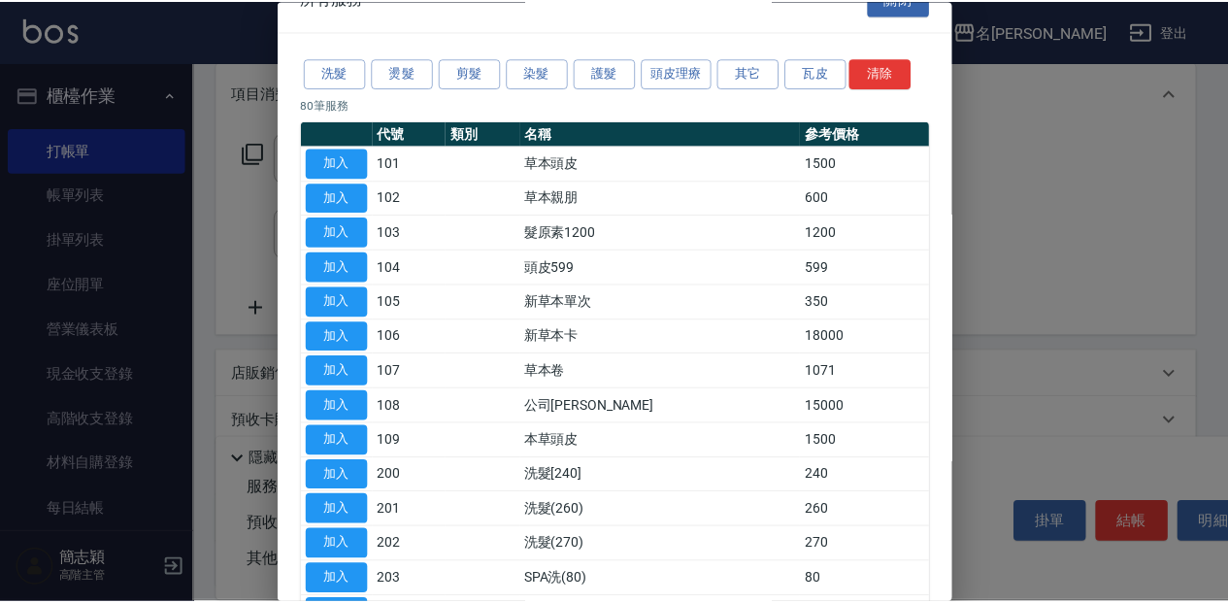
scroll to position [0, 0]
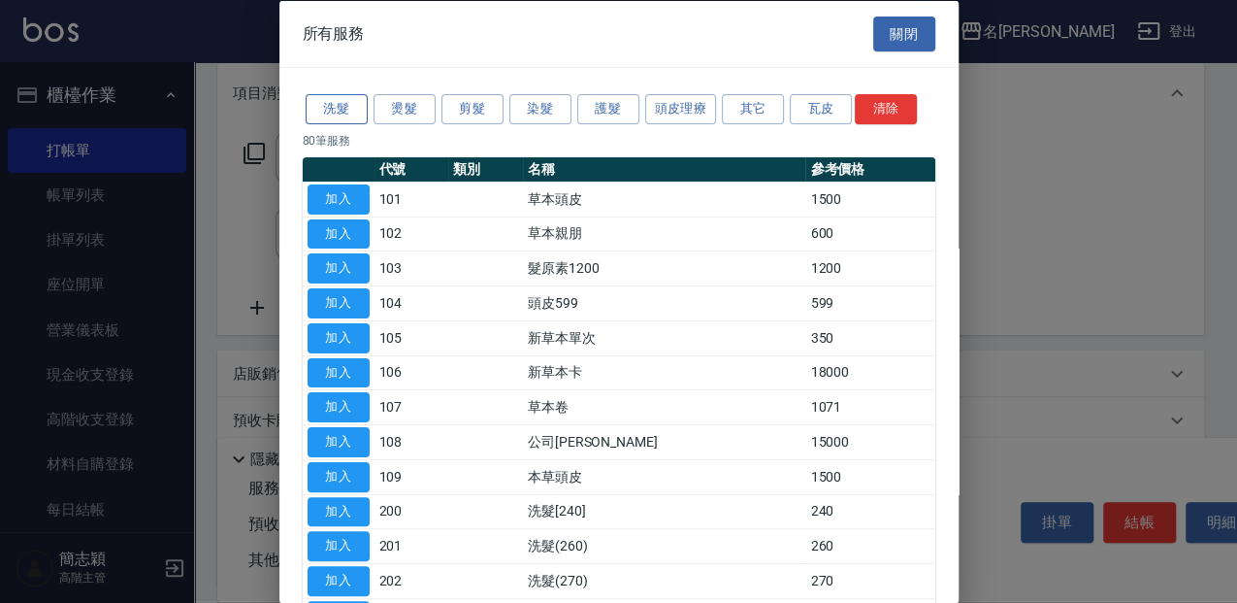
click at [344, 102] on button "洗髮" at bounding box center [337, 109] width 62 height 30
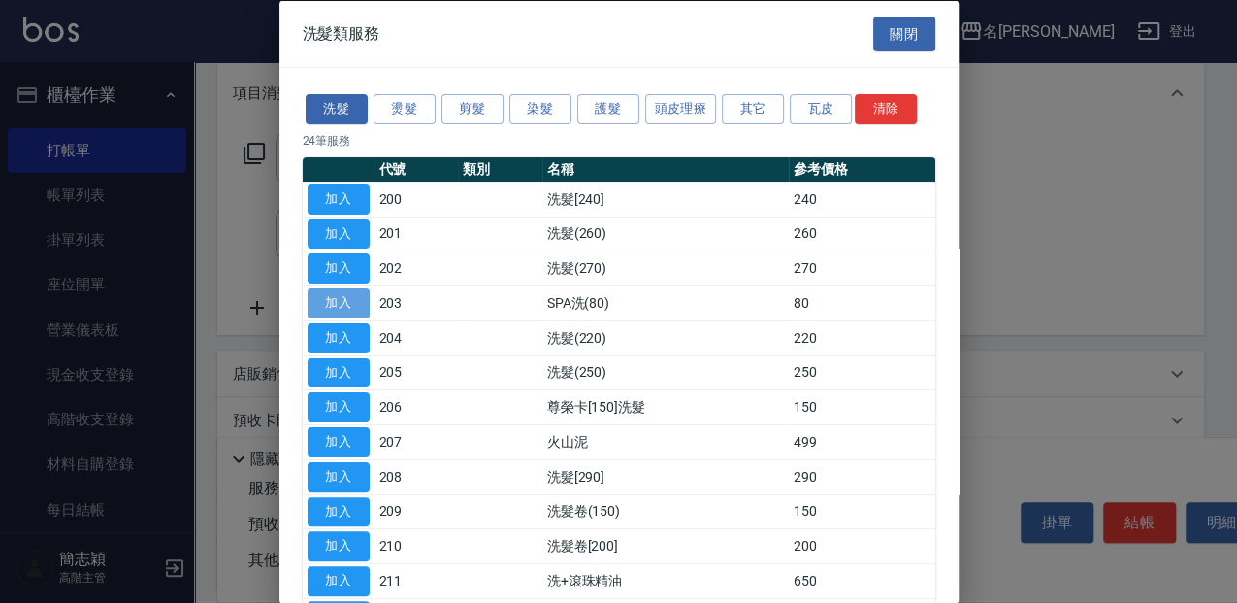
click at [346, 293] on button "加入" at bounding box center [339, 303] width 62 height 30
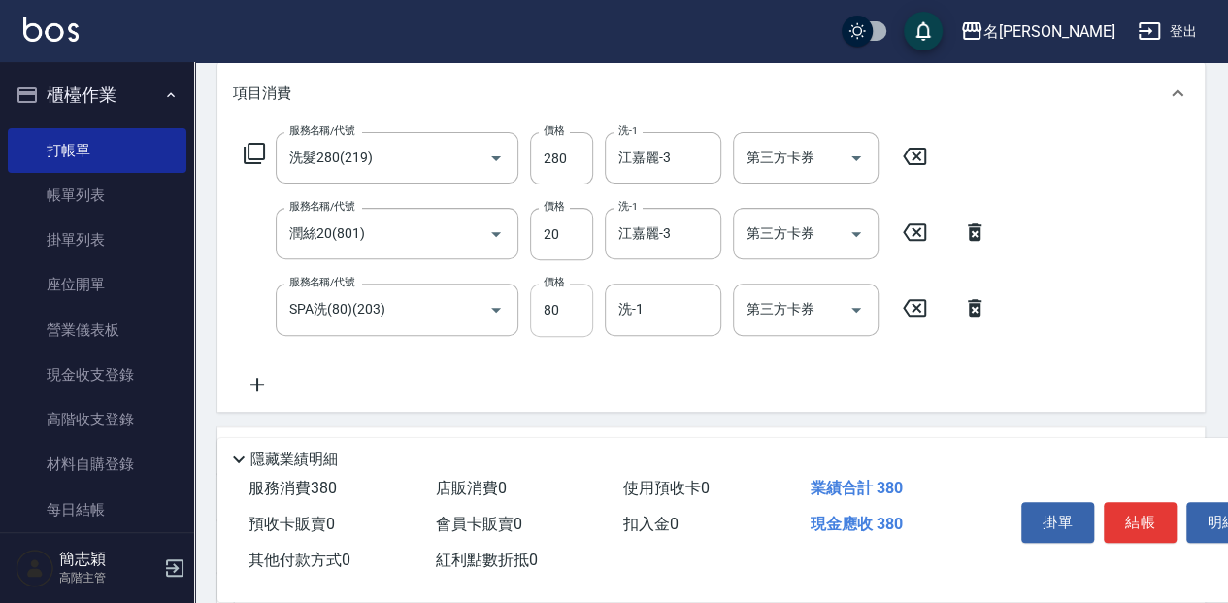
click at [575, 312] on input "80" at bounding box center [561, 309] width 63 height 52
type input "100"
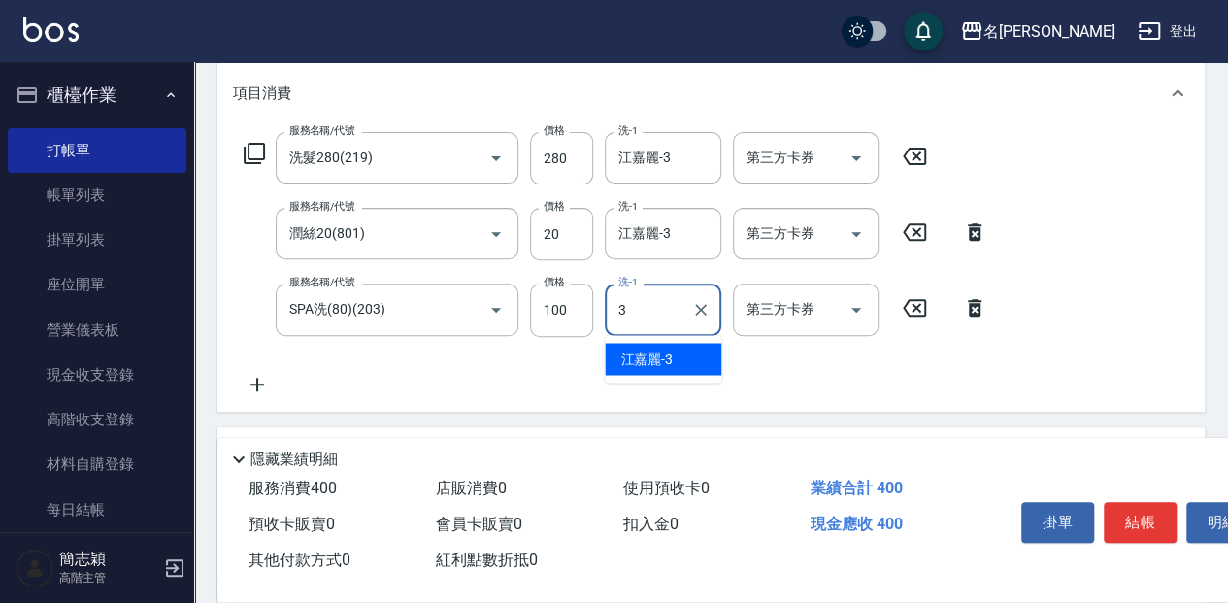
type input "江嘉麗-3"
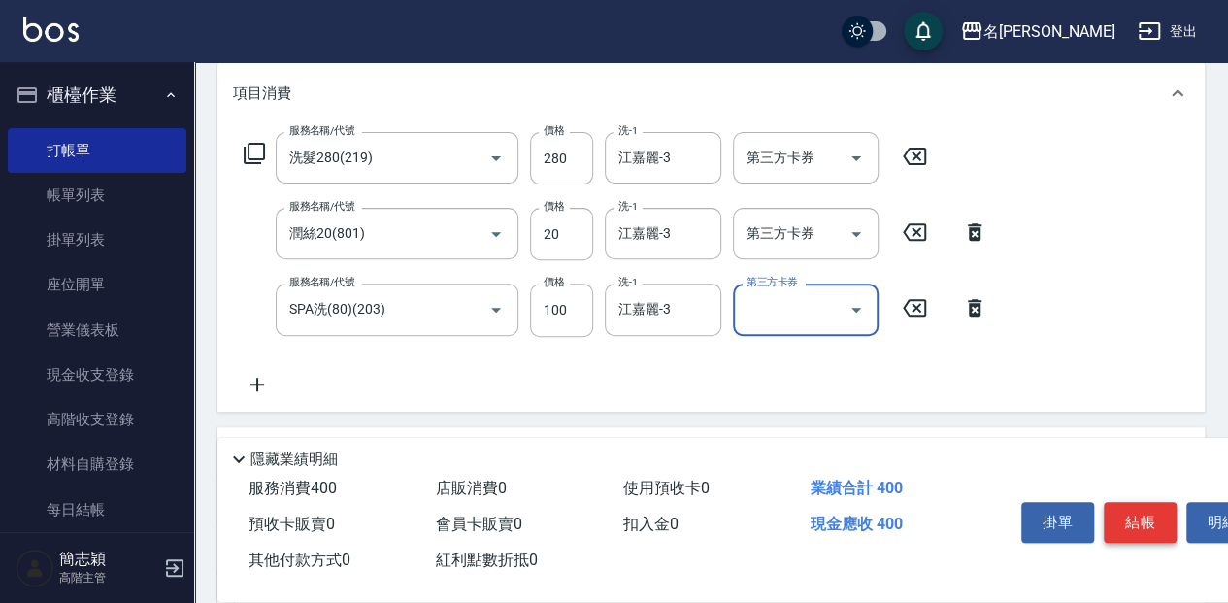
click at [1146, 502] on button "結帳" at bounding box center [1139, 522] width 73 height 41
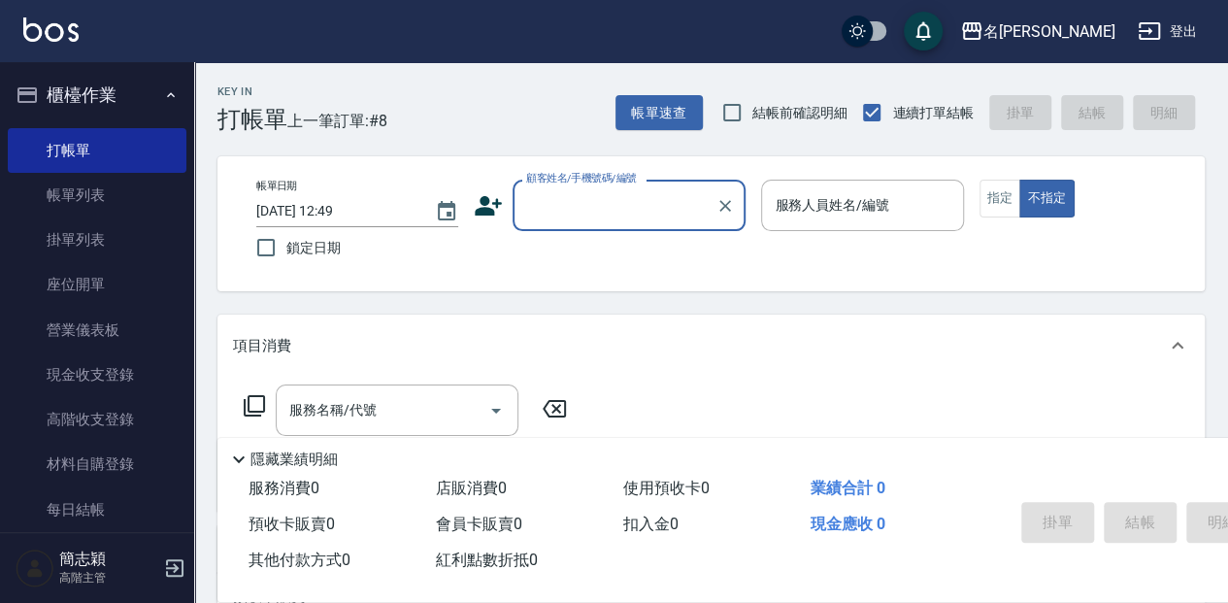
click at [588, 223] on div "顧客姓名/手機號碼/編號" at bounding box center [628, 205] width 233 height 51
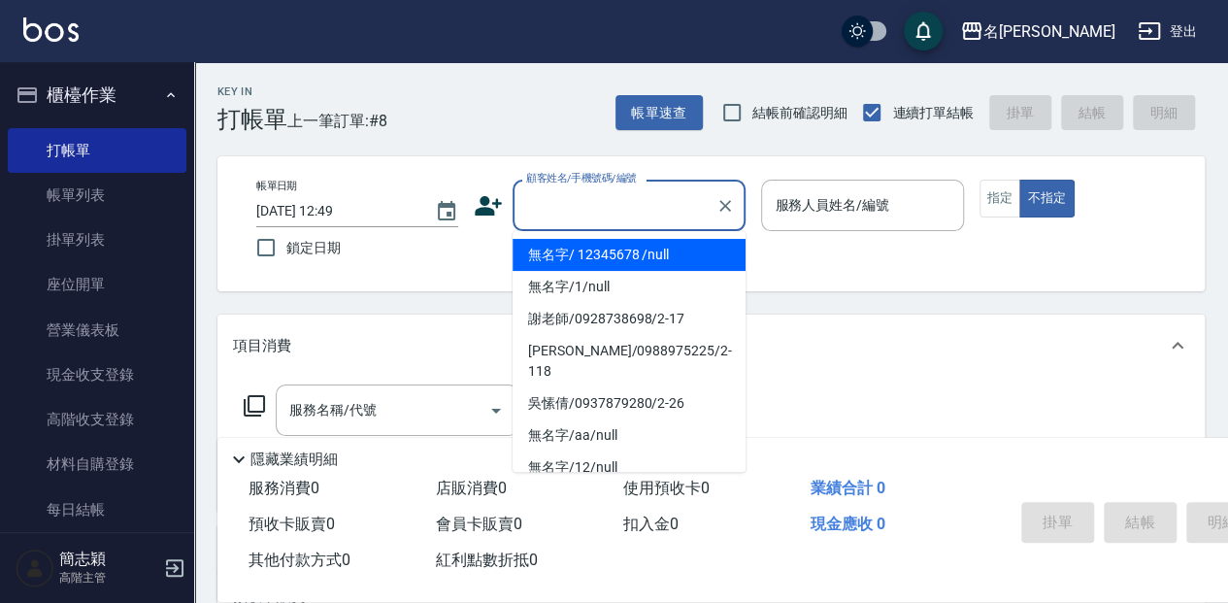
click at [580, 244] on li "無名字/ 12345678 /null" at bounding box center [628, 255] width 233 height 32
type input "無名字/ 12345678 /null"
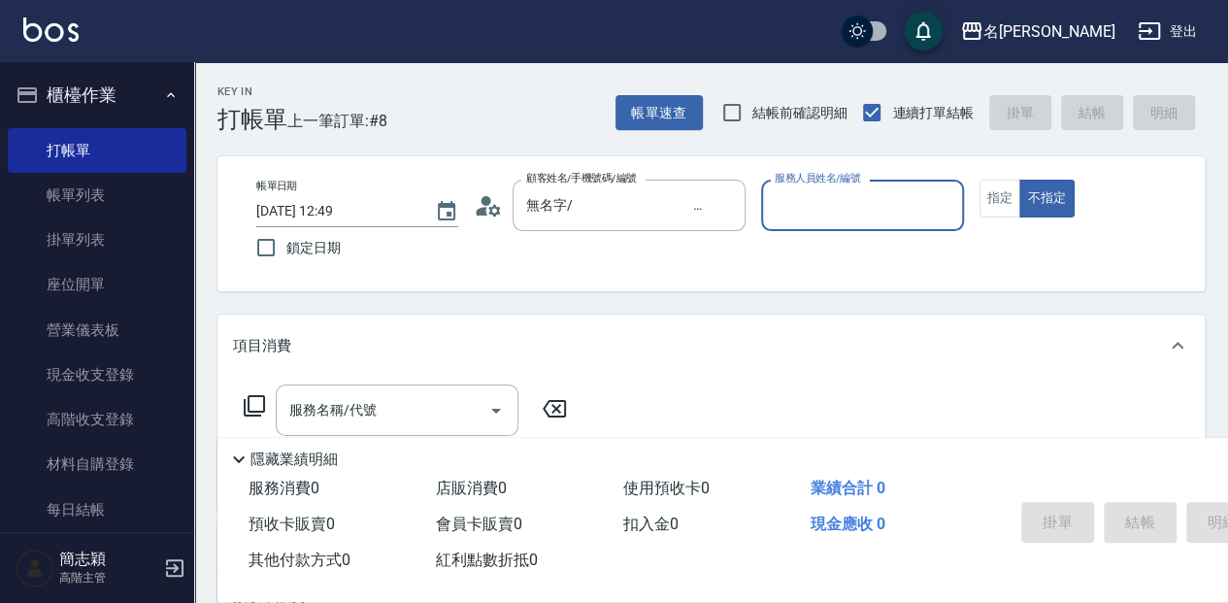
click at [841, 219] on input "服務人員姓名/編號" at bounding box center [862, 205] width 184 height 34
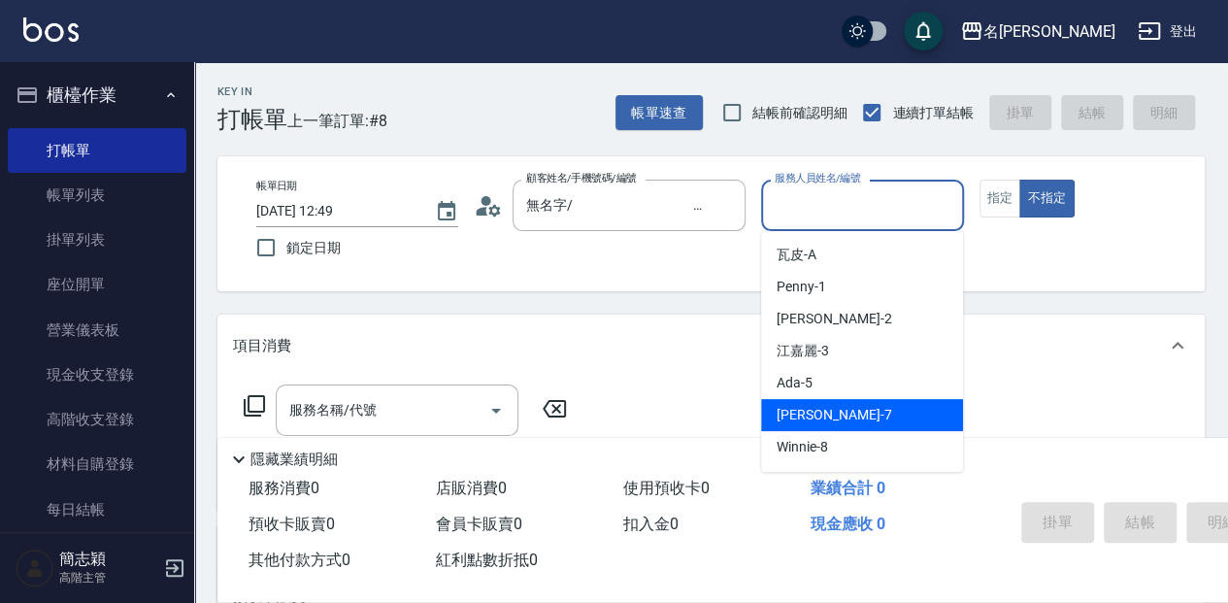
click at [829, 415] on span "[PERSON_NAME] -7" at bounding box center [833, 415] width 115 height 20
type input "[PERSON_NAME]-7"
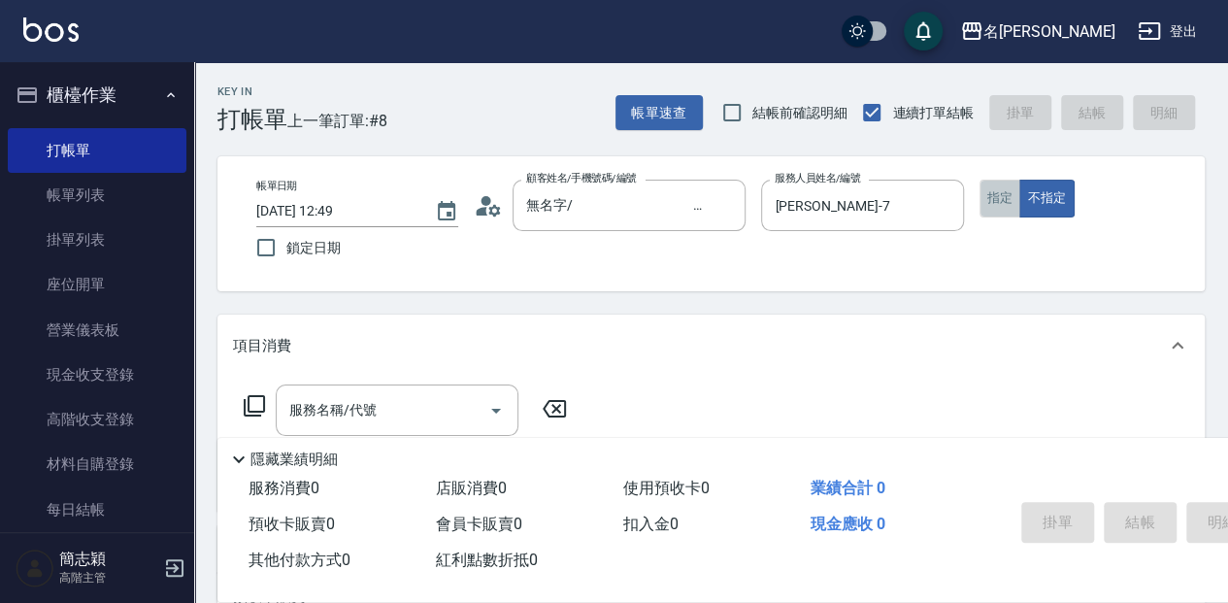
click at [1003, 202] on button "指定" at bounding box center [1000, 199] width 42 height 38
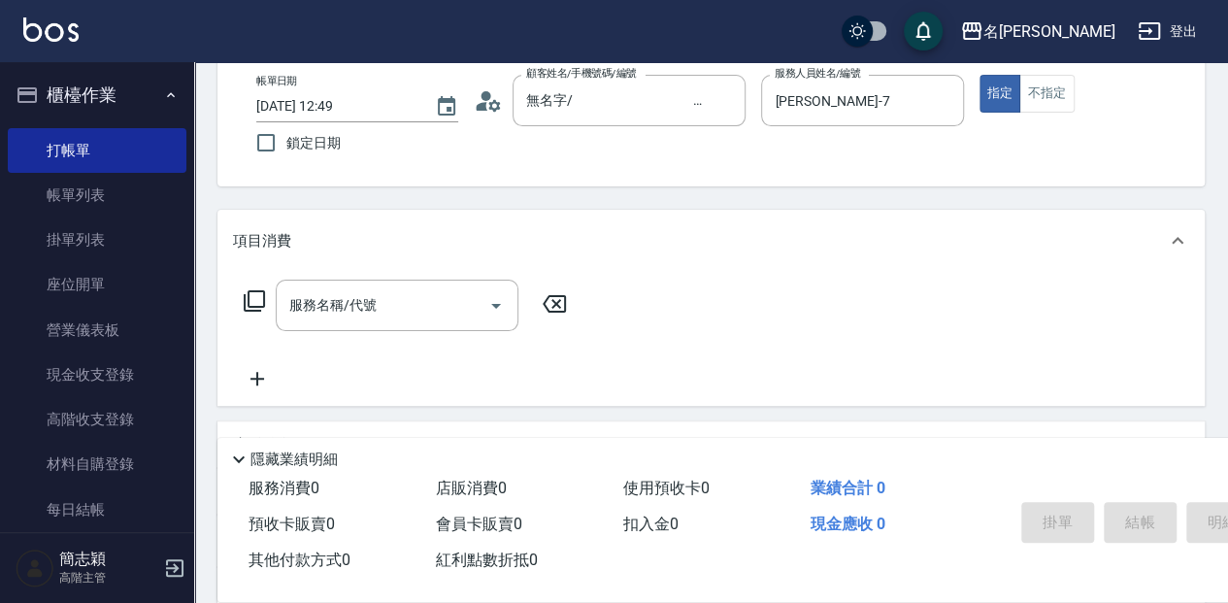
scroll to position [129, 0]
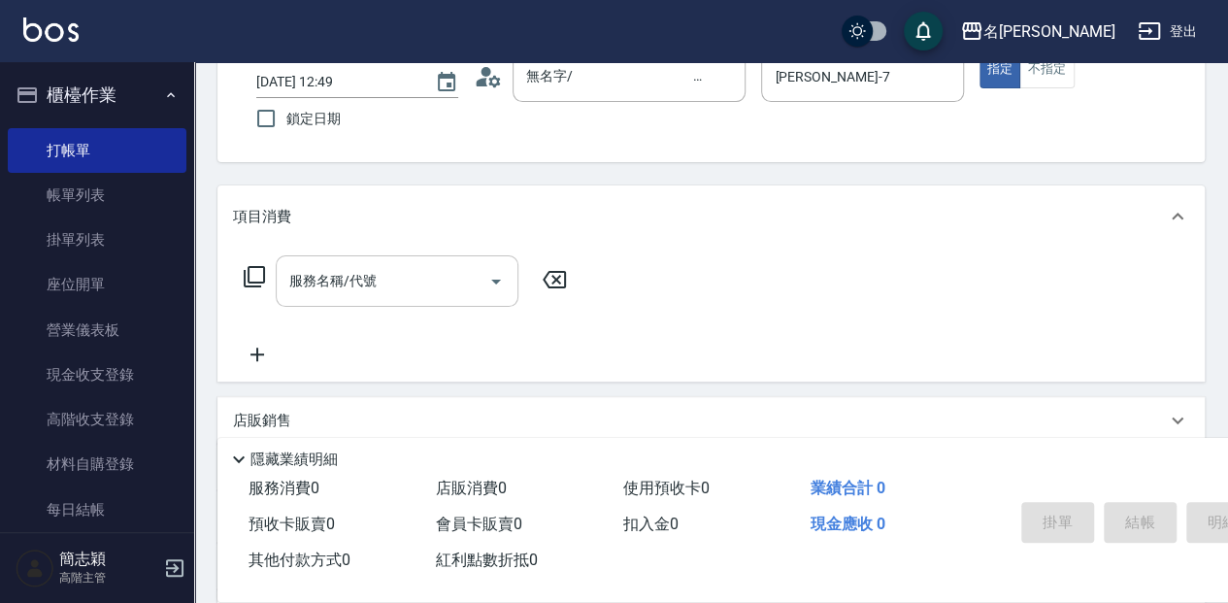
click at [360, 289] on div "服務名稱/代號 服務名稱/代號" at bounding box center [397, 280] width 243 height 51
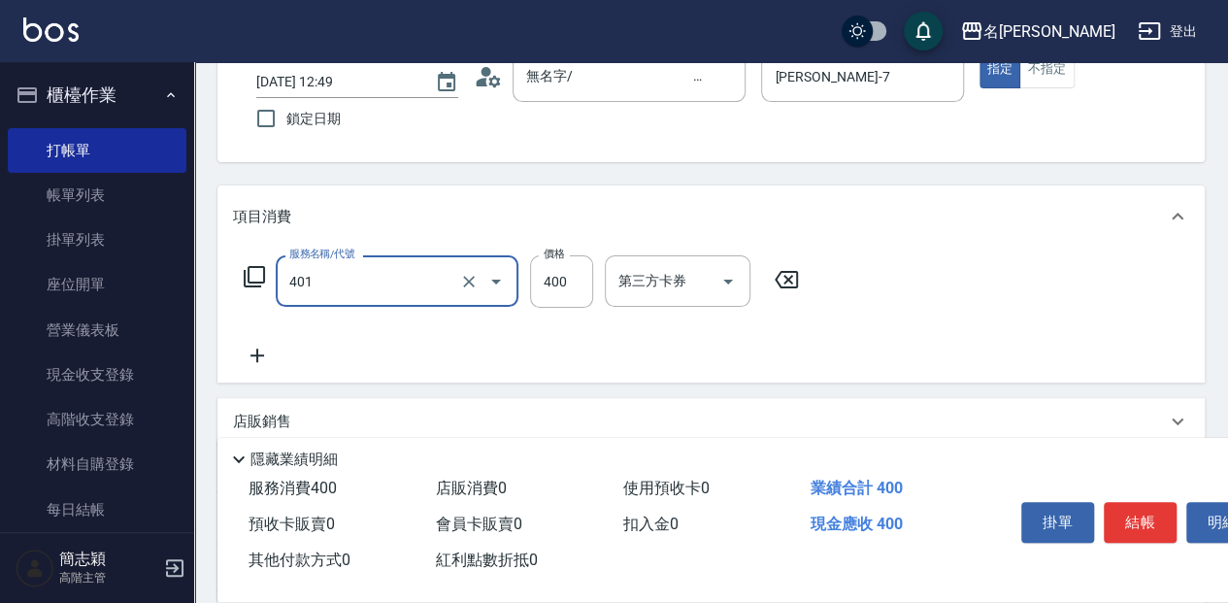
type input "剪髮(400)(401)"
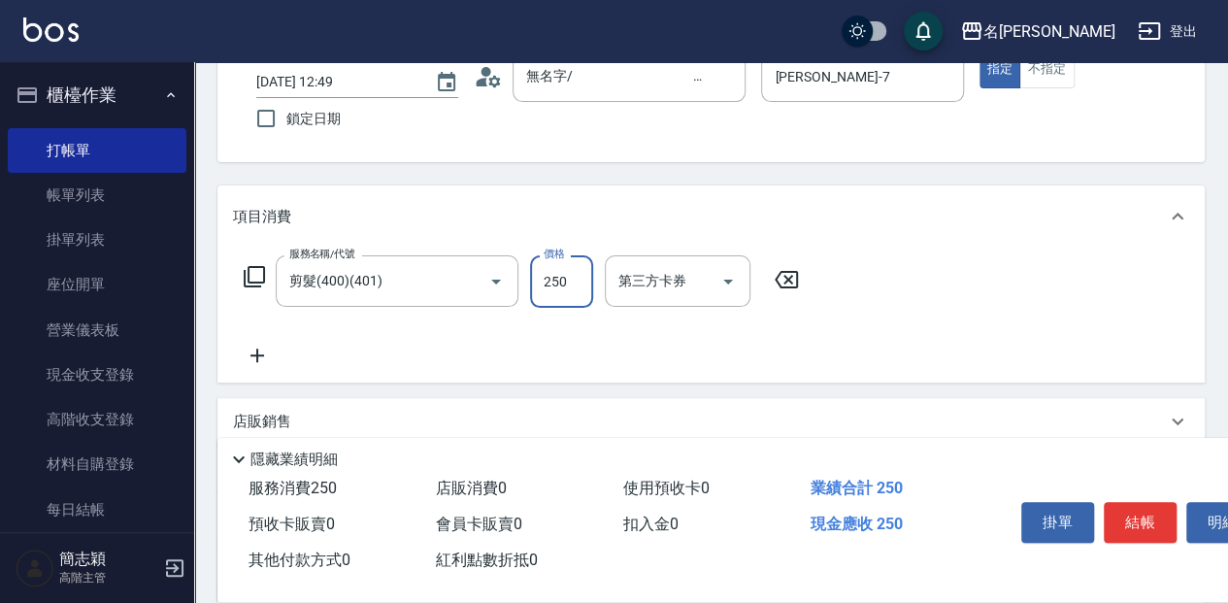
type input "250"
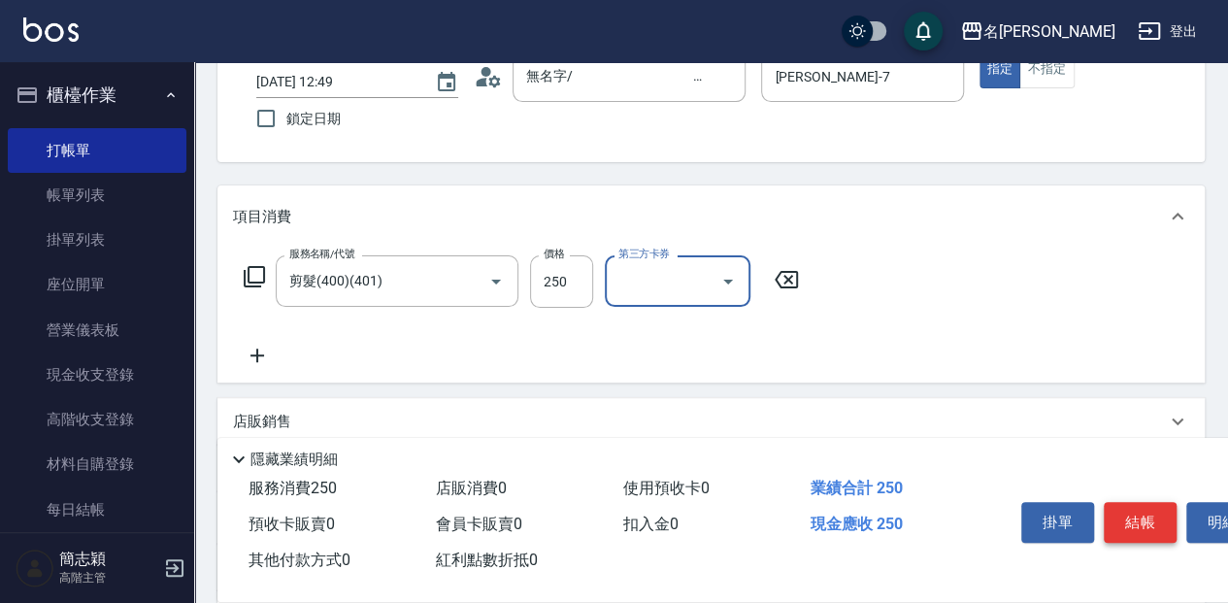
click at [1132, 514] on button "結帳" at bounding box center [1139, 522] width 73 height 41
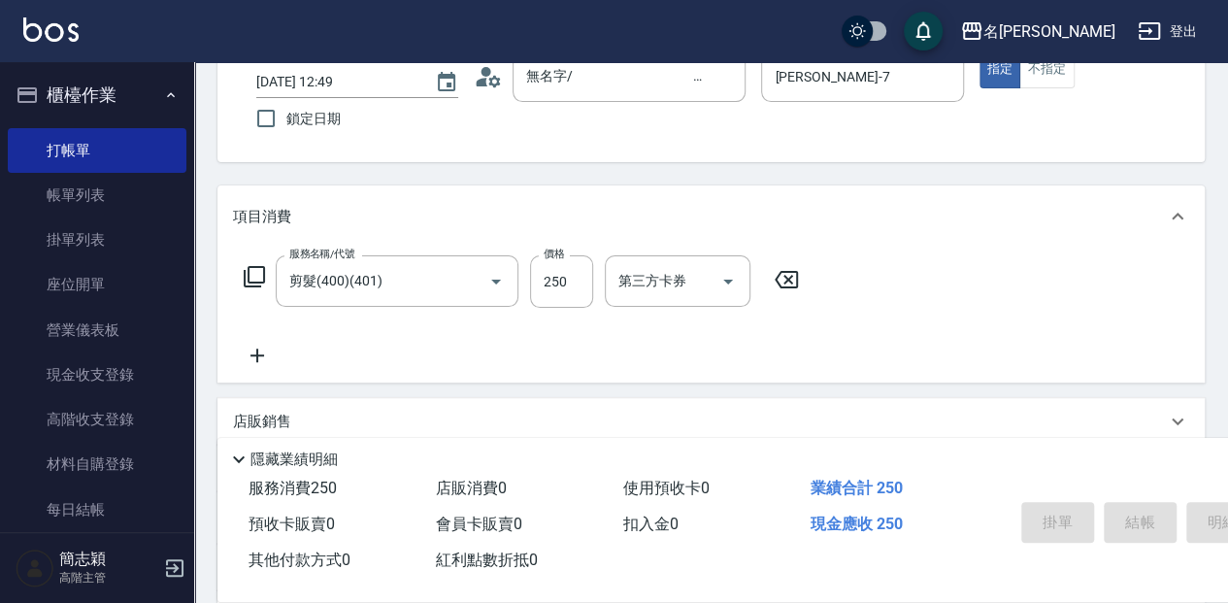
type input "[DATE] 12:50"
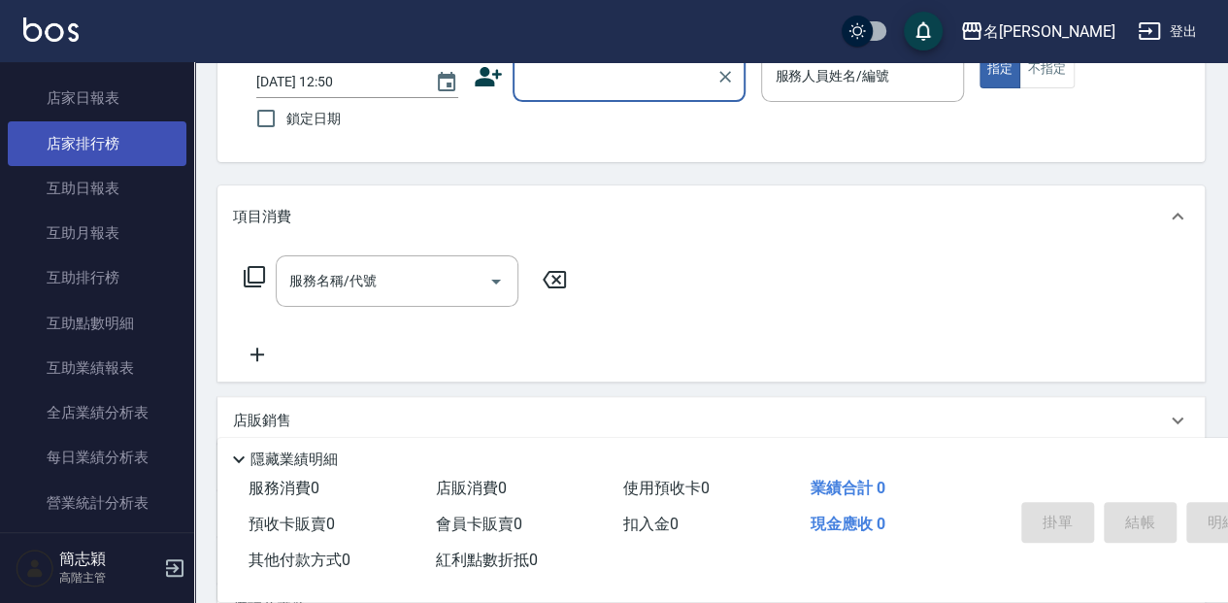
scroll to position [970, 0]
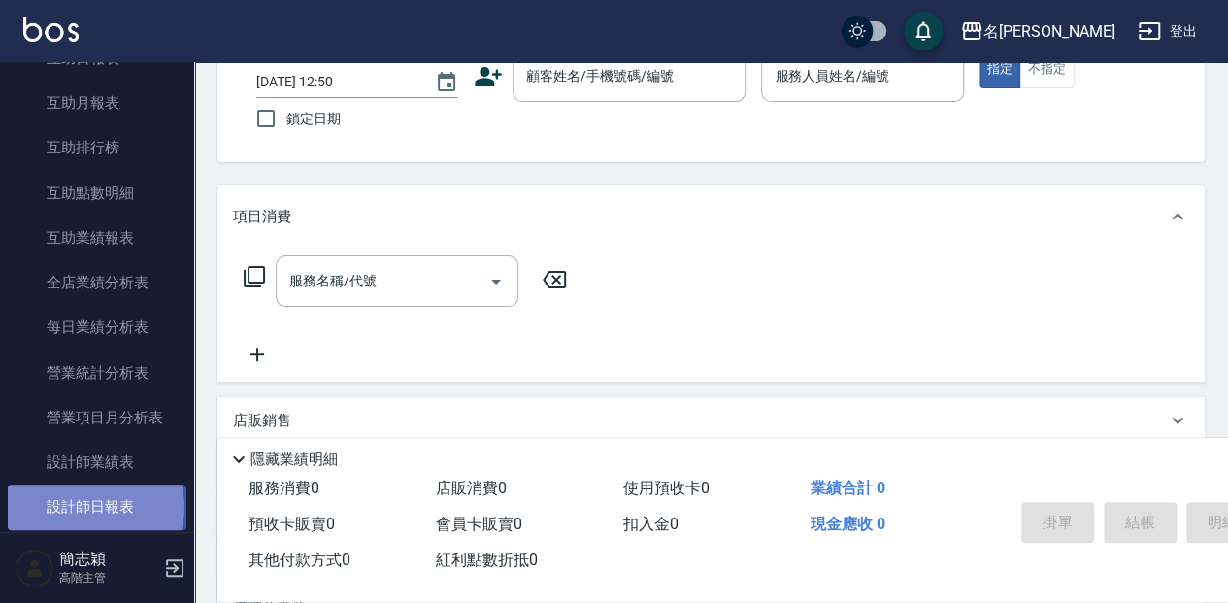
click at [94, 507] on link "設計師日報表" at bounding box center [97, 506] width 179 height 45
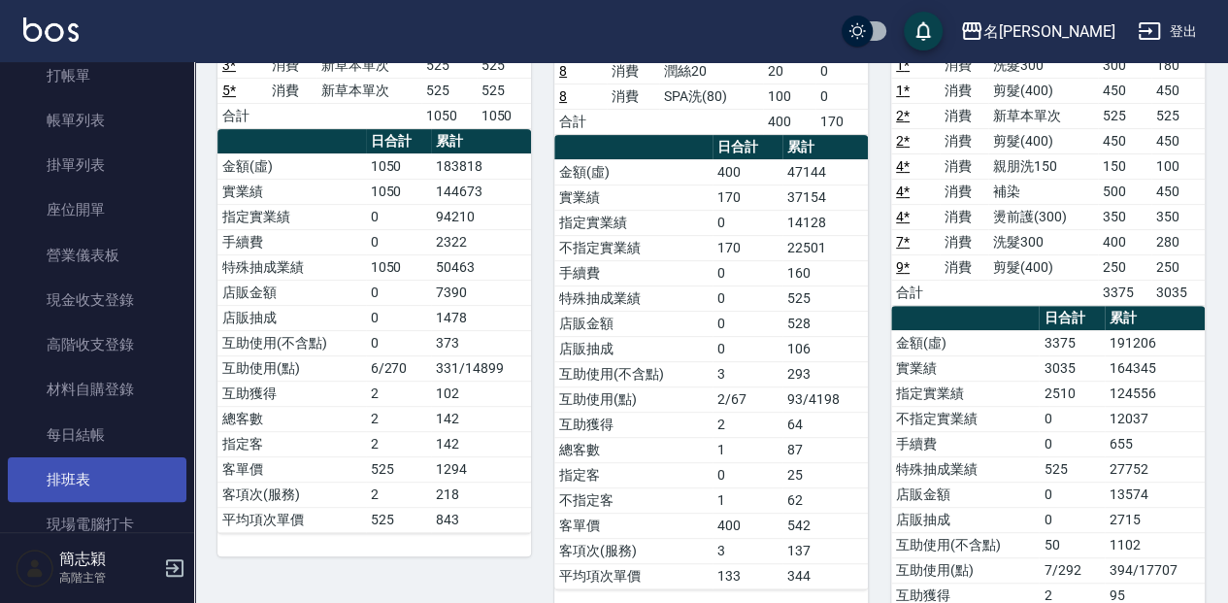
scroll to position [64, 0]
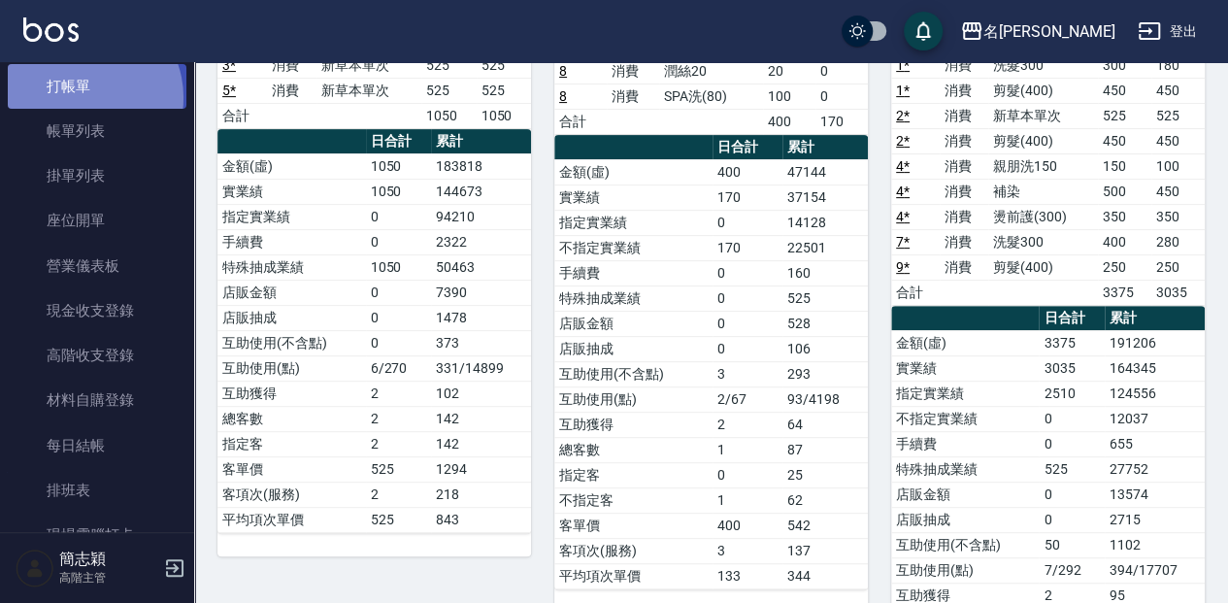
click at [82, 97] on link "打帳單" at bounding box center [97, 86] width 179 height 45
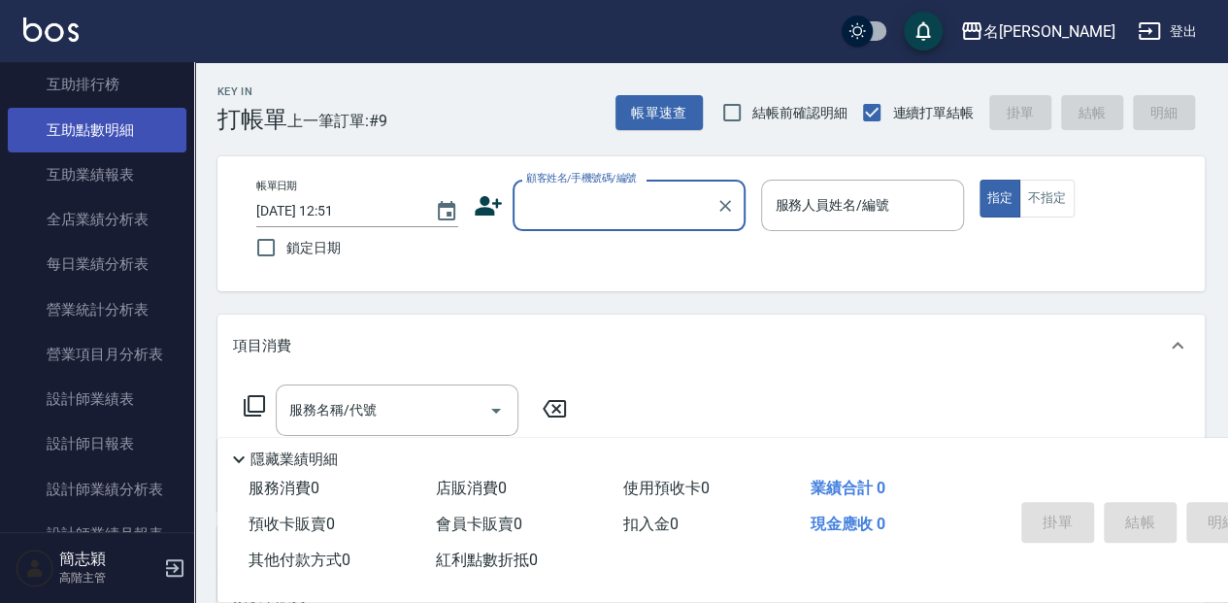
scroll to position [1035, 0]
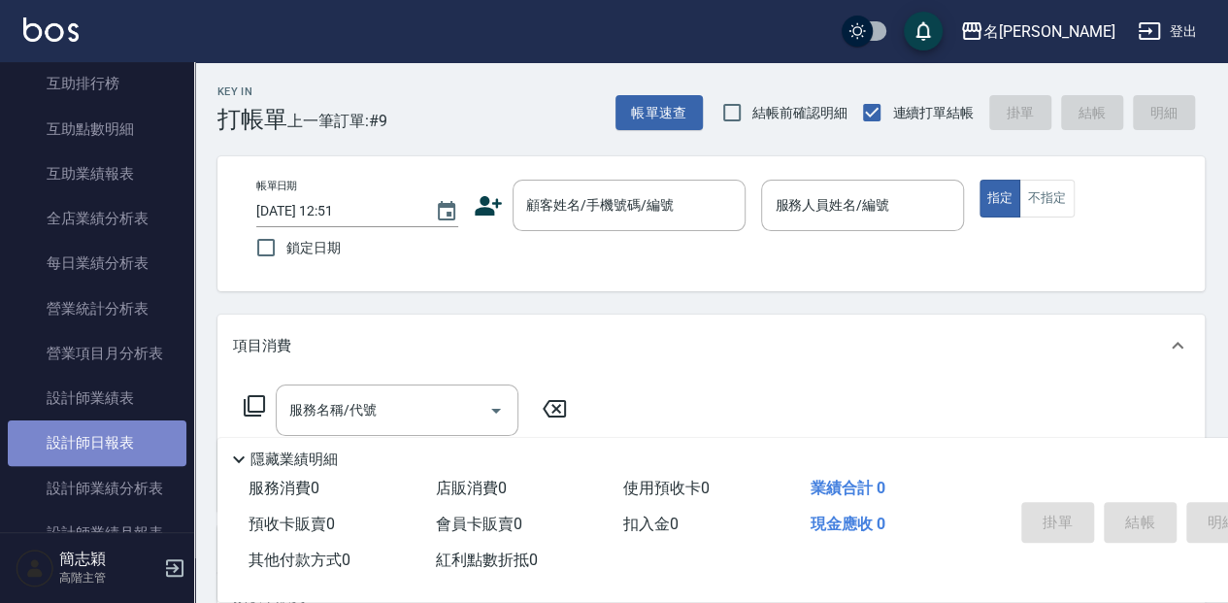
click at [149, 439] on link "設計師日報表" at bounding box center [97, 442] width 179 height 45
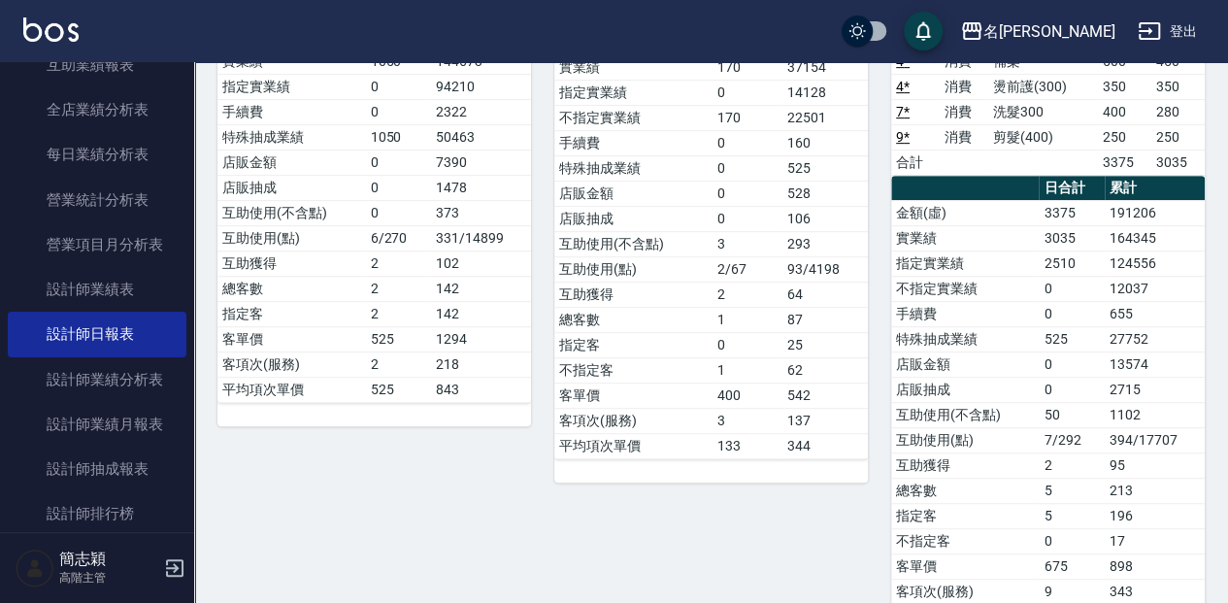
scroll to position [1165, 0]
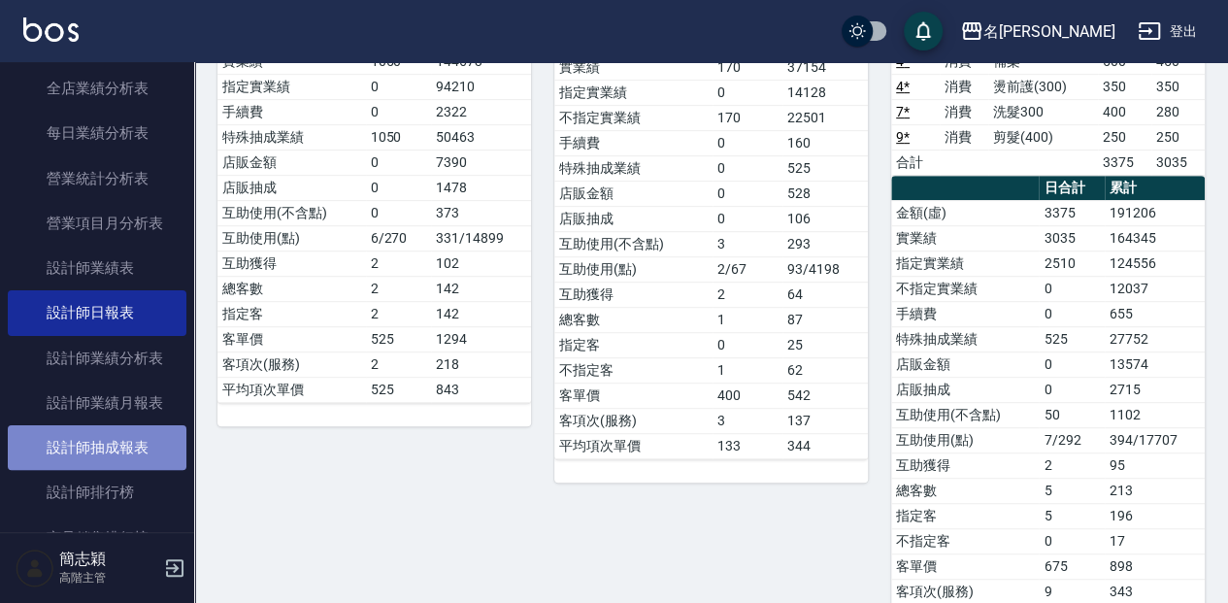
click at [138, 440] on link "設計師抽成報表" at bounding box center [97, 447] width 179 height 45
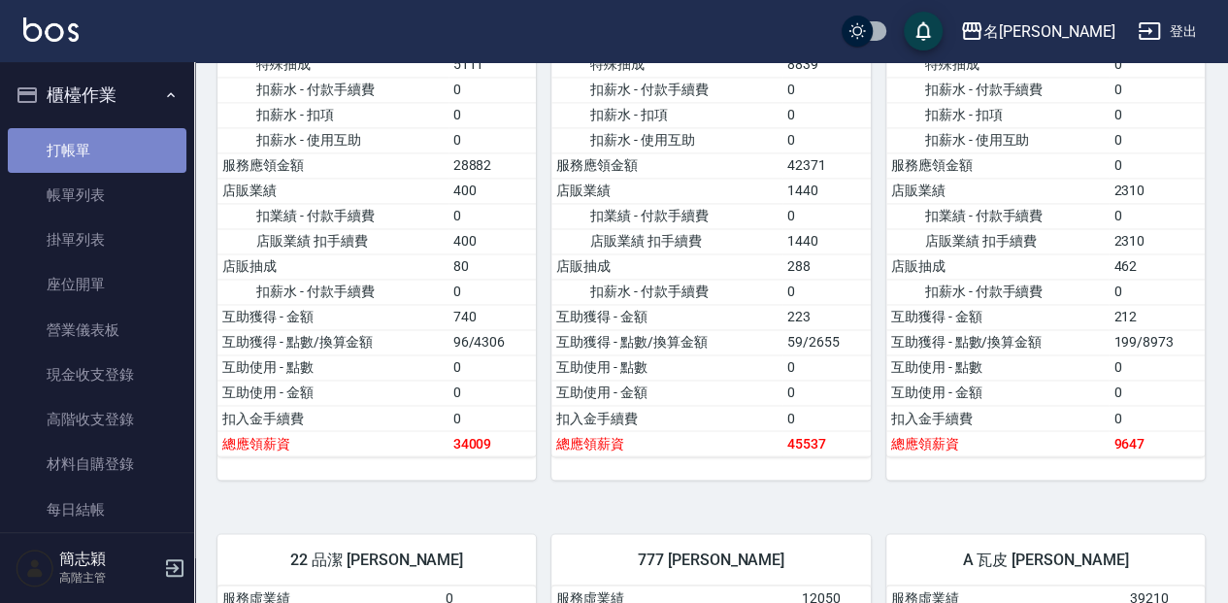
click at [141, 156] on link "打帳單" at bounding box center [97, 150] width 179 height 45
